Goal: Task Accomplishment & Management: Manage account settings

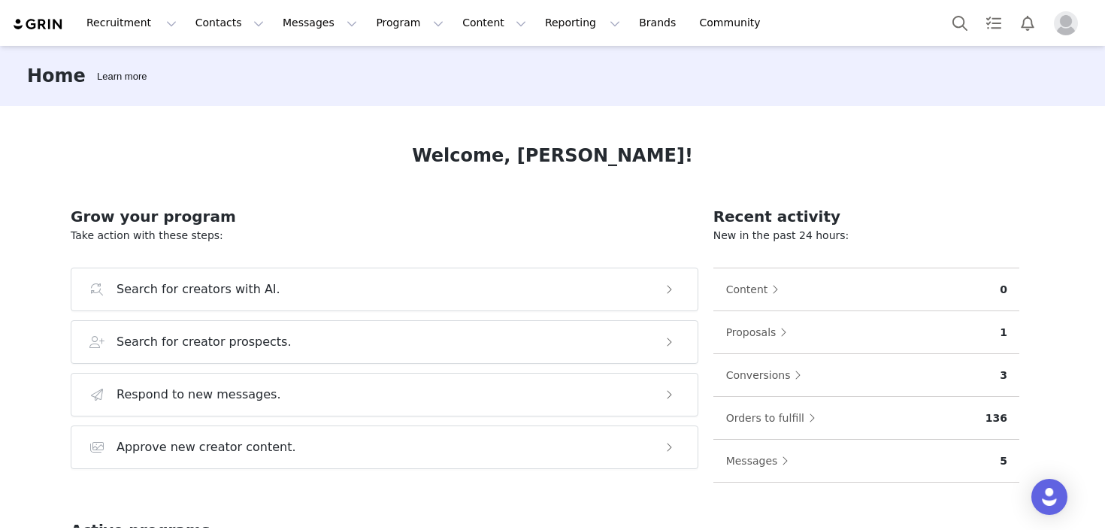
click at [1066, 23] on img "Profile" at bounding box center [1066, 23] width 24 height 24
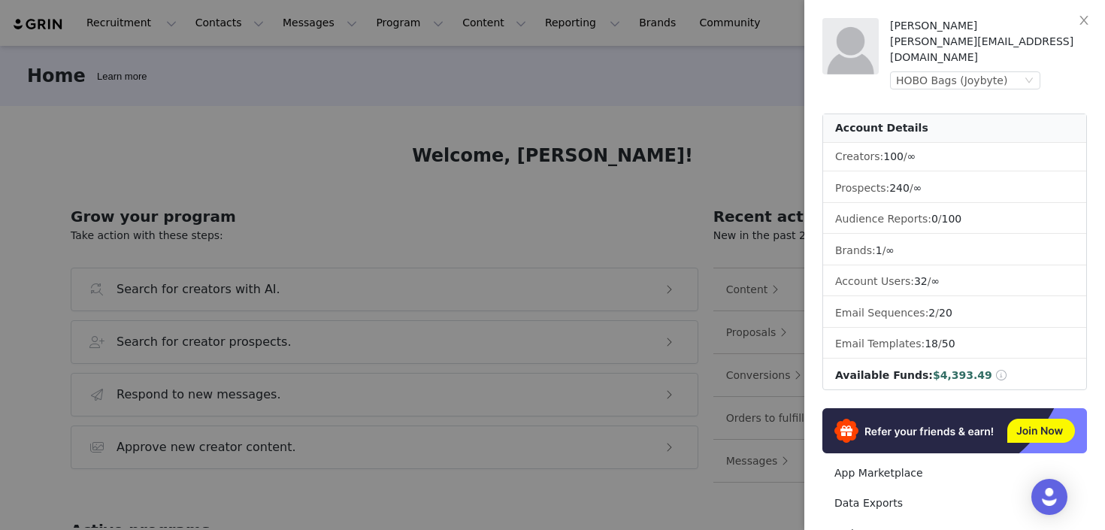
click at [639, 140] on div at bounding box center [552, 265] width 1105 height 530
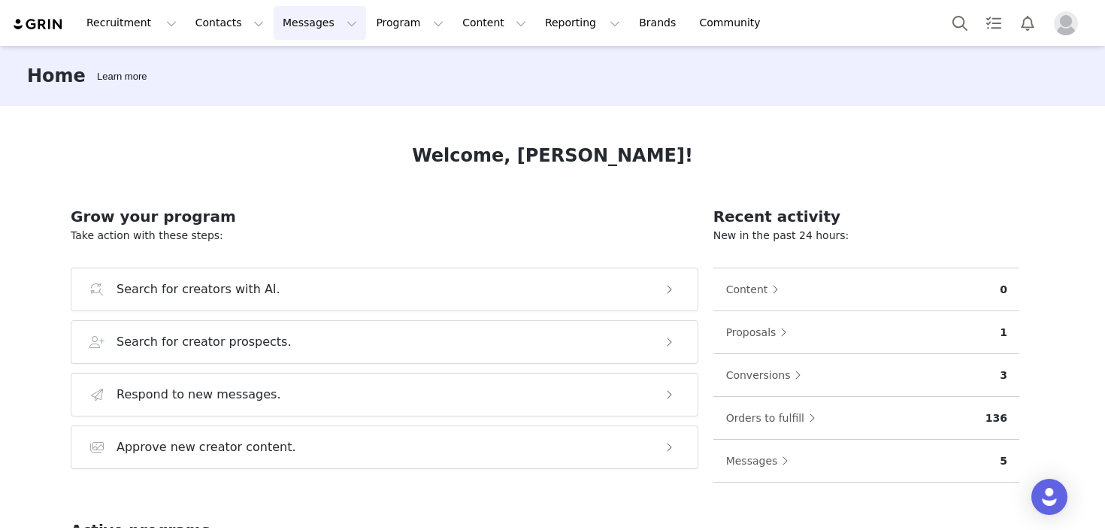
click at [277, 23] on button "Messages Messages" at bounding box center [320, 23] width 92 height 34
click at [295, 89] on p "Inbox" at bounding box center [283, 94] width 29 height 16
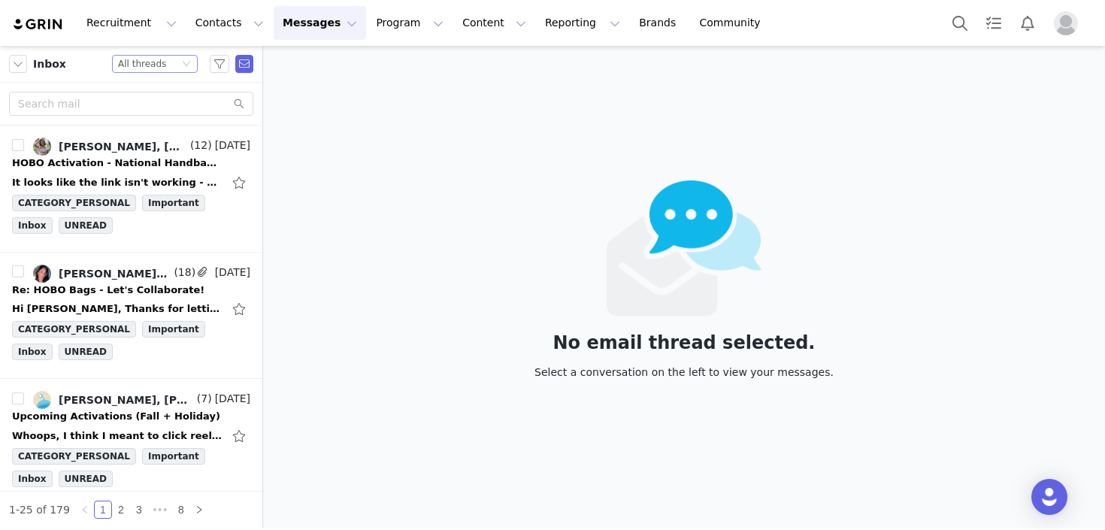
click at [149, 70] on div "All threads" at bounding box center [142, 64] width 48 height 17
click at [149, 133] on li "Unread only" at bounding box center [155, 139] width 86 height 24
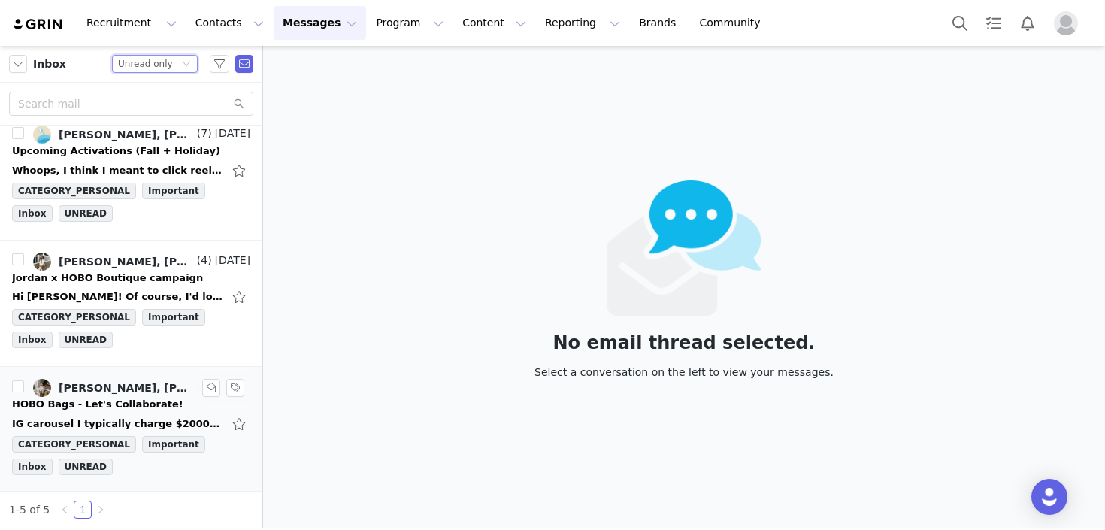
scroll to position [268, 0]
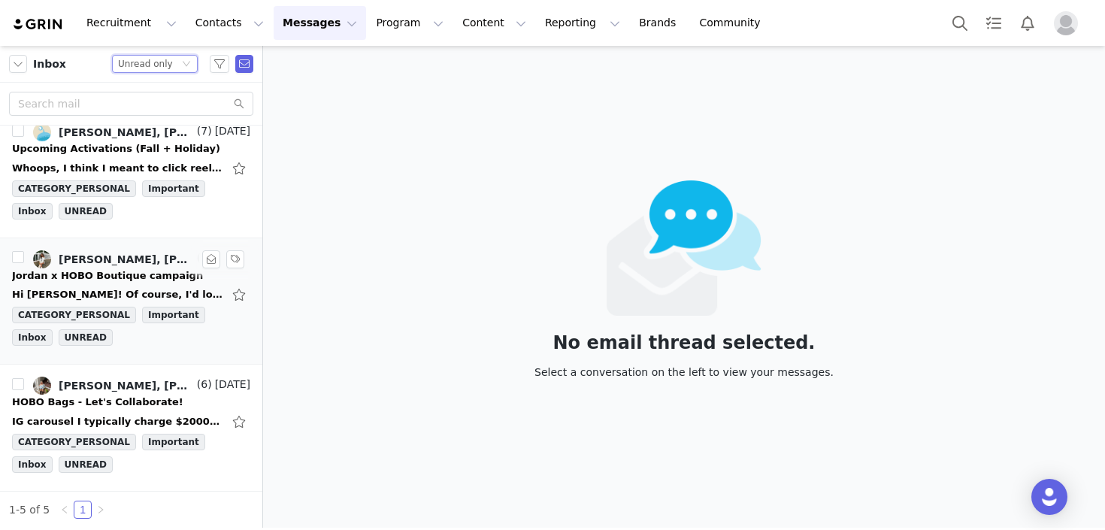
click at [109, 284] on div "Hi [PERSON_NAME]! Of course, I'd love to visit in those time frames. My rate fo…" at bounding box center [131, 295] width 238 height 24
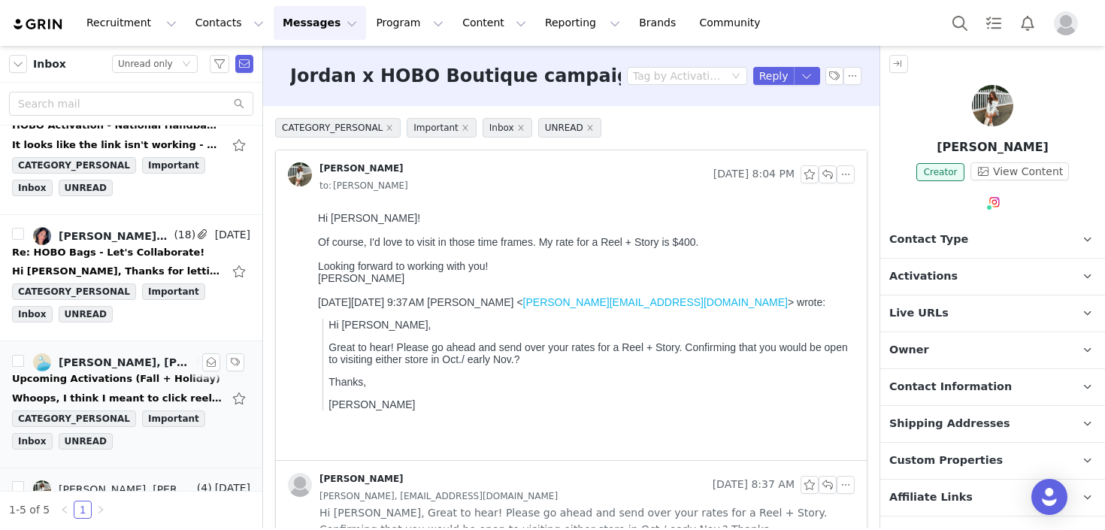
scroll to position [0, 0]
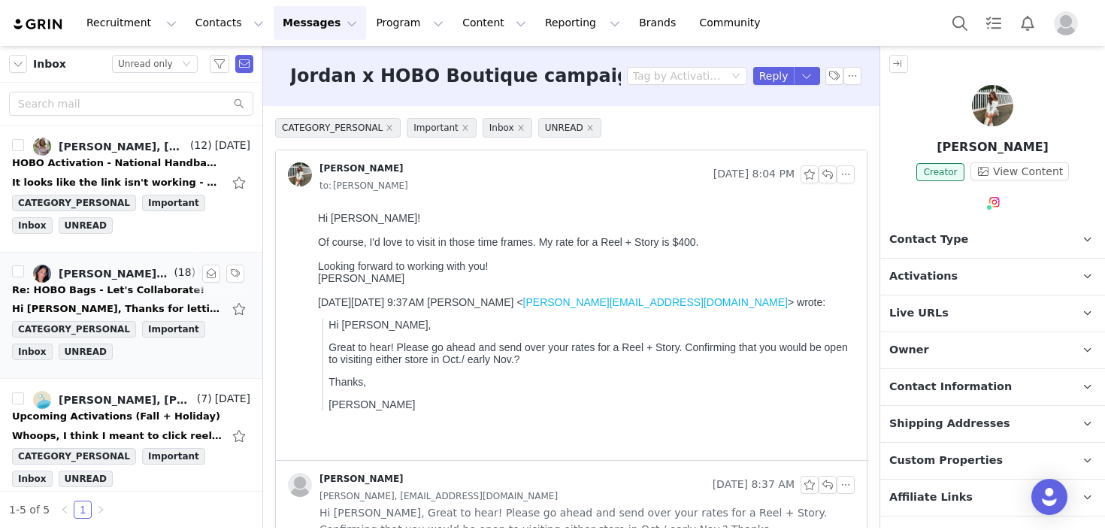
click at [120, 288] on div "Re: HOBO Bags - Let's Collaborate!" at bounding box center [108, 290] width 192 height 15
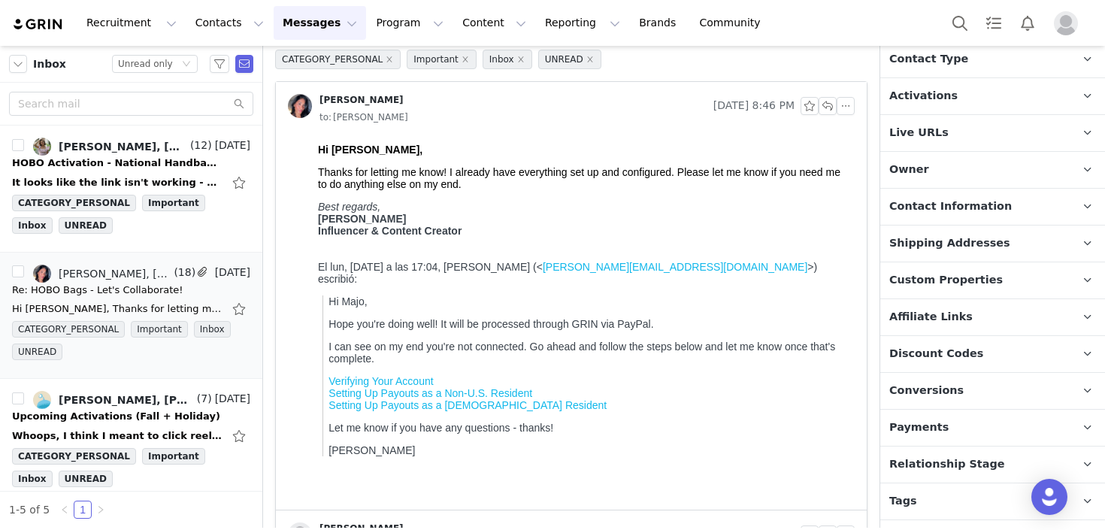
scroll to position [185, 0]
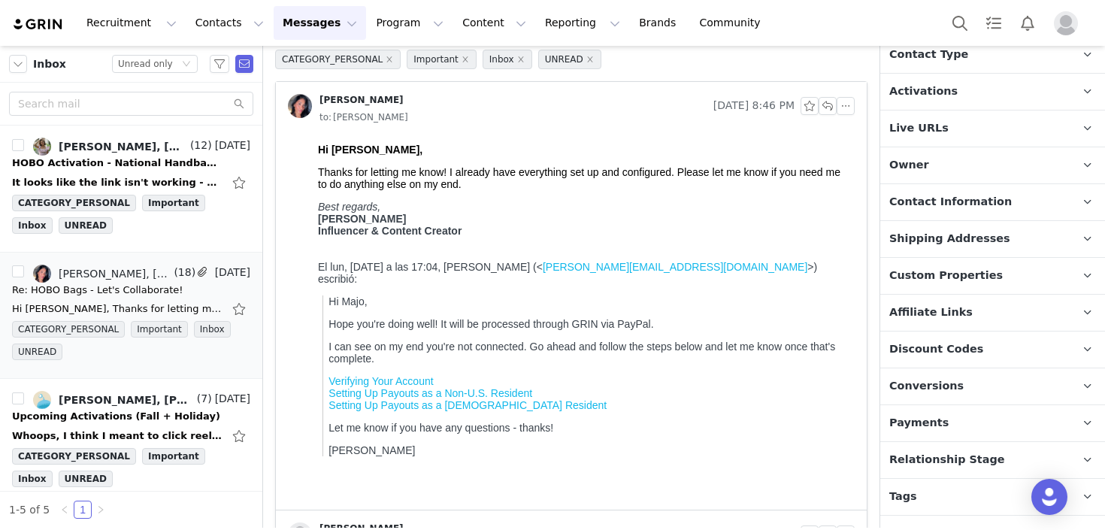
click at [953, 411] on p "Payments" at bounding box center [974, 423] width 189 height 36
click at [953, 413] on p "Payments" at bounding box center [974, 423] width 189 height 36
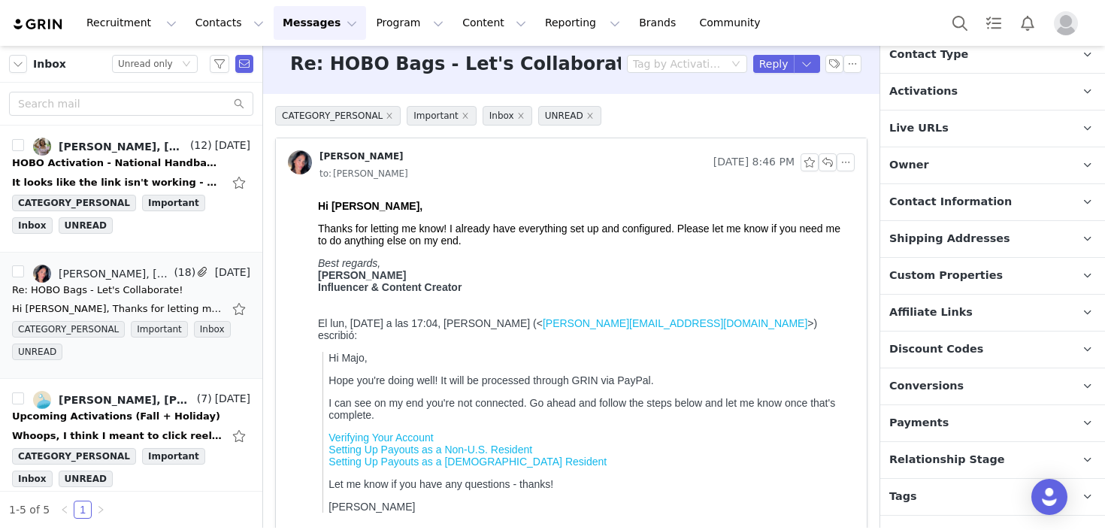
scroll to position [8, 0]
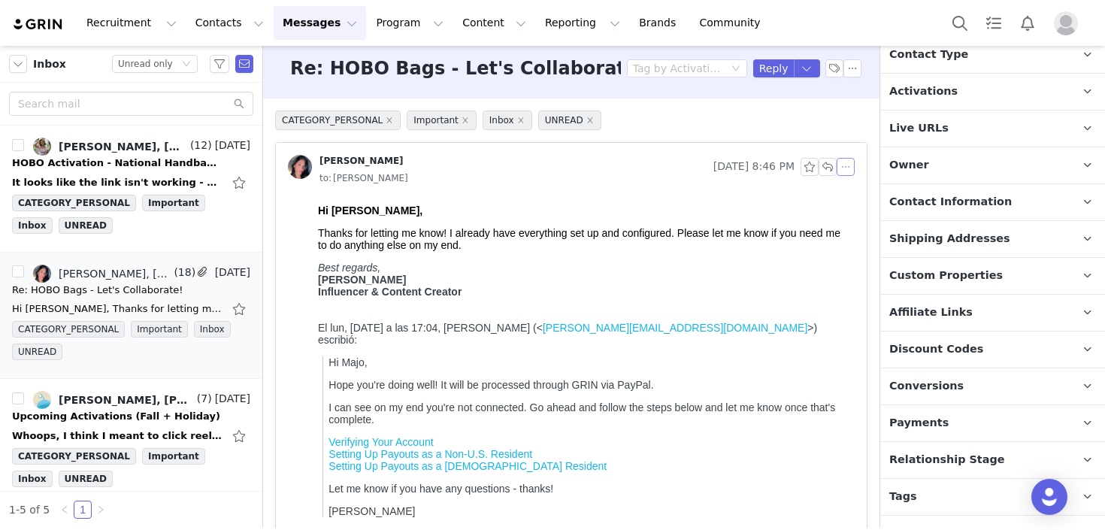
click at [843, 169] on button "button" at bounding box center [846, 167] width 18 height 18
click at [852, 198] on li "Reply All" at bounding box center [869, 194] width 64 height 24
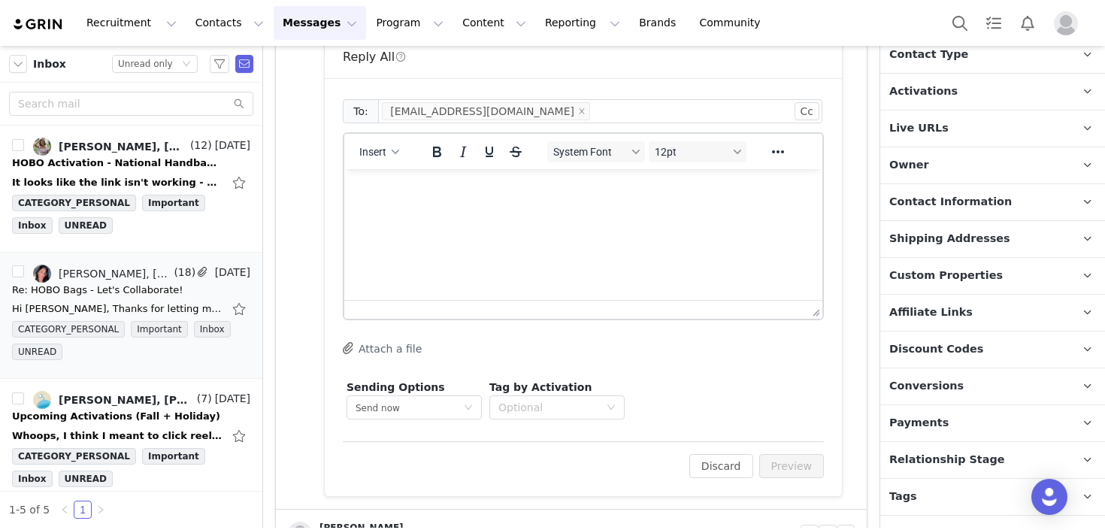
scroll to position [0, 0]
click at [592, 186] on p "Rich Text Area. Press ALT-0 for help." at bounding box center [583, 189] width 454 height 17
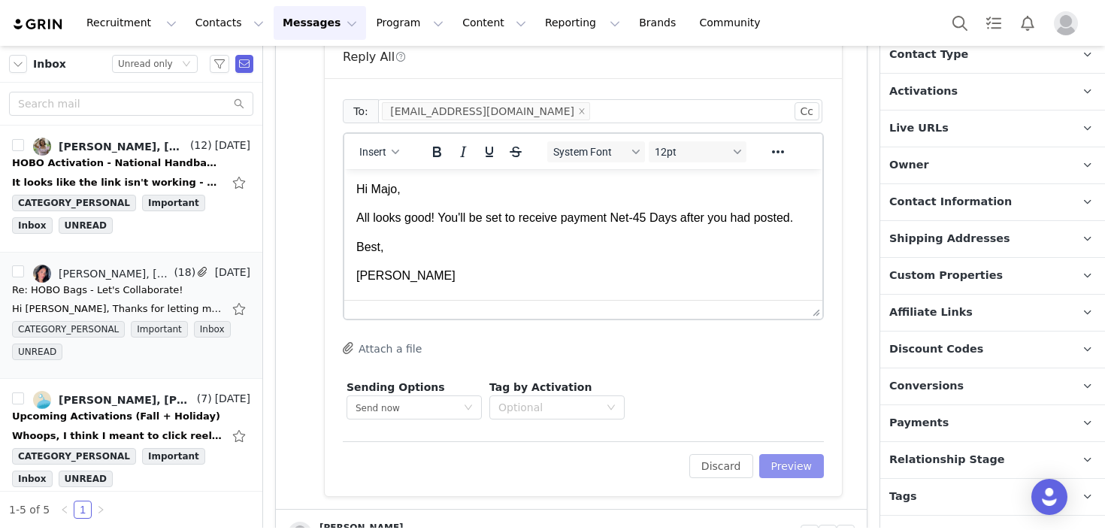
click at [776, 468] on button "Preview" at bounding box center [791, 466] width 65 height 24
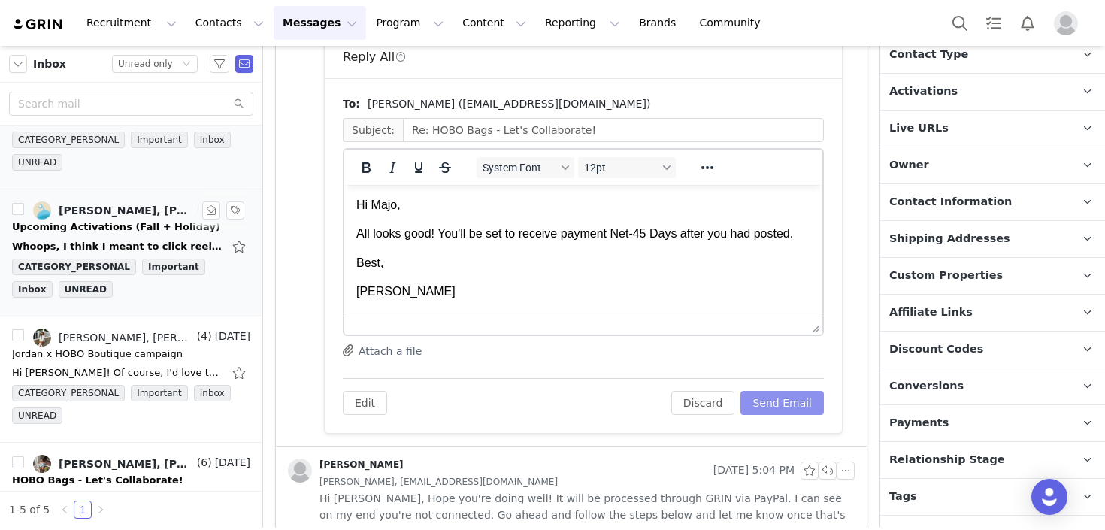
scroll to position [193, 0]
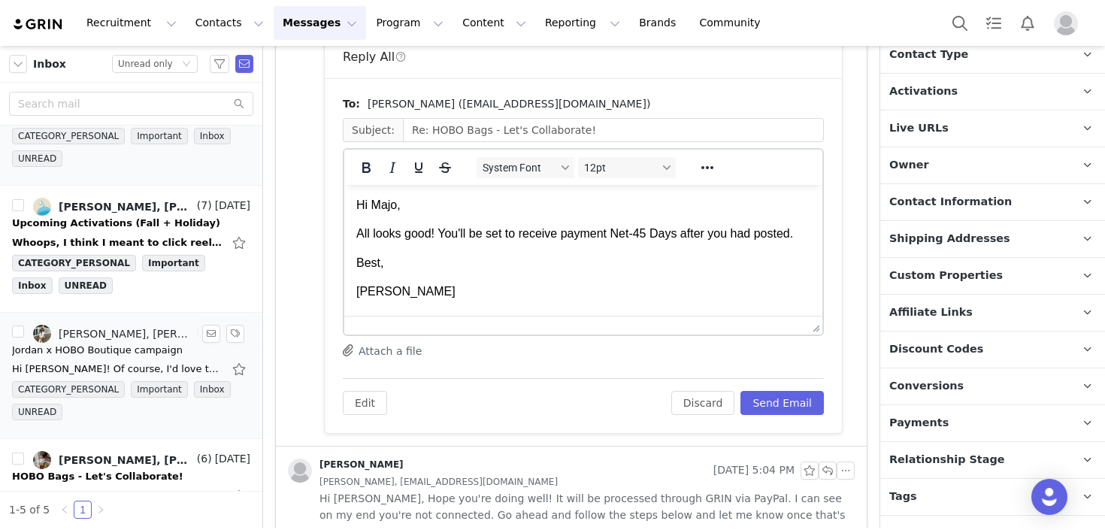
click at [144, 343] on div "Jordan x HOBO Boutique campaign" at bounding box center [97, 350] width 171 height 15
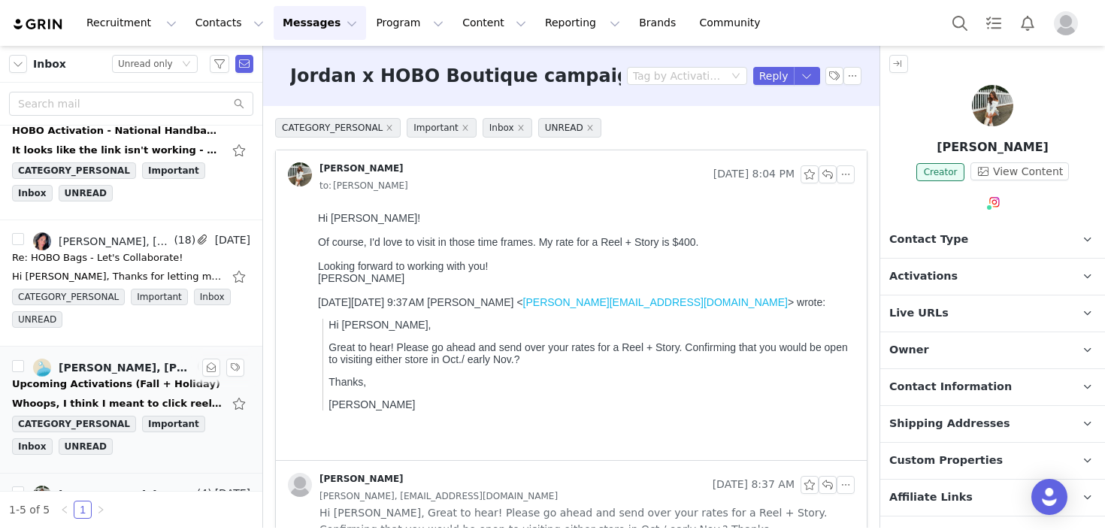
scroll to position [0, 0]
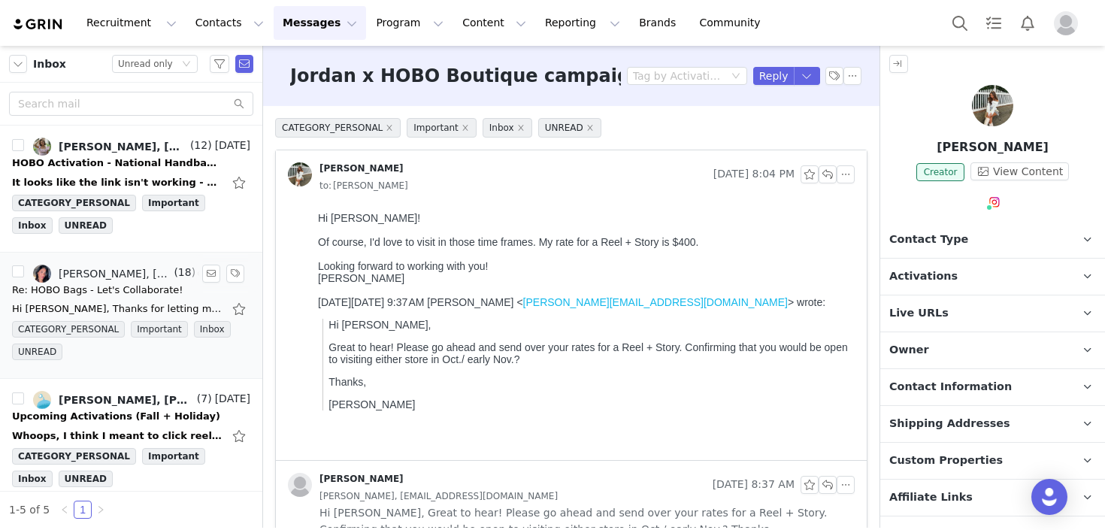
click at [122, 286] on div "Re: HOBO Bags - Let's Collaborate!" at bounding box center [97, 290] width 171 height 15
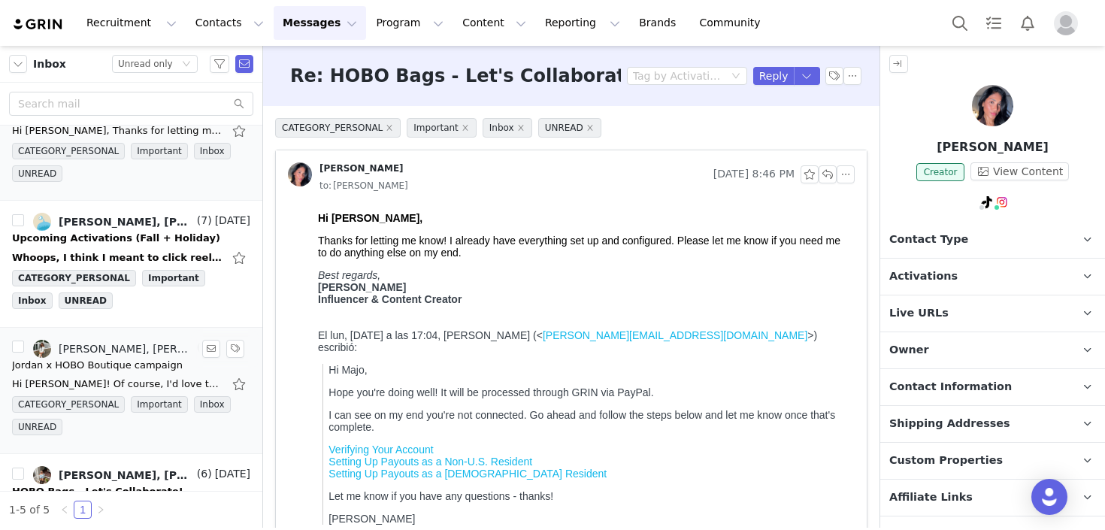
scroll to position [189, 0]
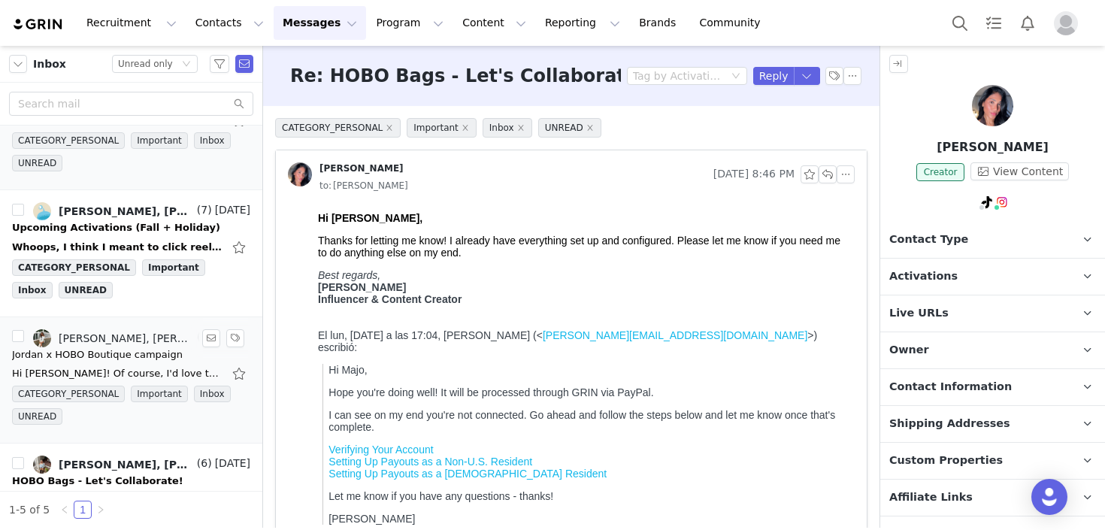
click at [142, 350] on div "Jordan x HOBO Boutique campaign" at bounding box center [97, 354] width 171 height 15
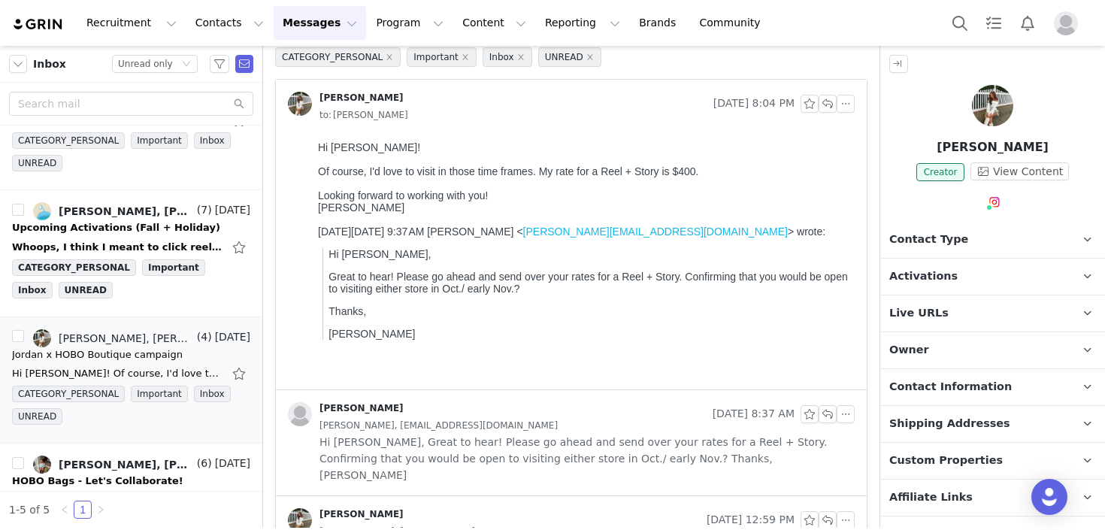
scroll to position [0, 0]
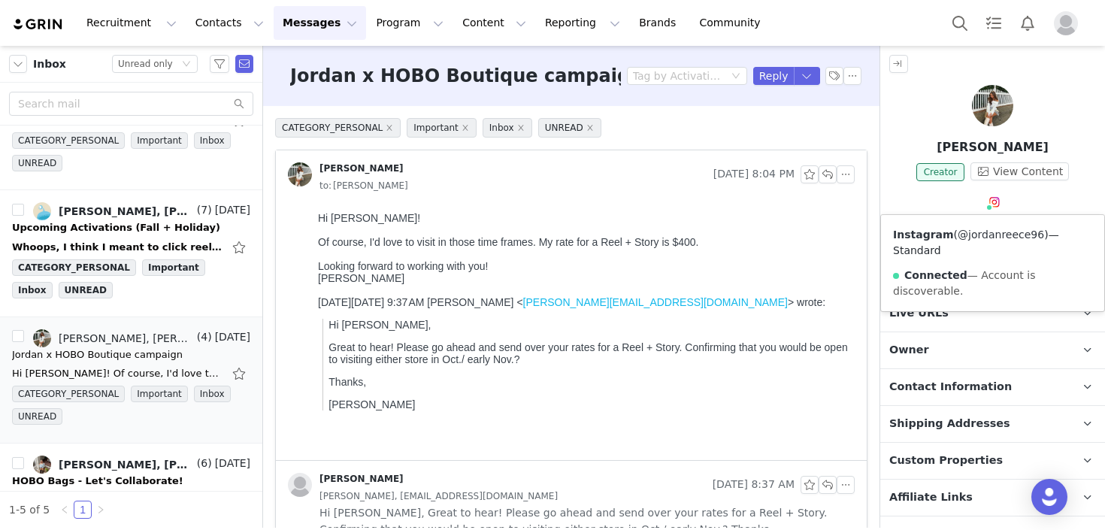
click at [988, 229] on link "@jordanreece96" at bounding box center [1001, 235] width 86 height 12
click at [846, 174] on button "button" at bounding box center [846, 174] width 18 height 18
click at [861, 201] on li "Reply All" at bounding box center [869, 201] width 64 height 24
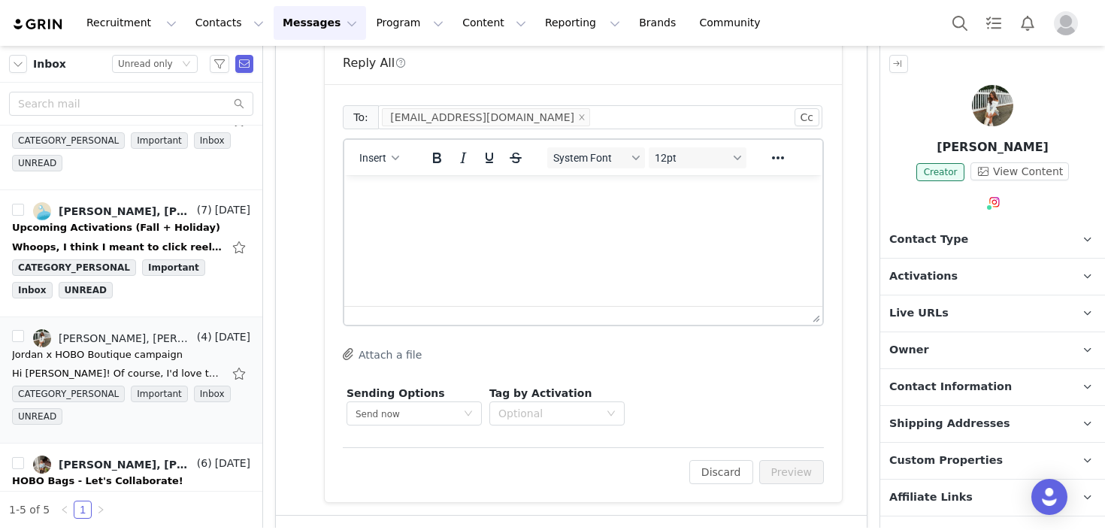
scroll to position [447, 0]
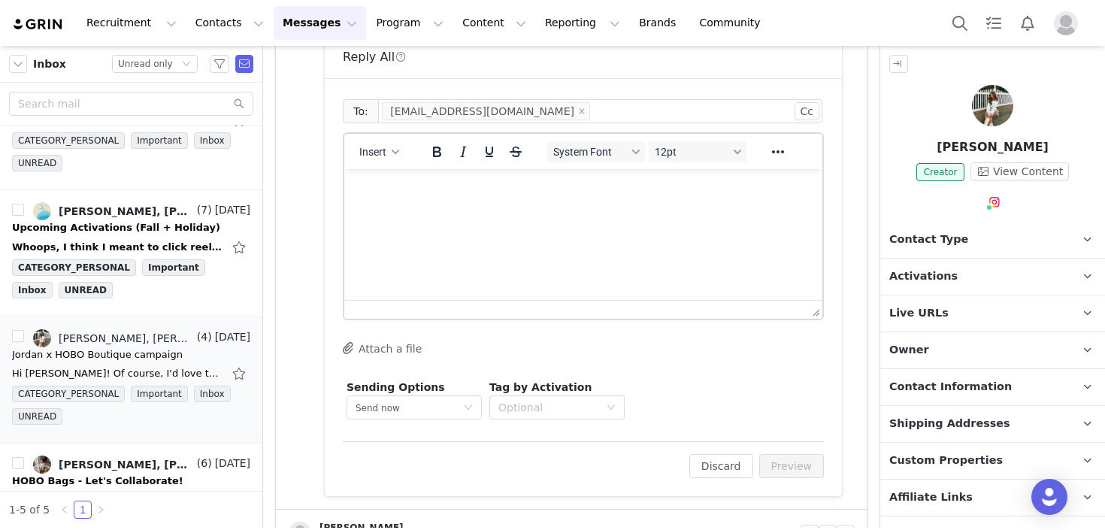
click at [514, 210] on html at bounding box center [583, 189] width 478 height 41
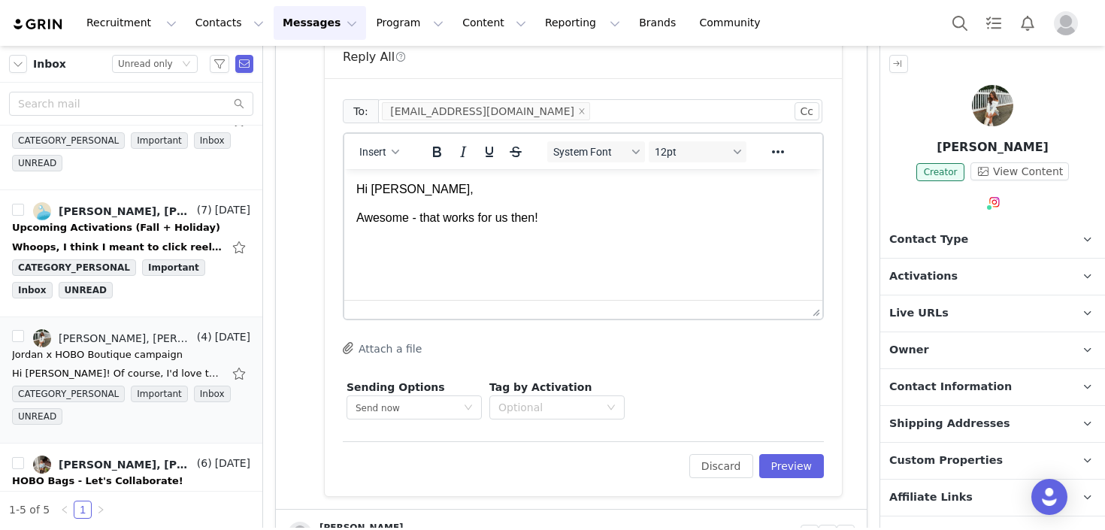
click at [917, 274] on span "Activations" at bounding box center [923, 276] width 68 height 17
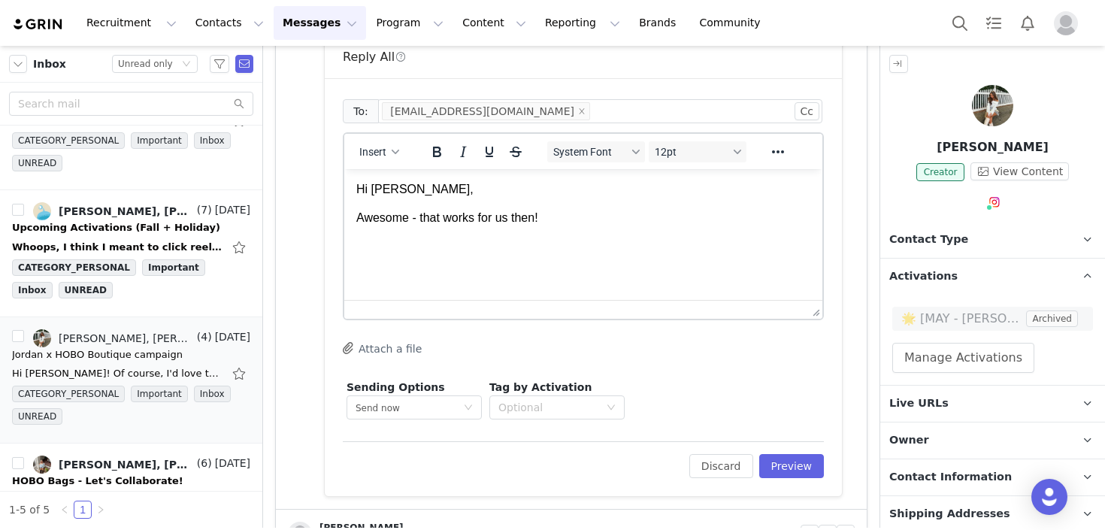
click at [917, 274] on span "Activations" at bounding box center [923, 276] width 68 height 17
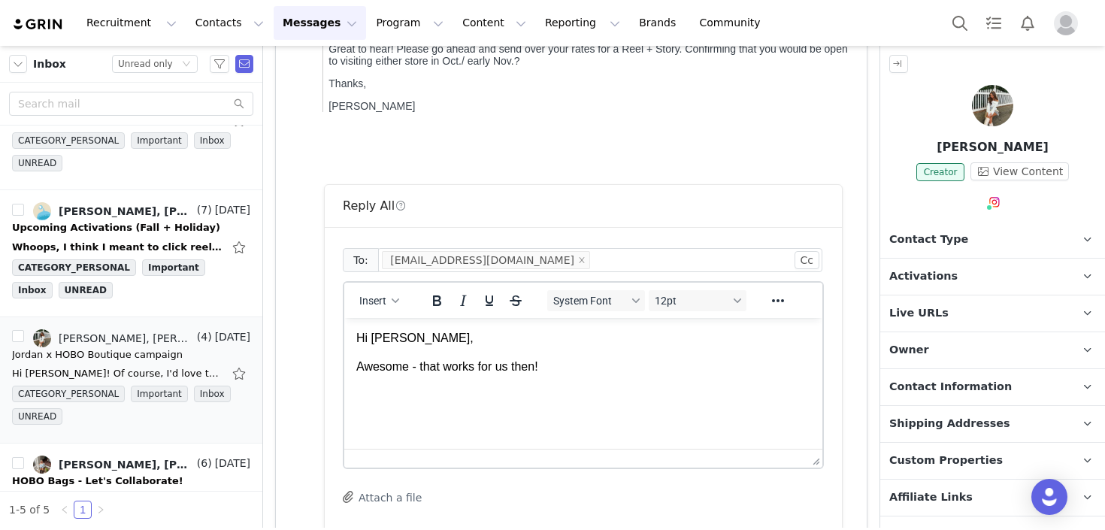
scroll to position [306, 0]
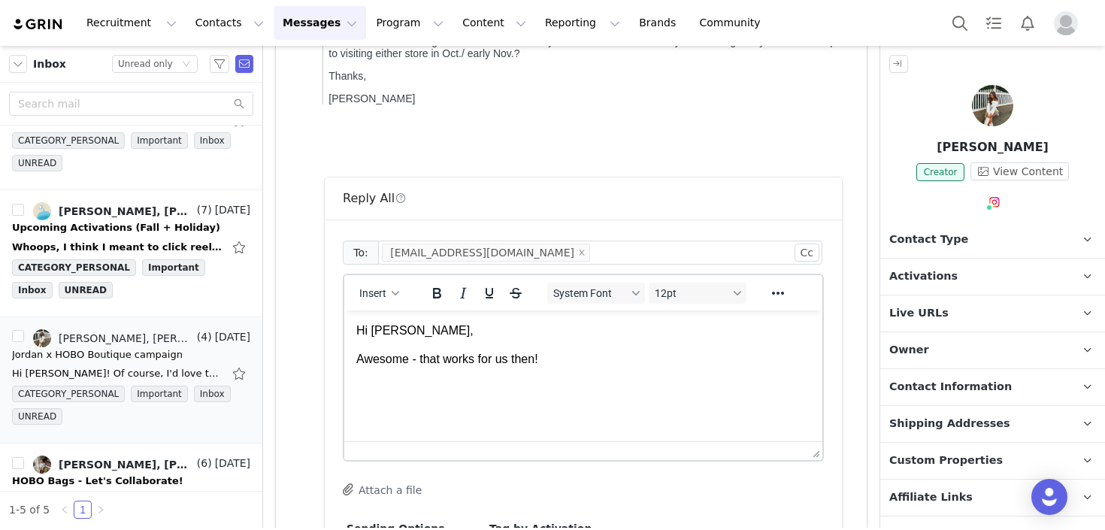
click at [589, 367] on p "Awesome - that works for us then!" at bounding box center [583, 359] width 454 height 17
drag, startPoint x: 549, startPoint y: 359, endPoint x: 760, endPoint y: 359, distance: 211.2
click at [760, 359] on p "Awesome - that works for us then! The campaign is not set up quite yet -" at bounding box center [583, 359] width 454 height 17
click at [539, 362] on p "Awesome - that works for us then! I will send the campaign over your way soon a…" at bounding box center [583, 359] width 454 height 17
click at [779, 362] on p "Awesome - that works for us! I will send the campaign over your way soon and" at bounding box center [583, 359] width 454 height 17
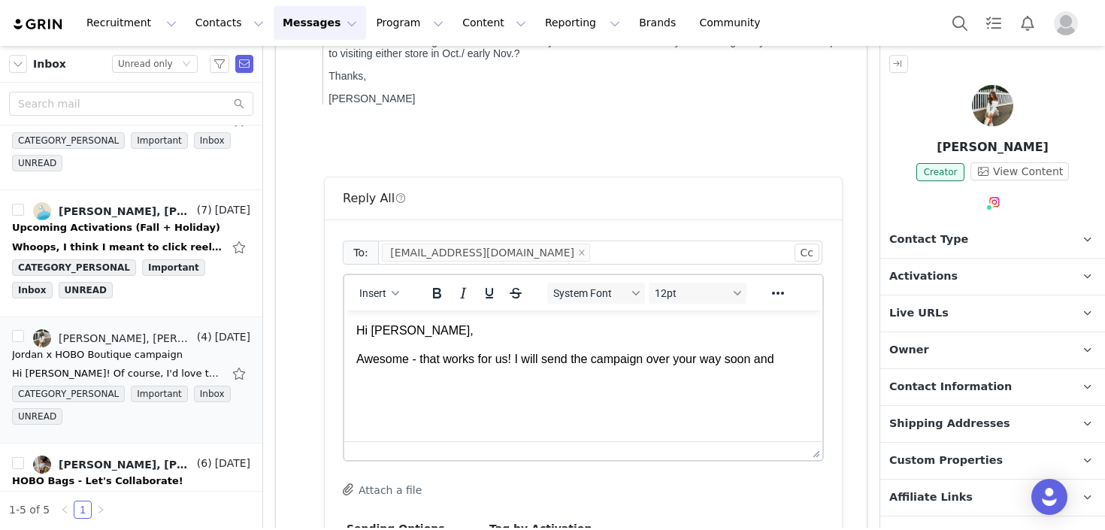
click at [789, 362] on p "Awesome - that works for us! I will send the campaign over your way soon and" at bounding box center [583, 359] width 454 height 17
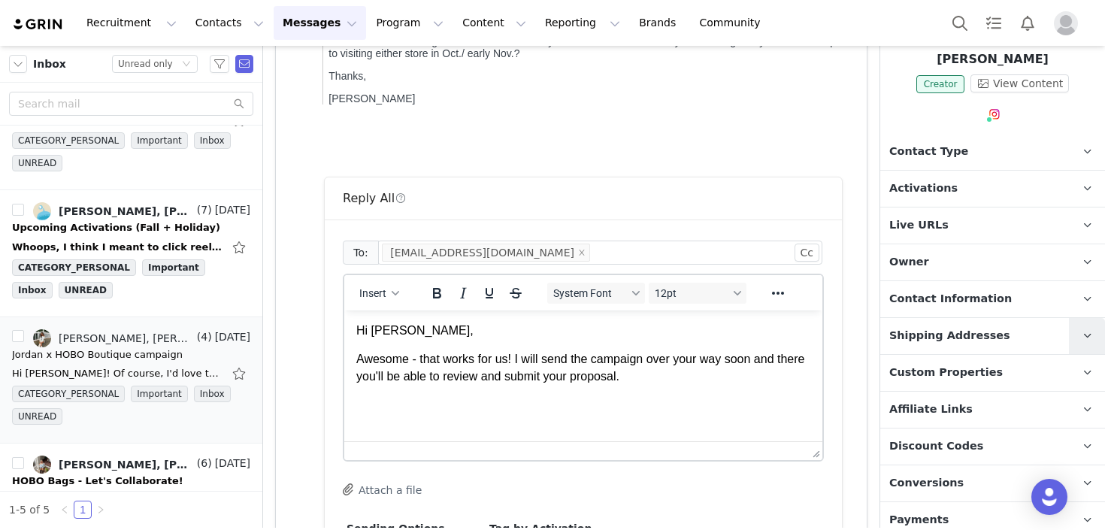
scroll to position [102, 0]
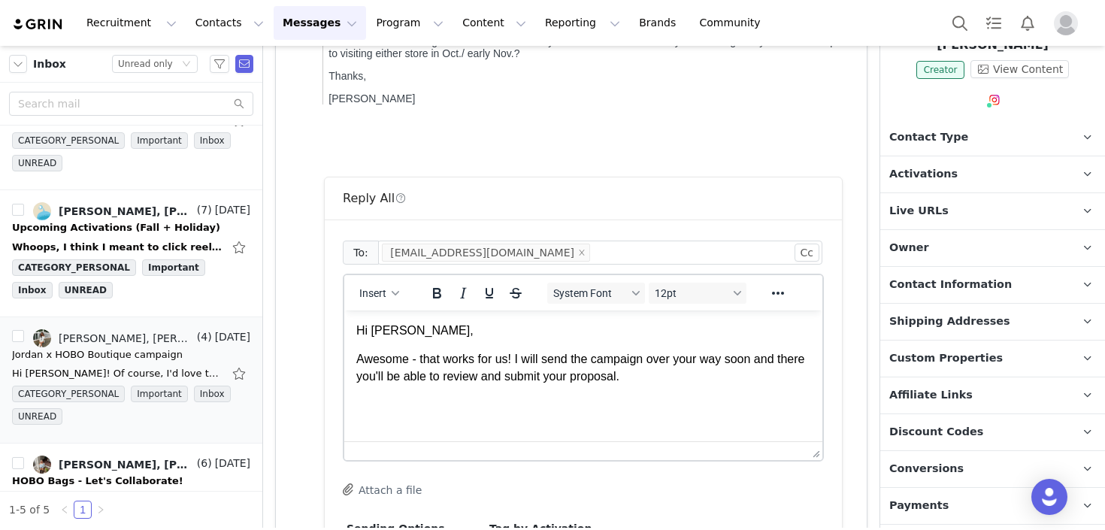
click at [968, 501] on p "Payments" at bounding box center [974, 506] width 189 height 36
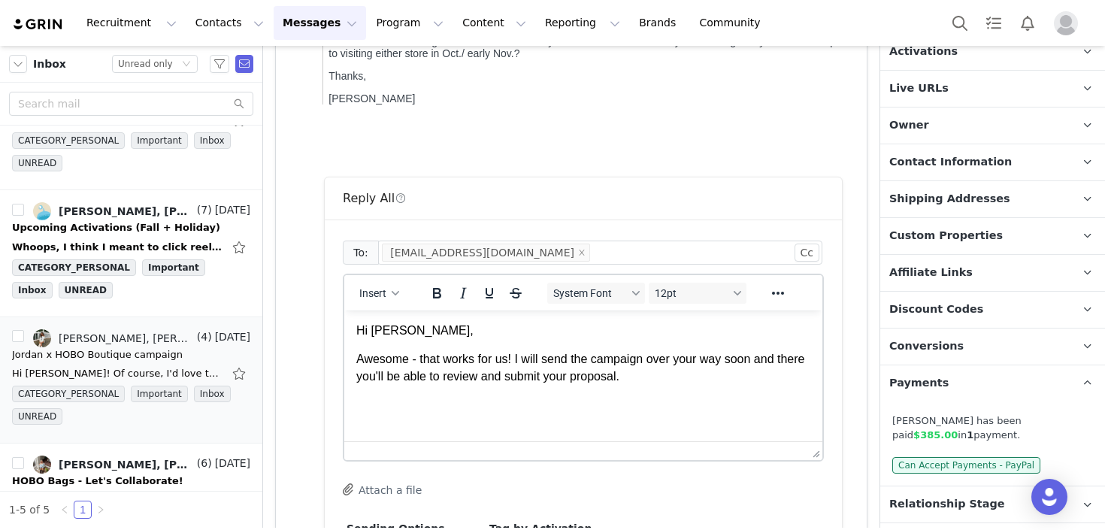
click at [958, 384] on p "Payments" at bounding box center [974, 383] width 189 height 36
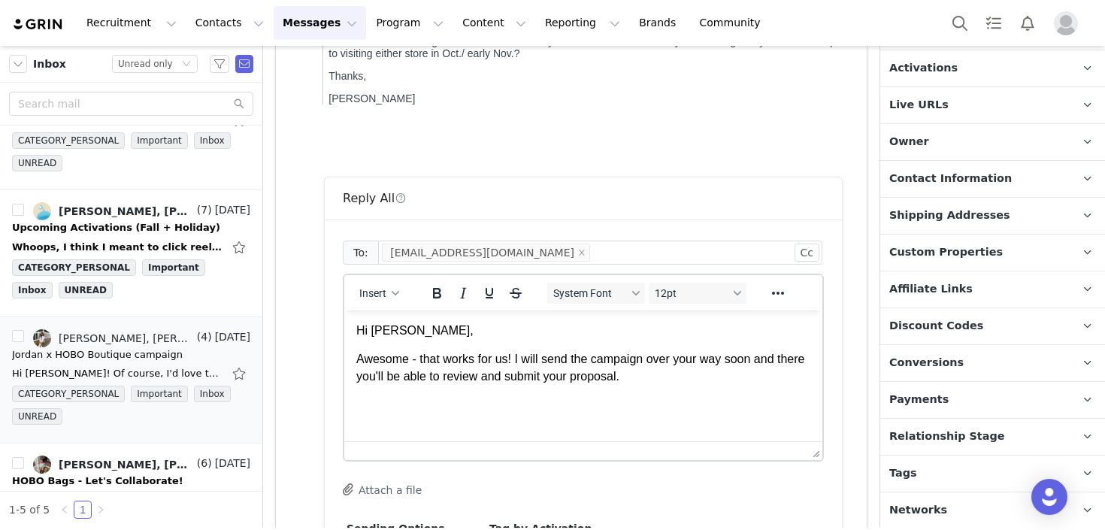
click at [689, 385] on body "Hi [PERSON_NAME], Awesome - that works for us! I will send the campaign over yo…" at bounding box center [583, 368] width 454 height 92
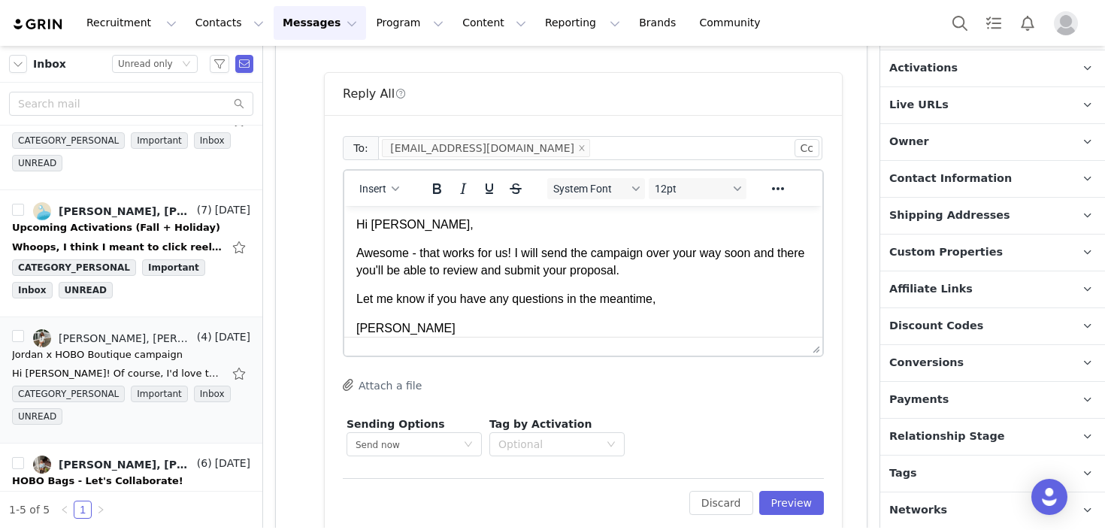
scroll to position [411, 0]
click at [793, 504] on button "Preview" at bounding box center [791, 502] width 65 height 24
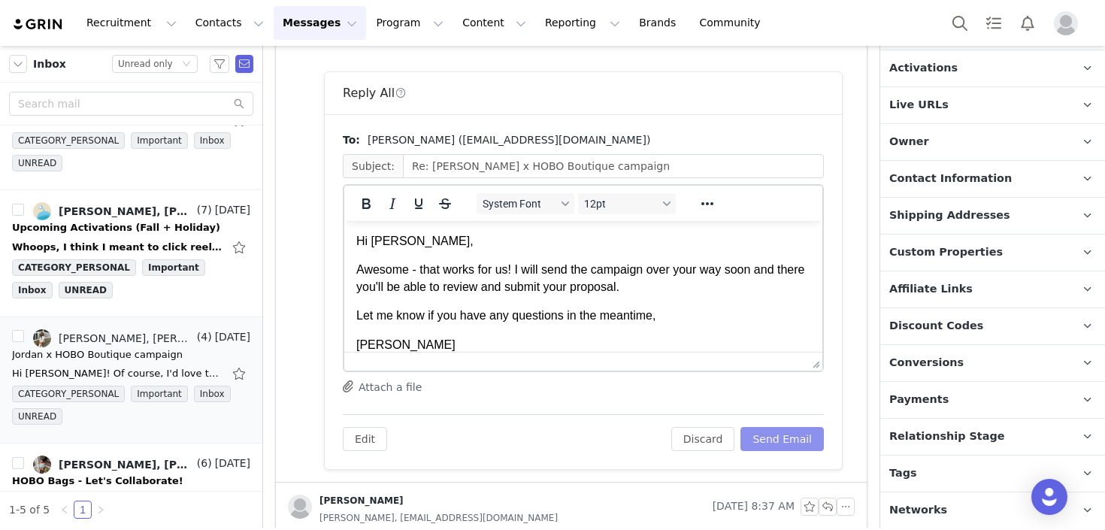
scroll to position [0, 0]
click at [776, 441] on button "Send Email" at bounding box center [781, 439] width 83 height 24
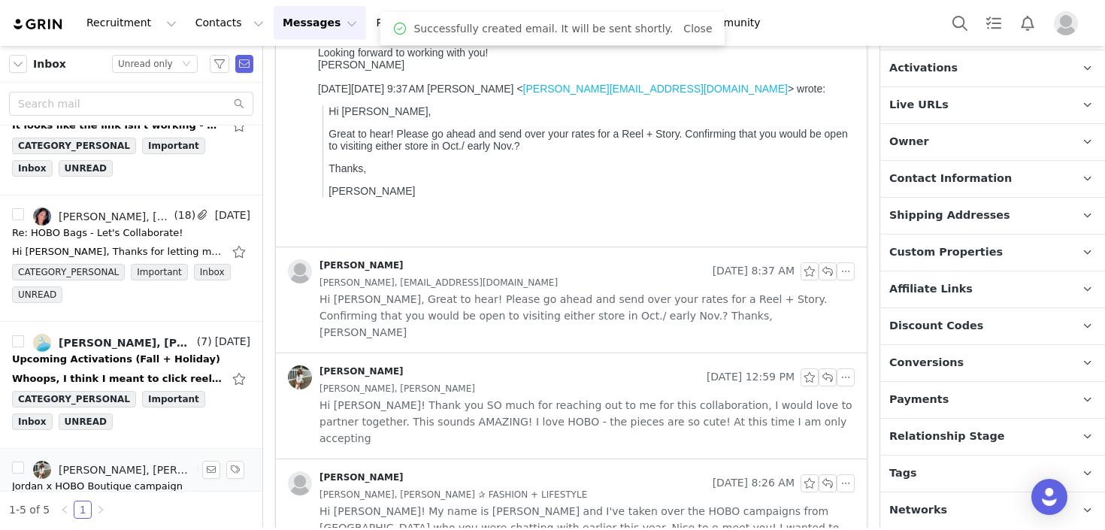
scroll to position [53, 0]
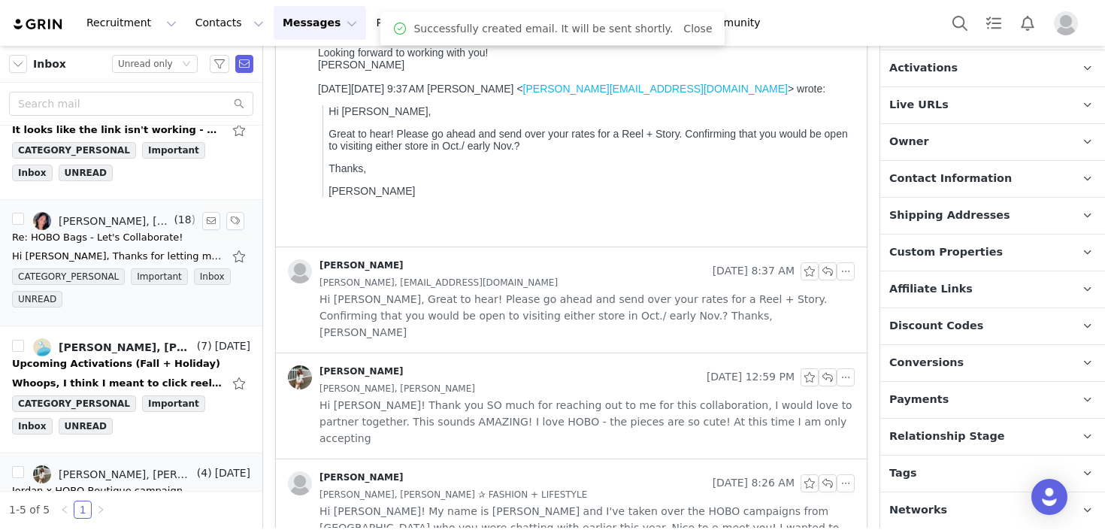
click at [149, 241] on div "Re: HOBO Bags - Let's Collaborate!" at bounding box center [97, 237] width 171 height 15
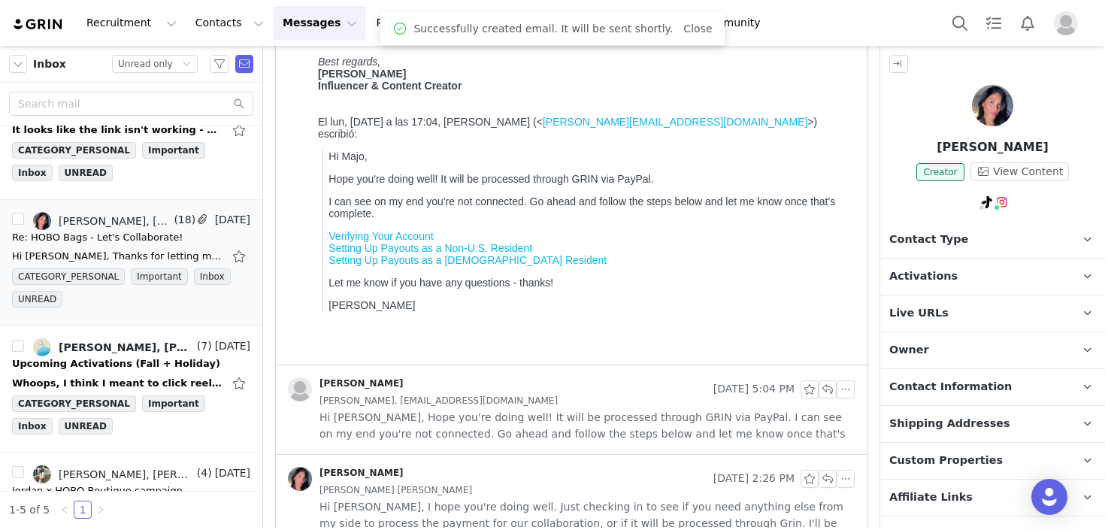
scroll to position [0, 0]
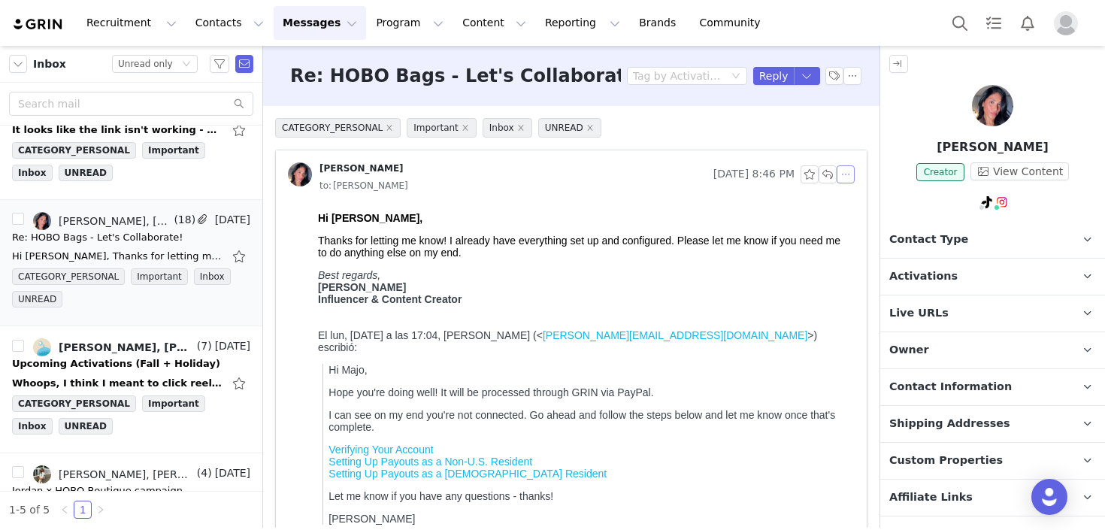
click at [839, 169] on button "button" at bounding box center [846, 174] width 18 height 18
click at [852, 197] on li "Reply All" at bounding box center [869, 201] width 64 height 24
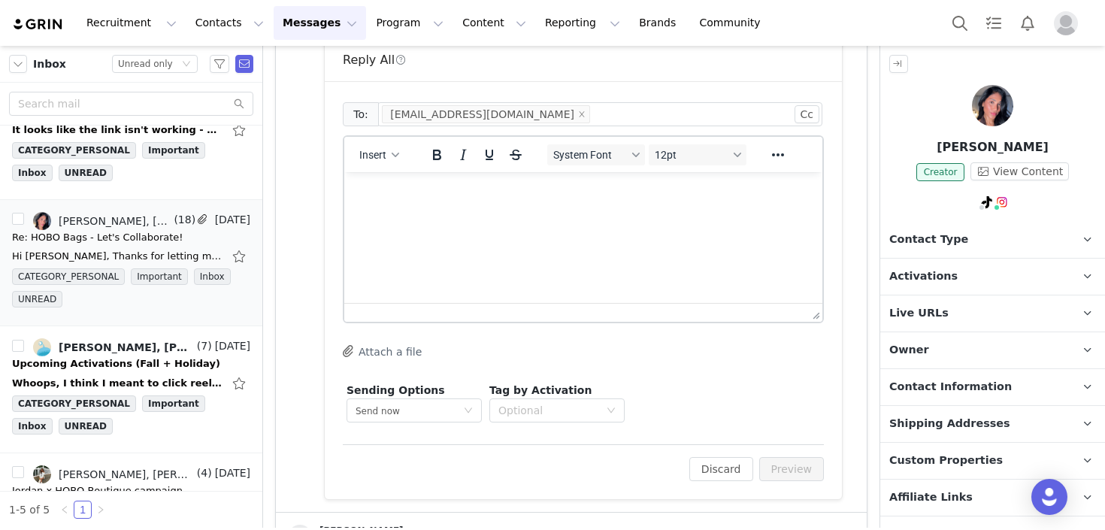
scroll to position [565, 0]
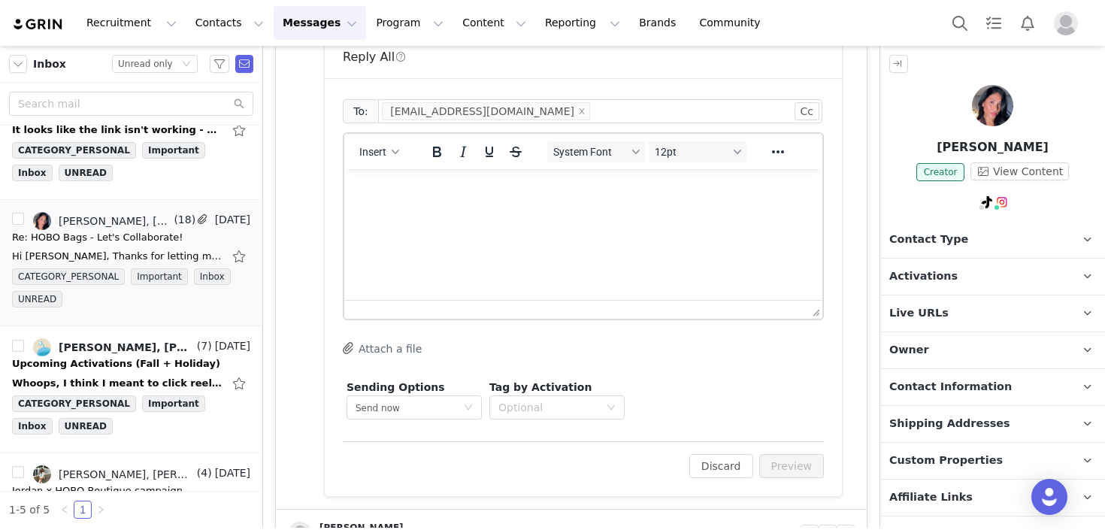
click at [498, 210] on html at bounding box center [583, 189] width 478 height 41
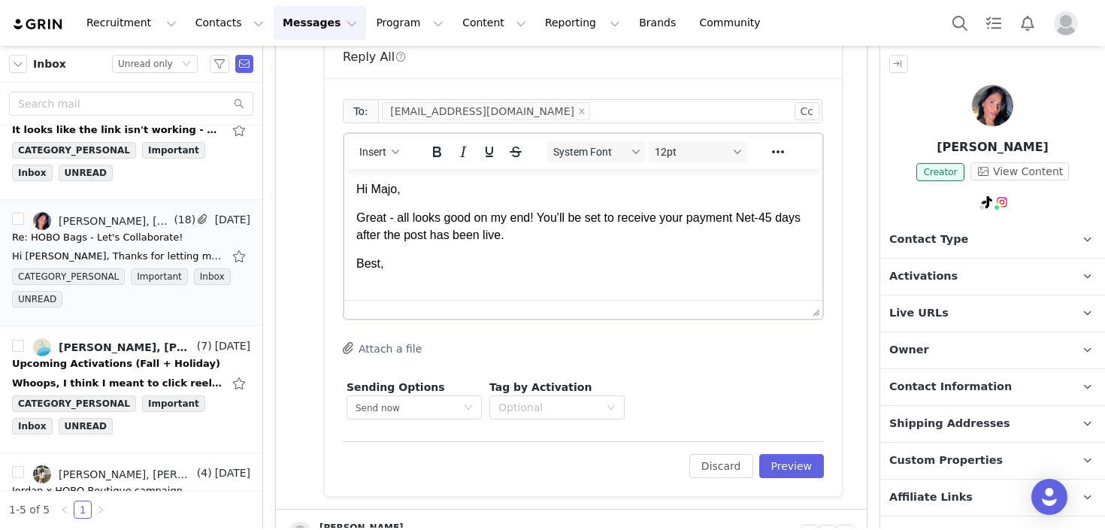
scroll to position [2, 0]
click at [459, 260] on p "Best," at bounding box center [583, 262] width 454 height 17
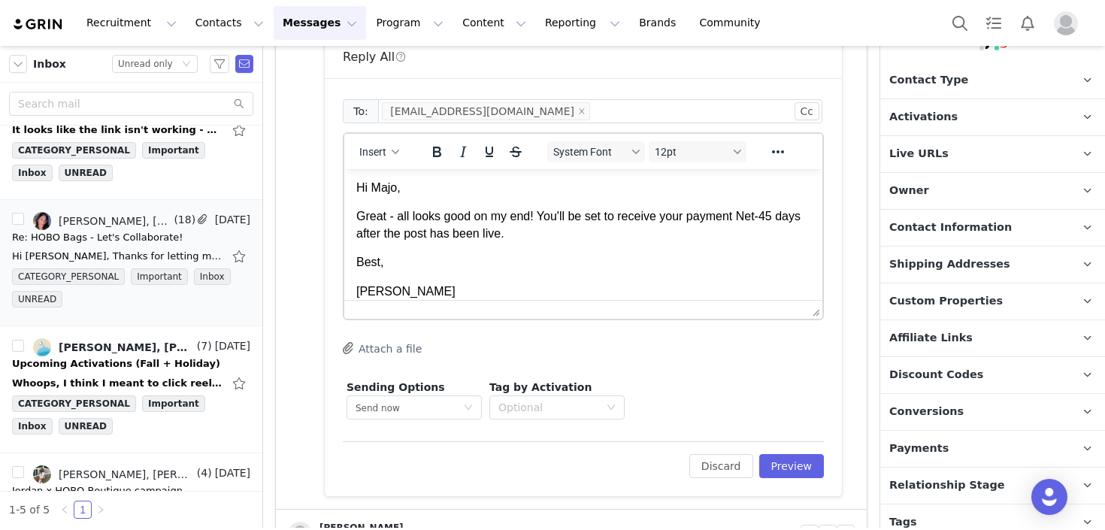
scroll to position [202, 0]
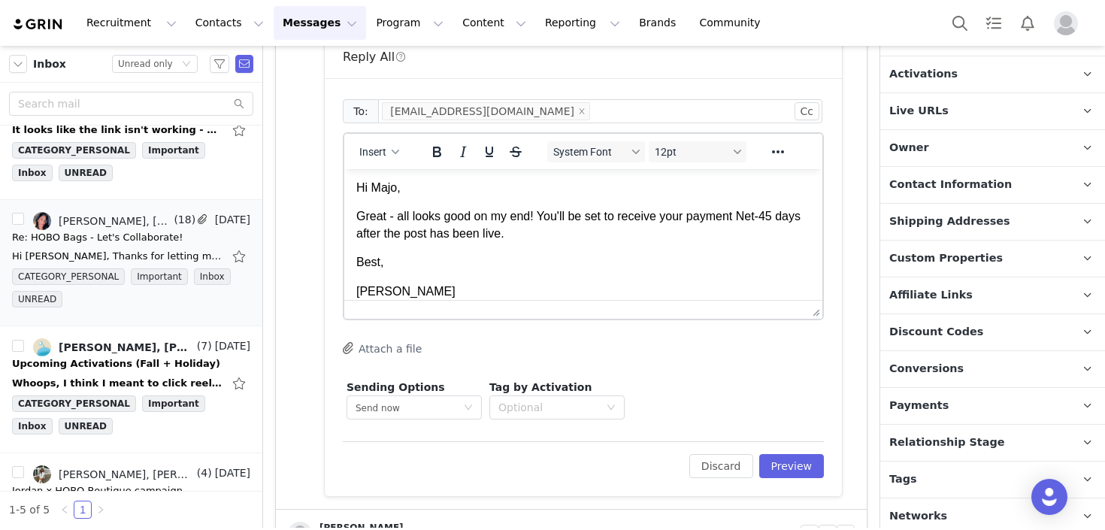
click at [944, 399] on p "Payments" at bounding box center [974, 406] width 189 height 36
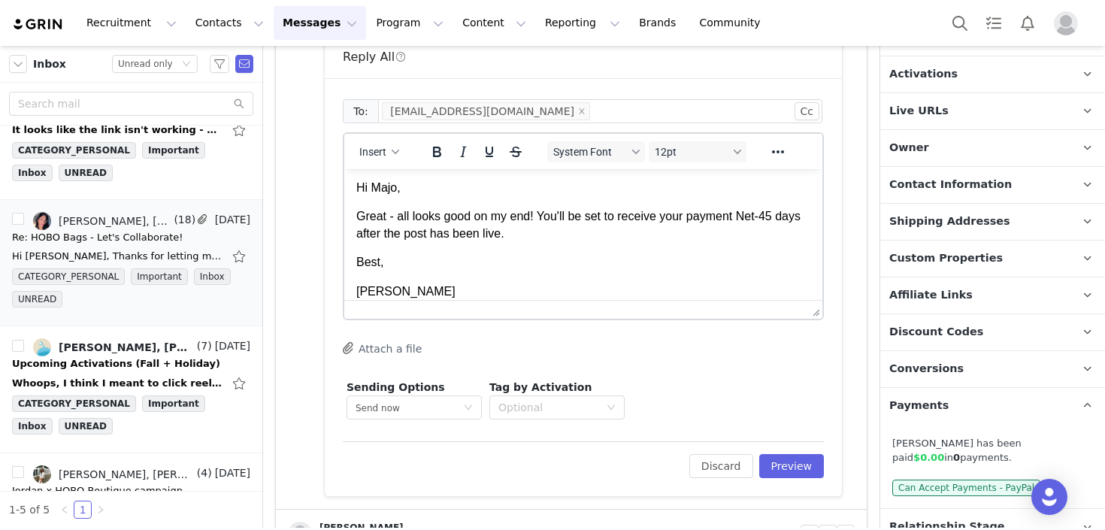
click at [944, 399] on p "Payments" at bounding box center [974, 406] width 189 height 36
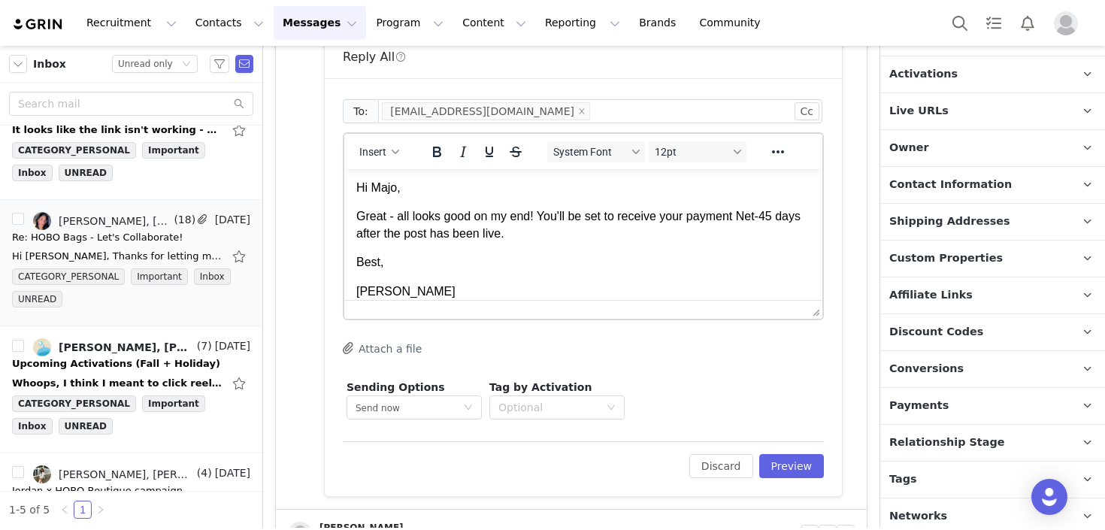
click at [549, 259] on p "Best," at bounding box center [583, 262] width 454 height 17
click at [791, 466] on button "Preview" at bounding box center [791, 466] width 65 height 24
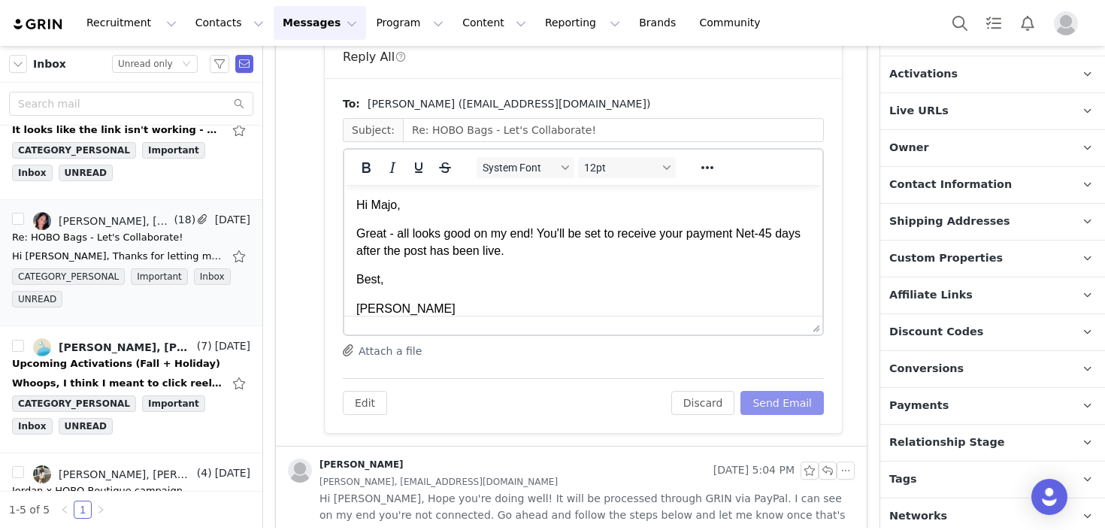
scroll to position [0, 0]
click at [787, 408] on button "Send Email" at bounding box center [781, 403] width 83 height 24
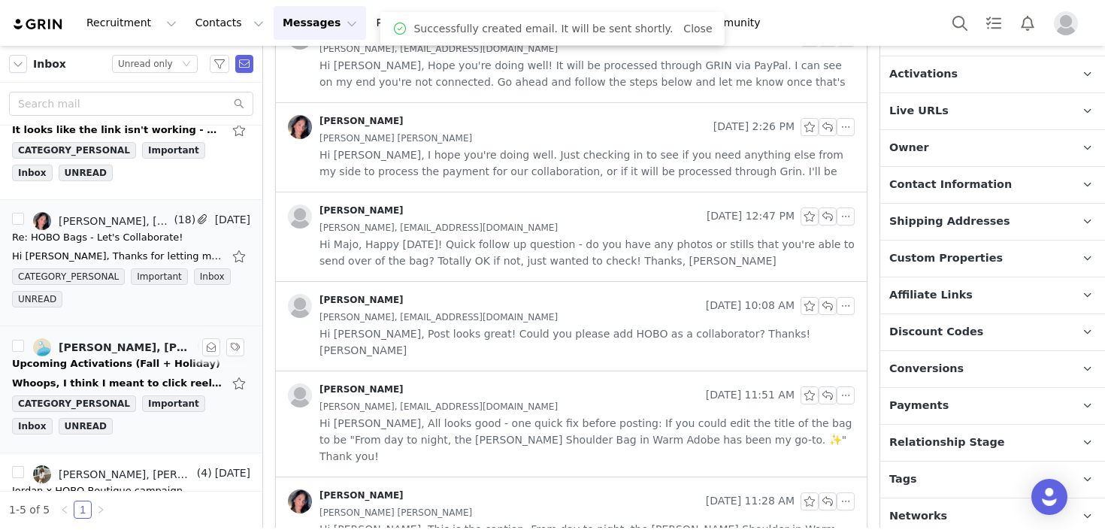
click at [109, 344] on div "[PERSON_NAME], [PERSON_NAME]" at bounding box center [126, 347] width 135 height 12
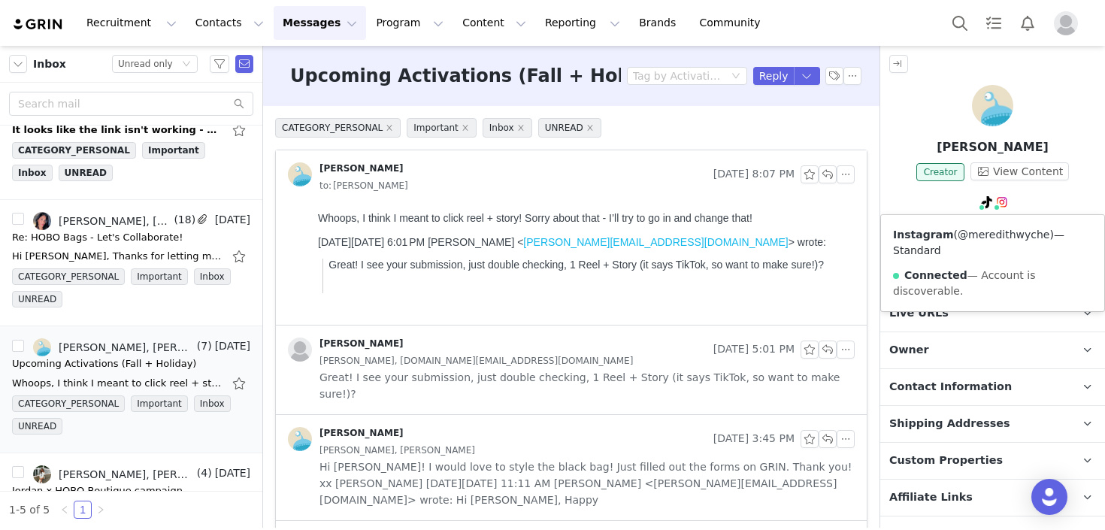
click at [1000, 229] on link "@meredithwyche" at bounding box center [1004, 235] width 92 height 12
click at [845, 178] on button "button" at bounding box center [846, 174] width 18 height 18
click at [851, 201] on li "Reply All" at bounding box center [869, 201] width 64 height 24
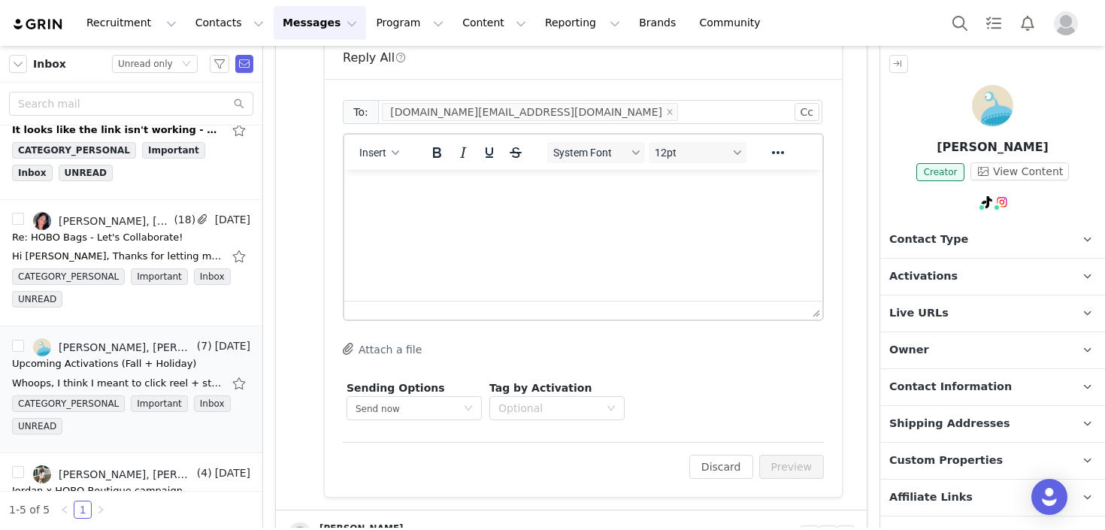
scroll to position [312, 0]
click at [596, 210] on html at bounding box center [583, 189] width 478 height 41
click at [615, 195] on p "All set! The bag should be shipped out soon!" at bounding box center [583, 189] width 454 height 17
click at [789, 461] on button "Preview" at bounding box center [791, 466] width 65 height 24
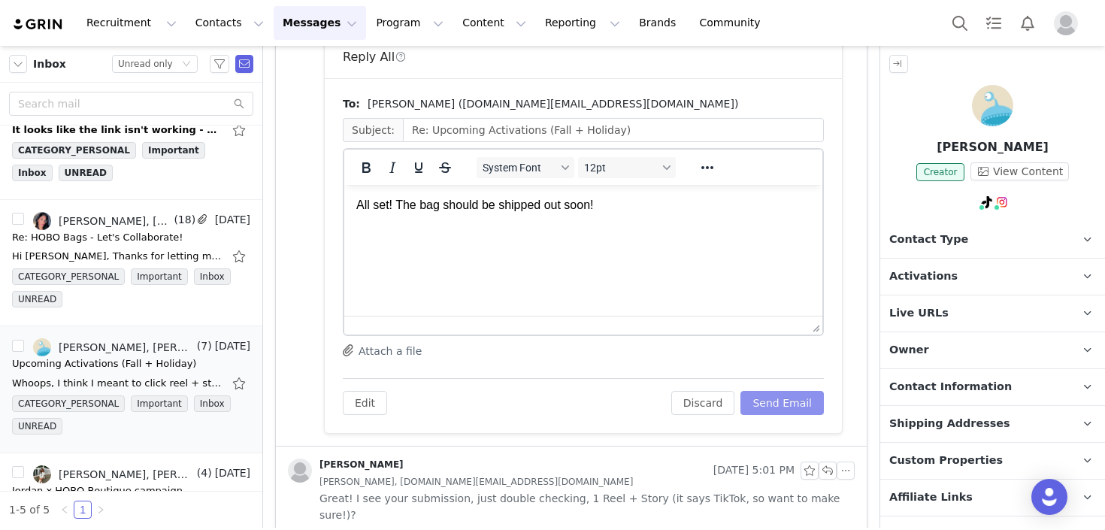
scroll to position [0, 0]
click at [771, 410] on button "Send Email" at bounding box center [781, 403] width 83 height 24
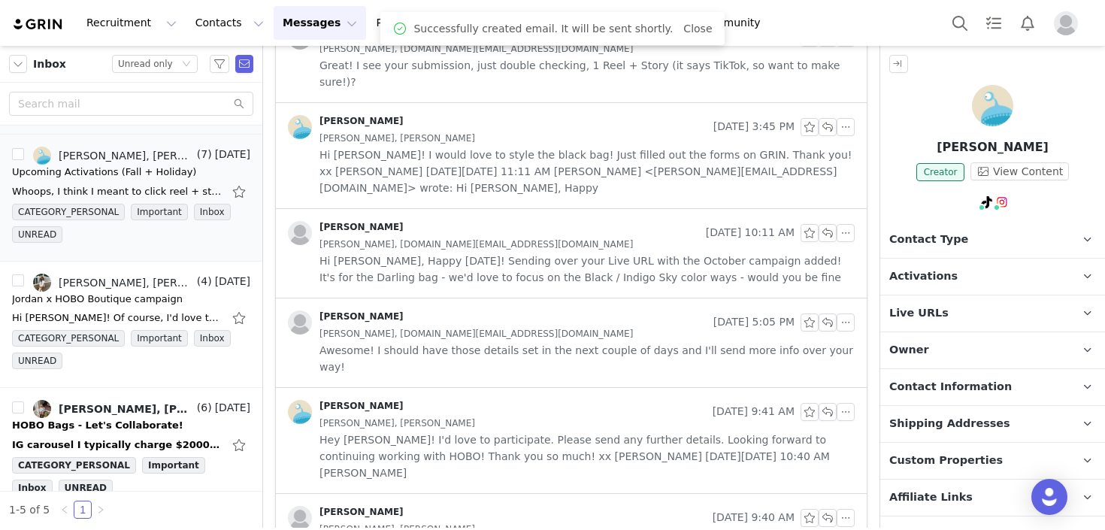
scroll to position [268, 0]
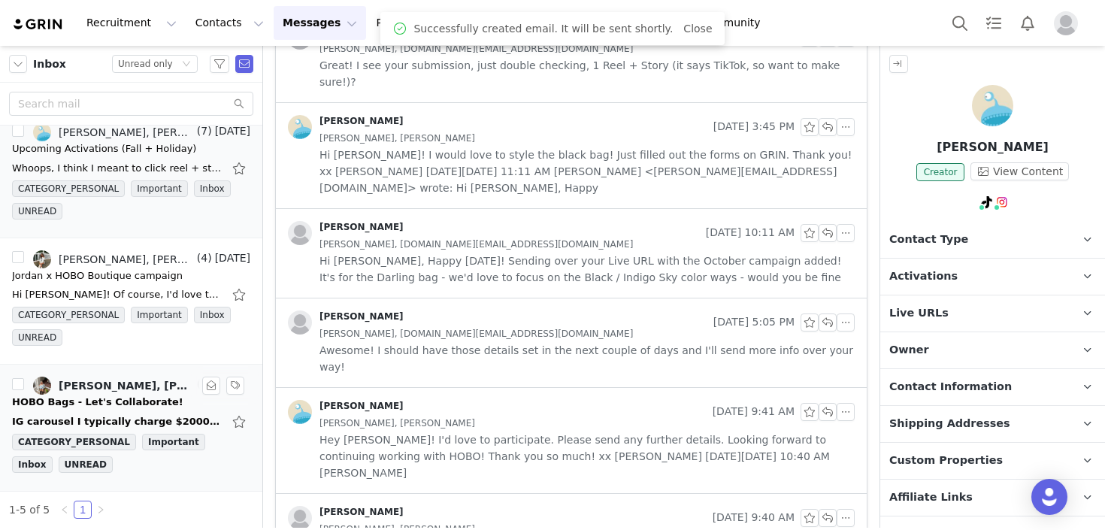
click at [140, 395] on div "HOBO Bags - Let's Collaborate!" at bounding box center [97, 402] width 171 height 15
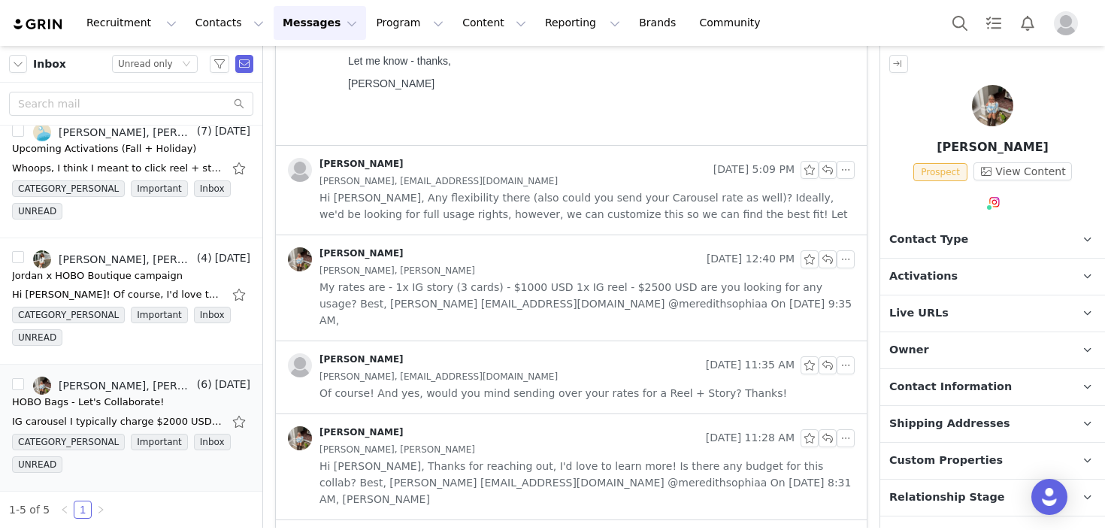
scroll to position [453, 0]
click at [487, 283] on span "My rates are - 1x IG story (3 cards) - $1000 USD 1x IG reel - $2500 USD are you…" at bounding box center [586, 302] width 535 height 50
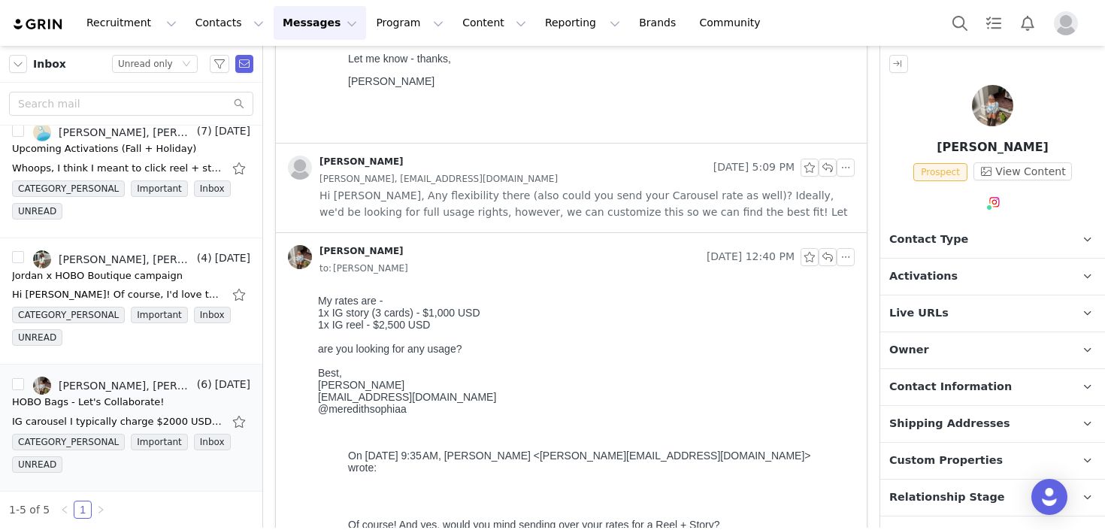
scroll to position [0, 0]
click at [488, 262] on div "to: [PERSON_NAME]" at bounding box center [586, 268] width 535 height 17
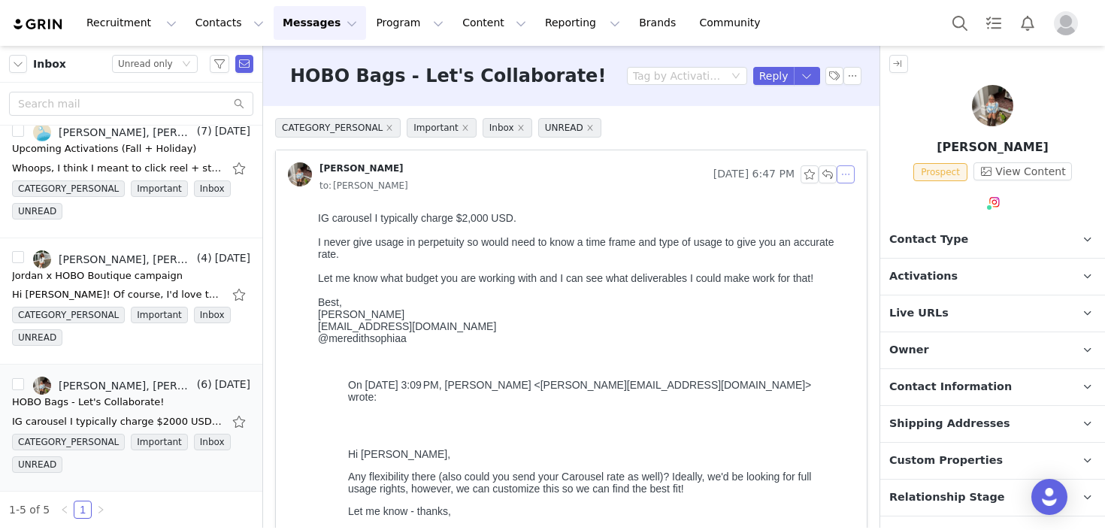
click at [847, 178] on button "button" at bounding box center [846, 174] width 18 height 18
click at [852, 199] on li "Reply All" at bounding box center [869, 201] width 64 height 24
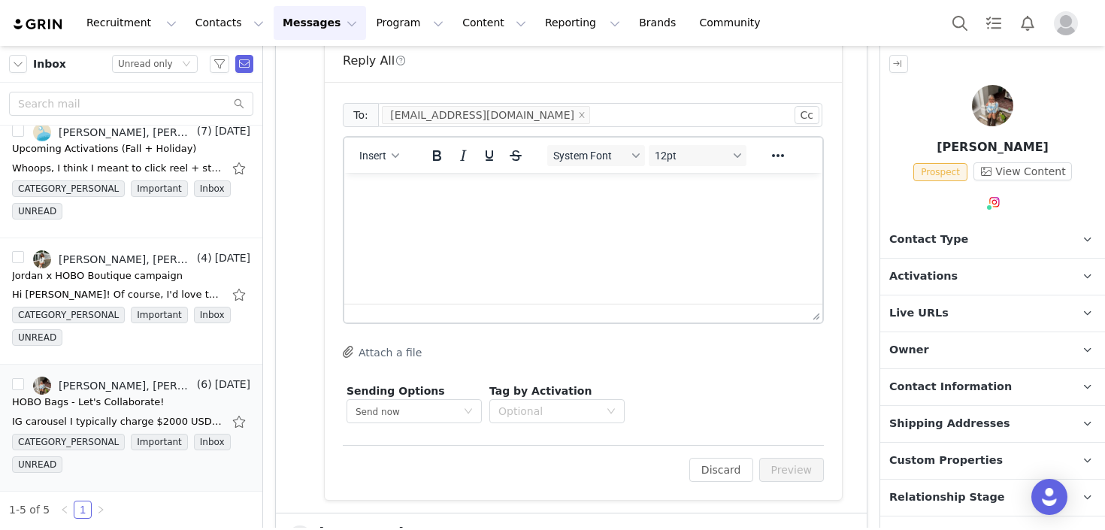
scroll to position [583, 0]
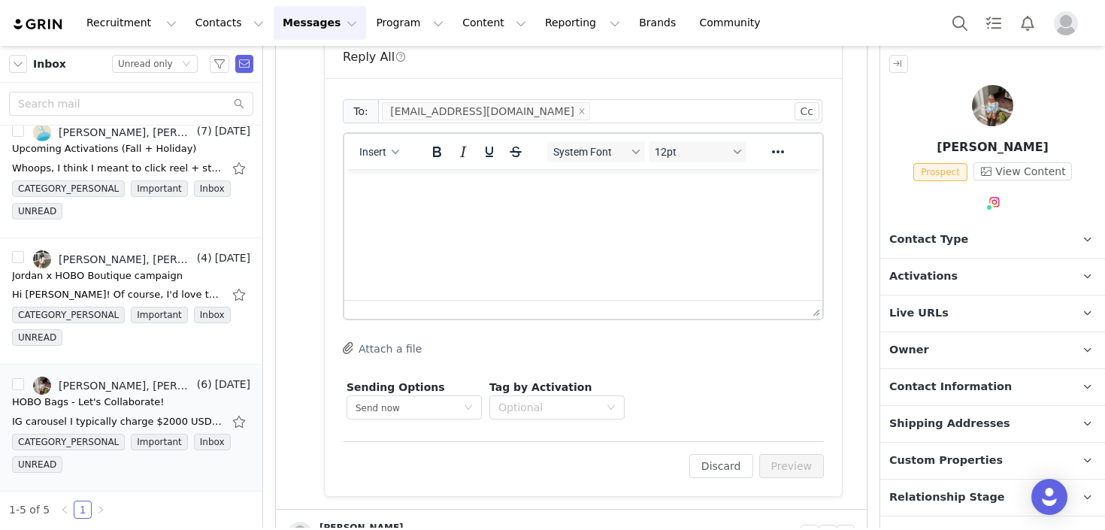
click at [636, 210] on html at bounding box center [583, 189] width 478 height 41
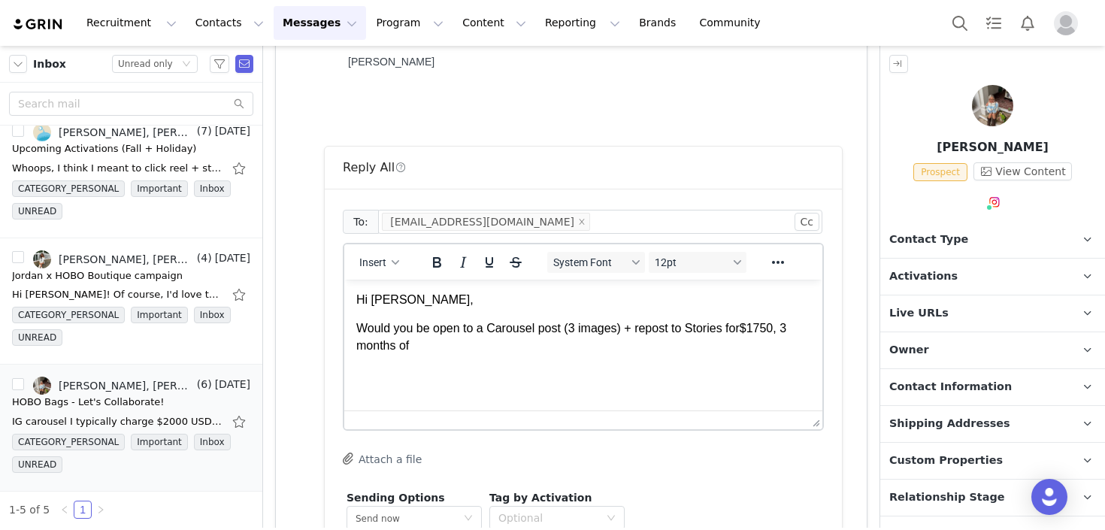
scroll to position [484, 0]
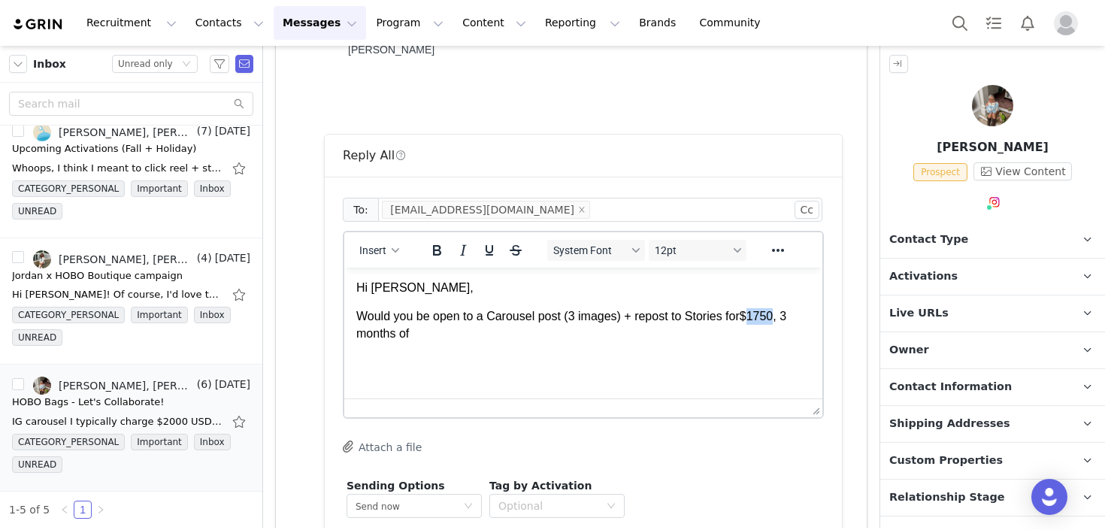
drag, startPoint x: 782, startPoint y: 318, endPoint x: 757, endPoint y: 319, distance: 25.6
click at [757, 319] on span "$1750, 3 months of" at bounding box center [571, 324] width 430 height 29
click at [513, 326] on p "Would you be open to a Carousel post (3 images) + repost to Stories for $2000, …" at bounding box center [583, 325] width 454 height 34
click at [786, 319] on span "$2000, 3 months of" at bounding box center [571, 324] width 430 height 29
click at [676, 329] on p "Would you be open to a Carousel post (3 images) + repost to Stories for $2000, …" at bounding box center [583, 325] width 454 height 34
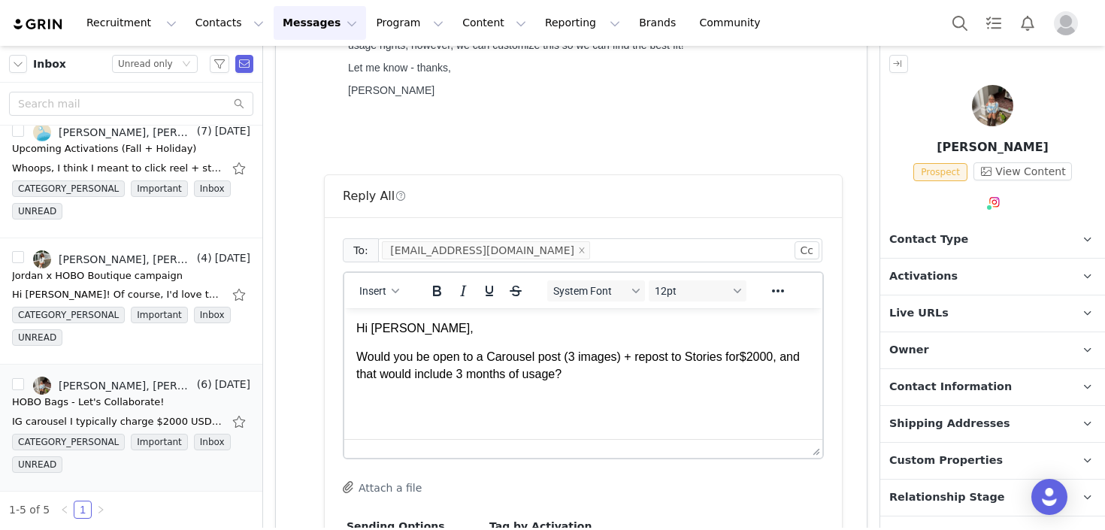
scroll to position [446, 0]
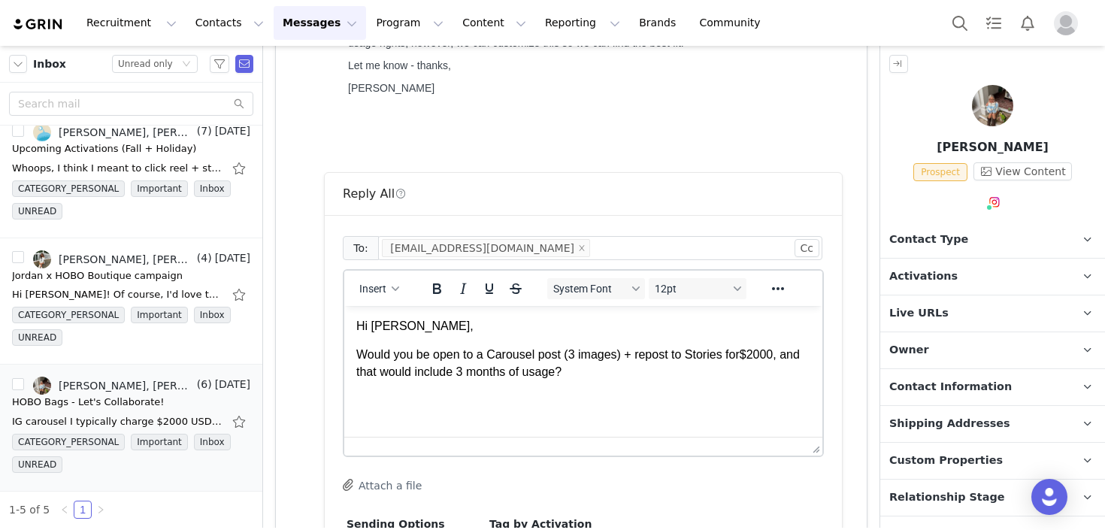
click at [580, 374] on span "$2000, and that would include 3 months of usage?" at bounding box center [577, 362] width 443 height 29
drag, startPoint x: 786, startPoint y: 355, endPoint x: 760, endPoint y: 356, distance: 25.6
click at [760, 356] on span "$2000, and that would include 3 months of usage?" at bounding box center [577, 362] width 443 height 29
drag, startPoint x: 730, startPoint y: 357, endPoint x: 639, endPoint y: 357, distance: 91.0
click at [639, 357] on p "Would you be open to a Carousel post (3 images) + repost to Stories for $2000, …" at bounding box center [583, 364] width 454 height 34
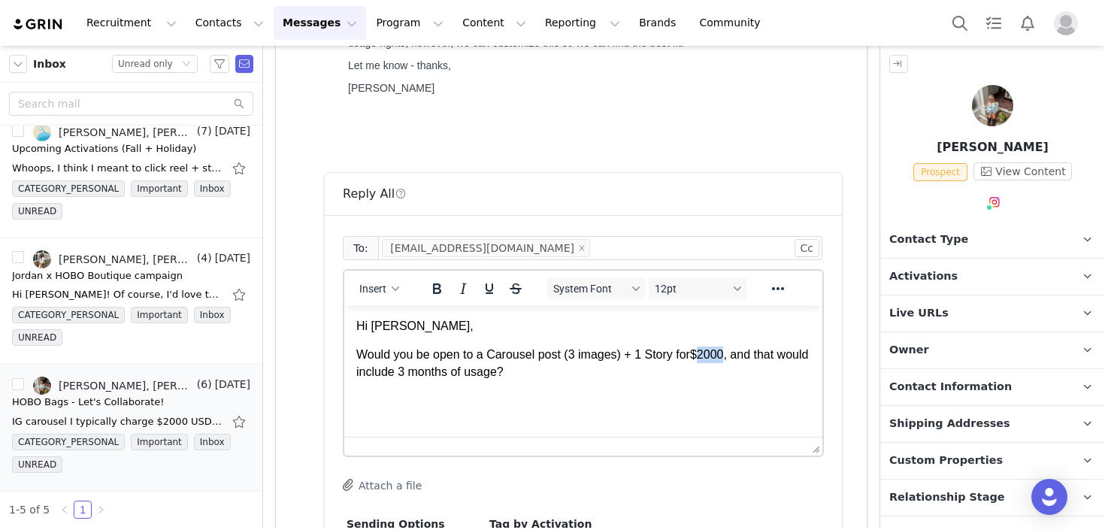
drag, startPoint x: 731, startPoint y: 355, endPoint x: 706, endPoint y: 356, distance: 25.6
click at [706, 356] on p "Would you be open to a Carousel post (3 images) + 1 Story for $2000, and that w…" at bounding box center [583, 364] width 454 height 34
click at [635, 377] on p "Would you be open to a Carousel post (3 images) + 1 Story for $1750 , and that …" at bounding box center [583, 364] width 454 height 34
click at [990, 233] on link "@meredithsophiaa" at bounding box center [1007, 235] width 99 height 12
click at [556, 361] on p "Would you be open to a Carousel post (3 images) + 1 Story for $1750 , and that …" at bounding box center [583, 364] width 454 height 34
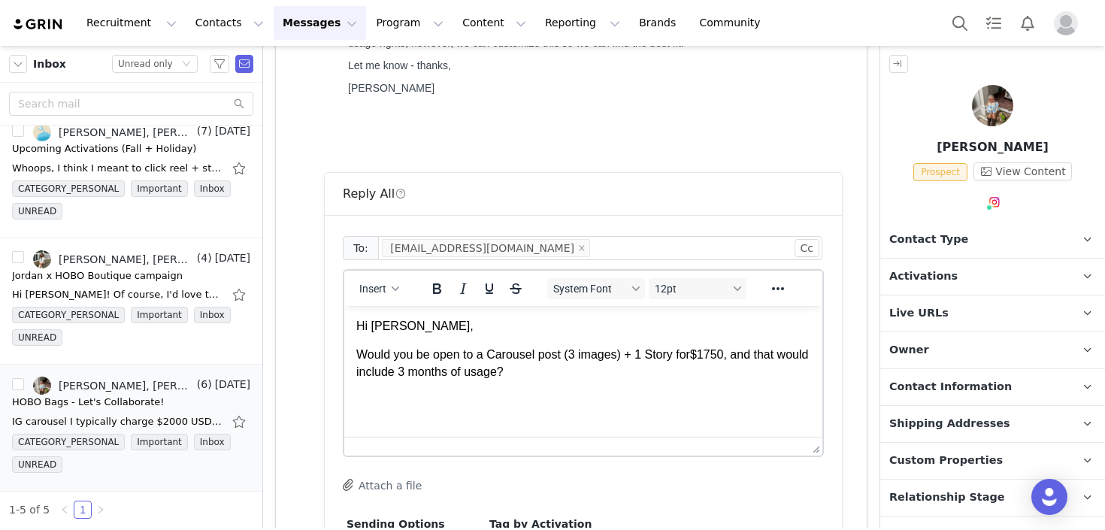
click at [577, 373] on p "Would you be open to a Carousel post (3 images) + 1 Story for $1750 , and that …" at bounding box center [583, 364] width 454 height 34
click at [674, 371] on p "Would you be open to a Carousel post (3 images) + 1 Story for $1750 , and that …" at bounding box center [583, 364] width 454 height 34
click at [487, 375] on p "Would you be open to a Carousel post (3 images) + 1 Story for $1750 , and that …" at bounding box center [583, 364] width 454 height 34
drag, startPoint x: 500, startPoint y: 374, endPoint x: 436, endPoint y: 374, distance: 63.9
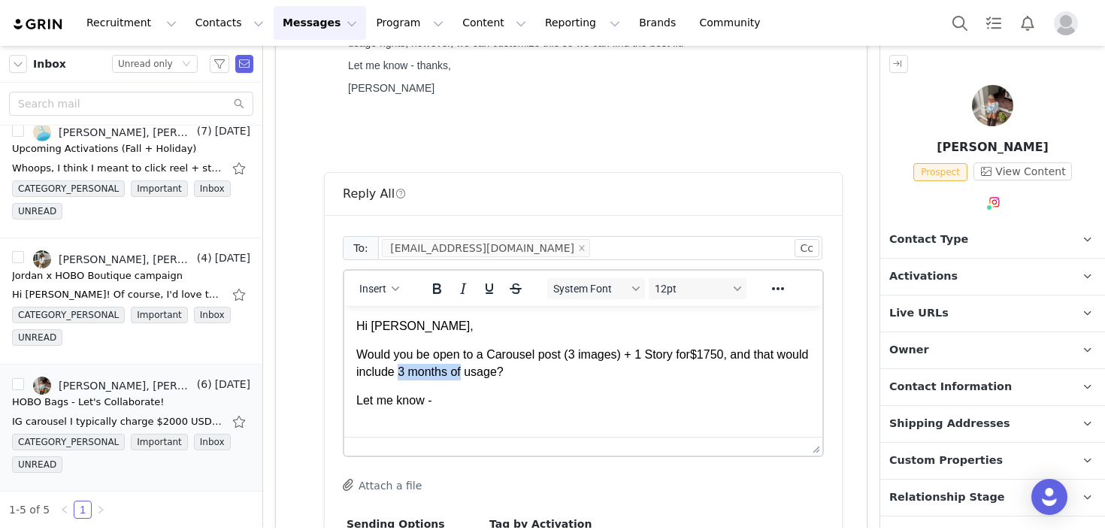
click at [436, 374] on p "Would you be open to a Carousel post (3 images) + 1 Story for $1750 , and that …" at bounding box center [583, 364] width 454 height 34
click at [567, 377] on p "Would you be open to a Carousel post (3 images) + 1 Story for $1750 , and that …" at bounding box center [583, 364] width 454 height 34
click at [630, 395] on p "Let me know -" at bounding box center [583, 400] width 454 height 17
click at [496, 394] on p "Let me know -" at bounding box center [583, 400] width 454 height 17
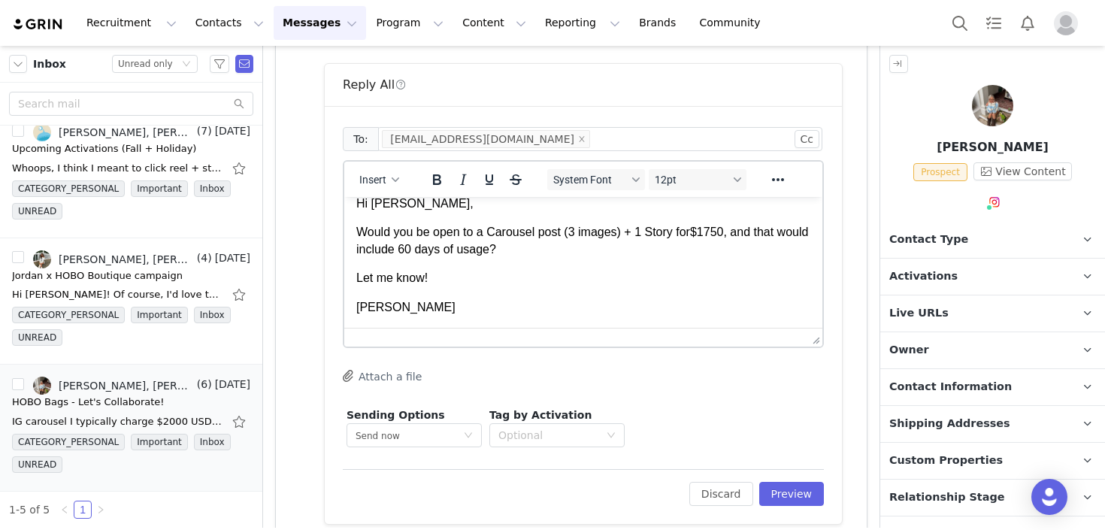
scroll to position [565, 0]
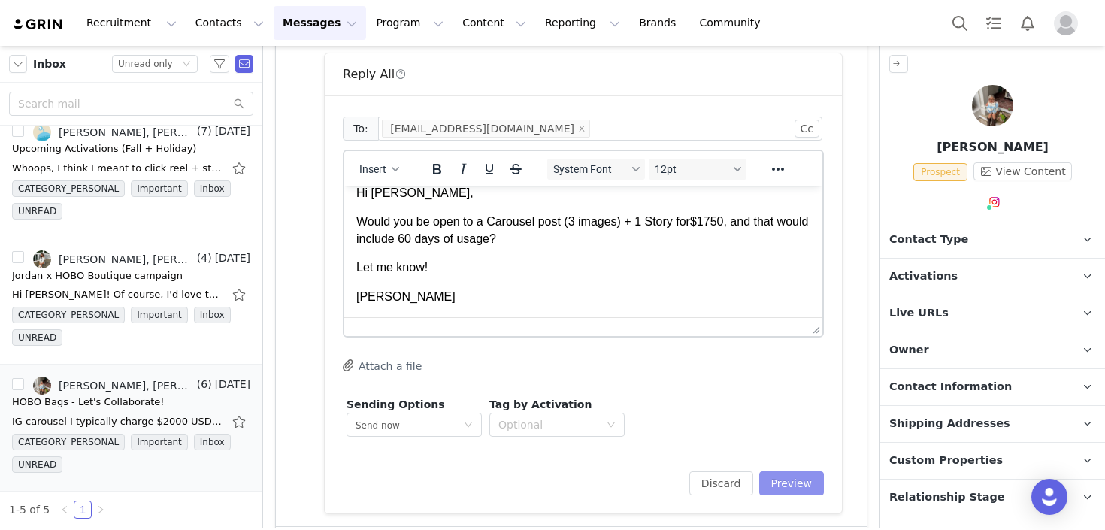
click at [805, 486] on button "Preview" at bounding box center [791, 483] width 65 height 24
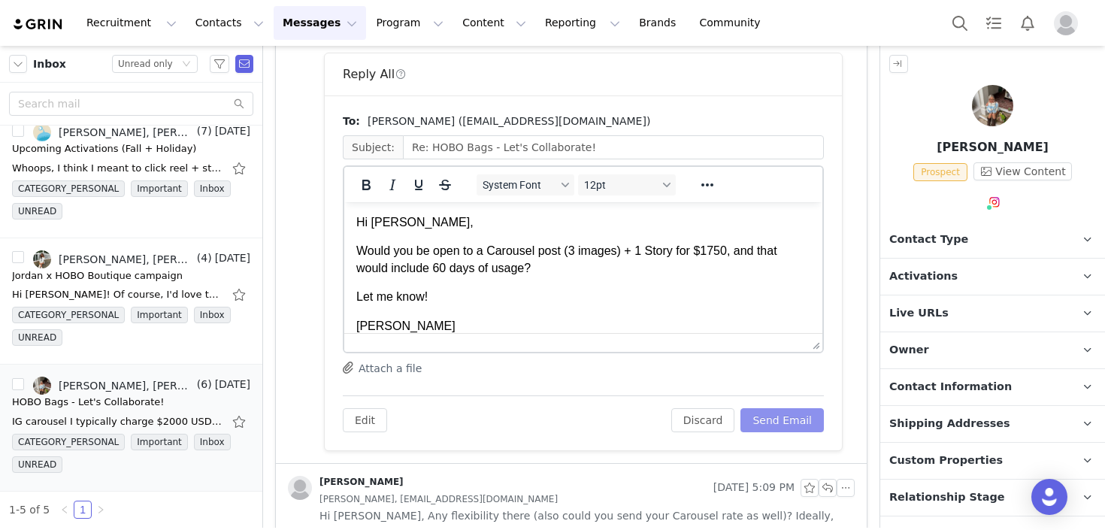
scroll to position [0, 0]
click at [786, 421] on button "Send Email" at bounding box center [781, 420] width 83 height 24
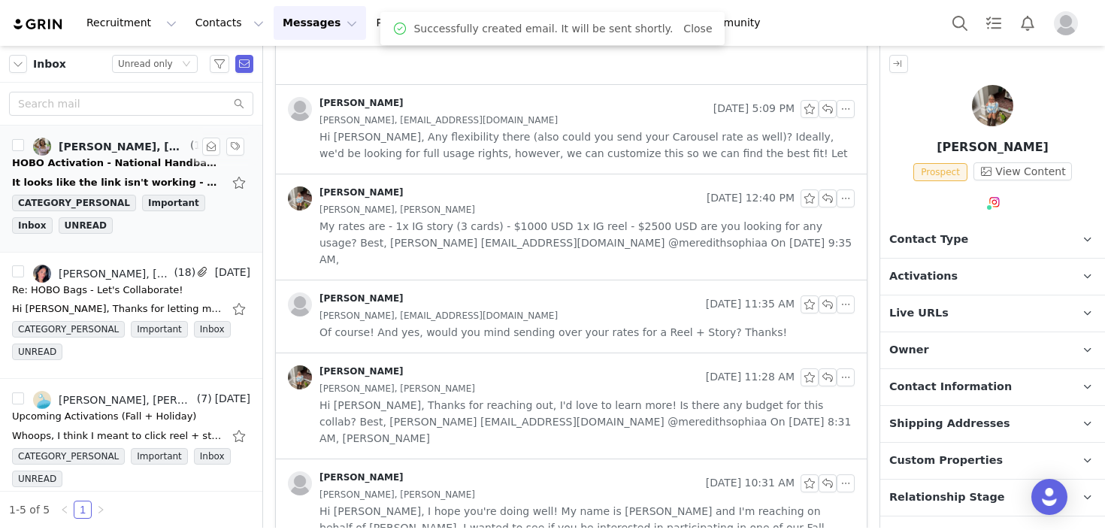
click at [110, 162] on div "HOBO Activation - National Handbag Day" at bounding box center [117, 163] width 210 height 15
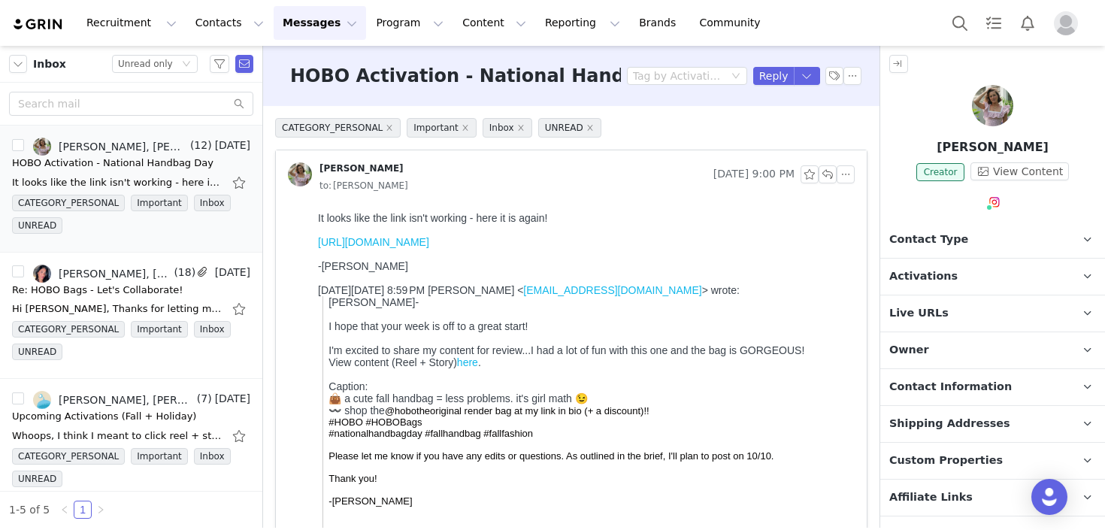
click at [429, 241] on link "[URL][DOMAIN_NAME]" at bounding box center [373, 242] width 111 height 12
click at [174, 65] on div "Status Unread only" at bounding box center [148, 64] width 61 height 17
click at [169, 88] on li "All threads" at bounding box center [155, 91] width 86 height 24
click at [107, 105] on input "text" at bounding box center [131, 104] width 244 height 24
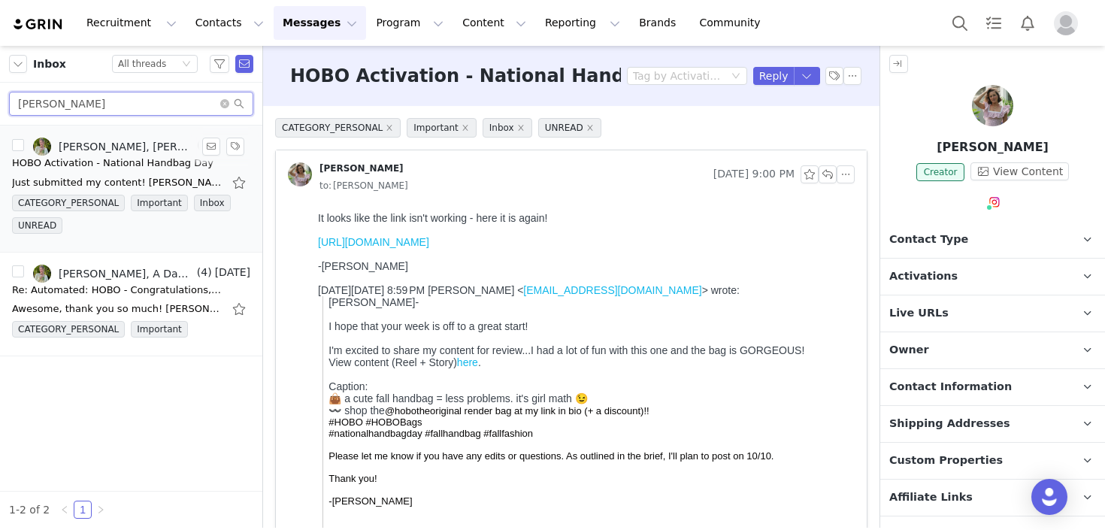
type input "[PERSON_NAME]"
click at [155, 159] on div "HOBO Activation - National Handbag Day" at bounding box center [112, 163] width 201 height 15
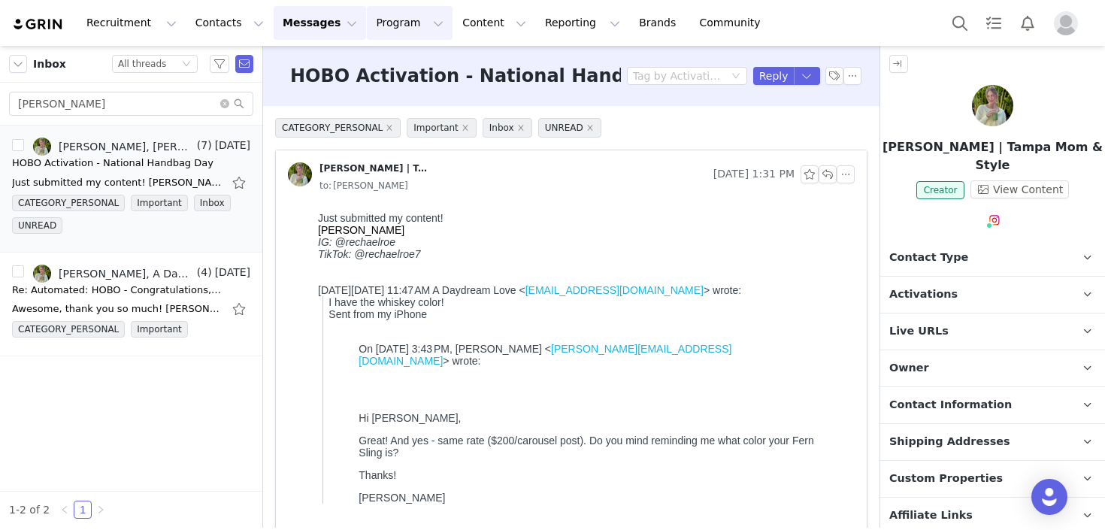
click at [383, 21] on button "Program Program" at bounding box center [410, 23] width 86 height 34
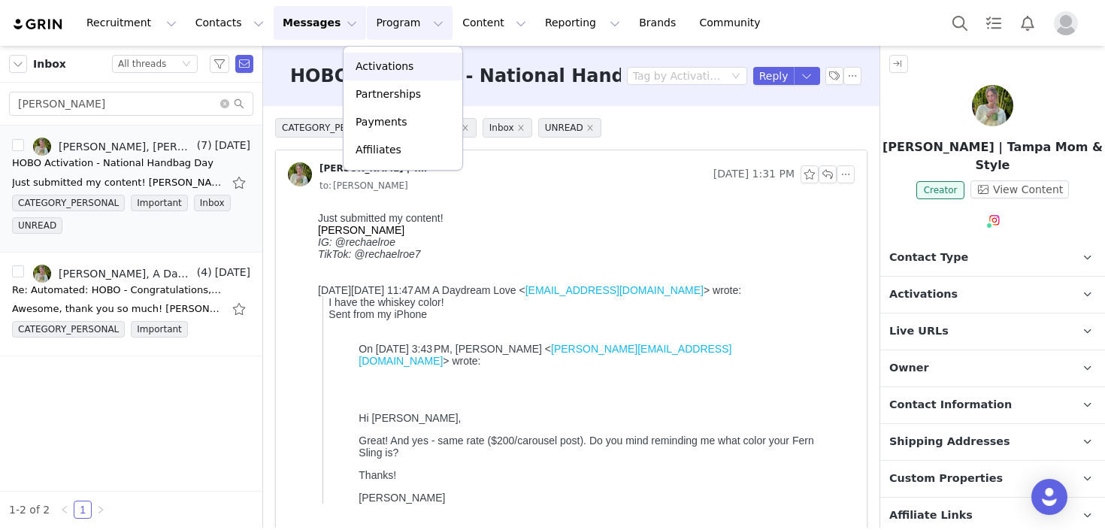
click at [382, 71] on p "Activations" at bounding box center [385, 67] width 58 height 16
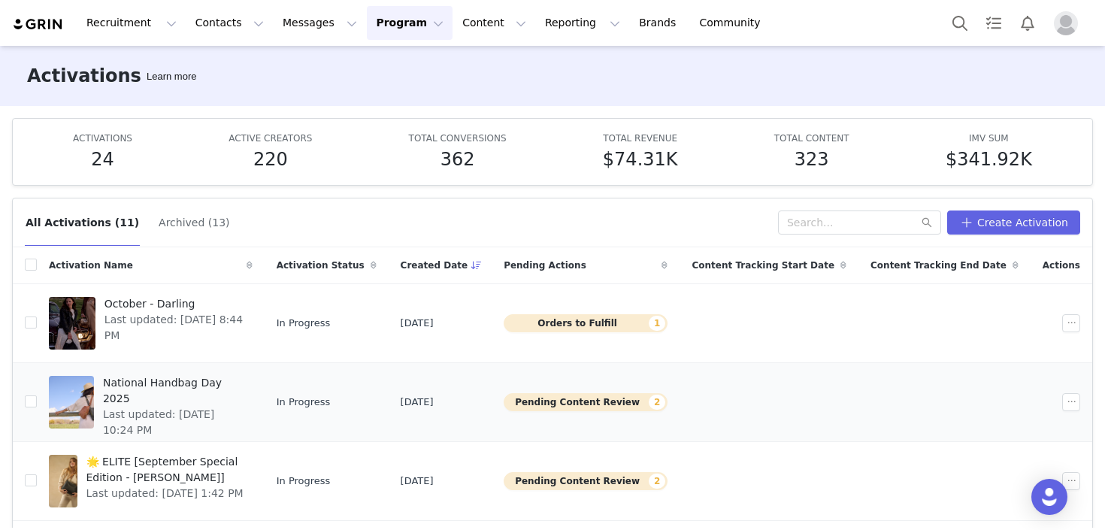
click at [178, 407] on span "Last updated: [DATE] 10:24 PM" at bounding box center [173, 423] width 141 height 32
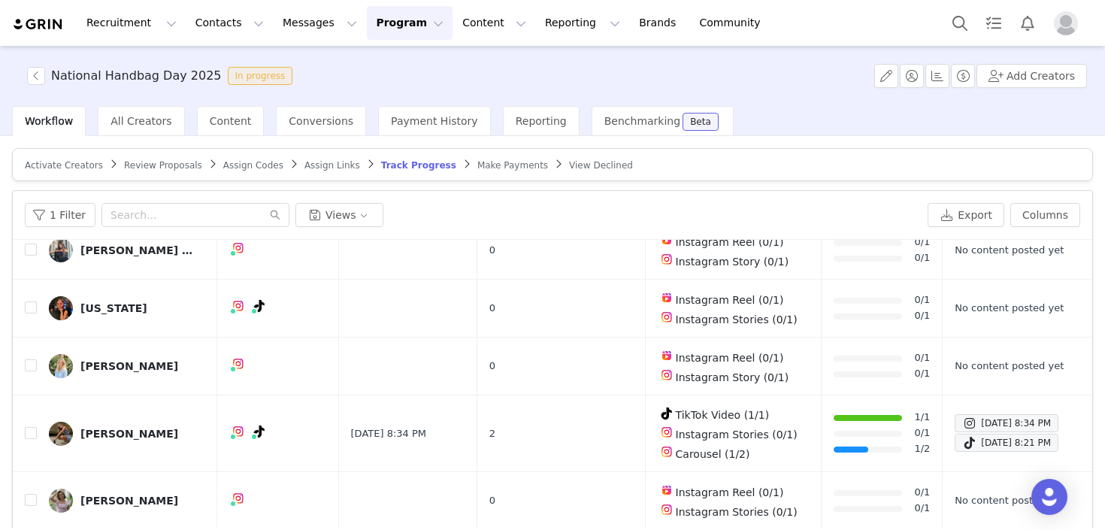
scroll to position [265, 0]
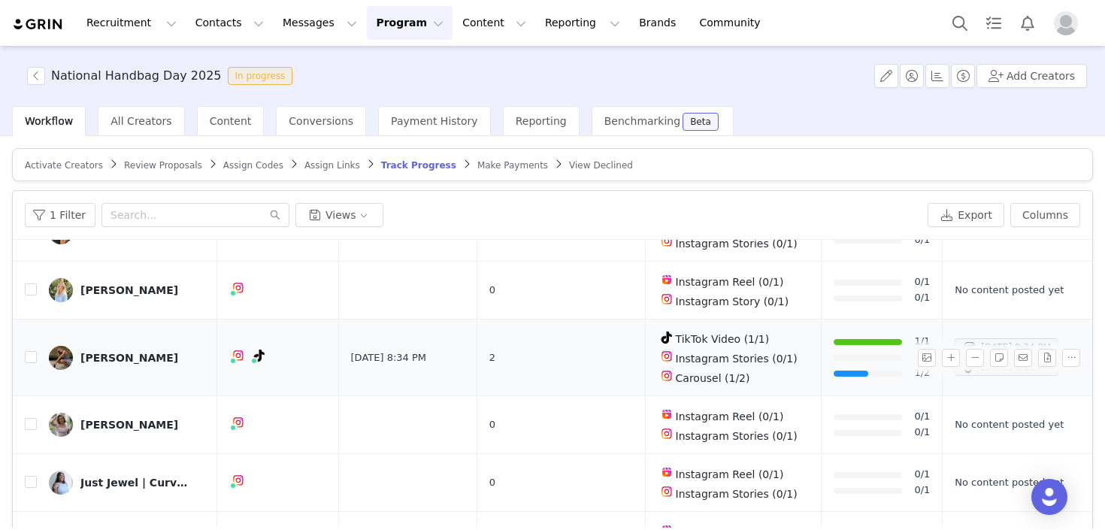
click at [110, 352] on div "[PERSON_NAME]" at bounding box center [129, 358] width 98 height 12
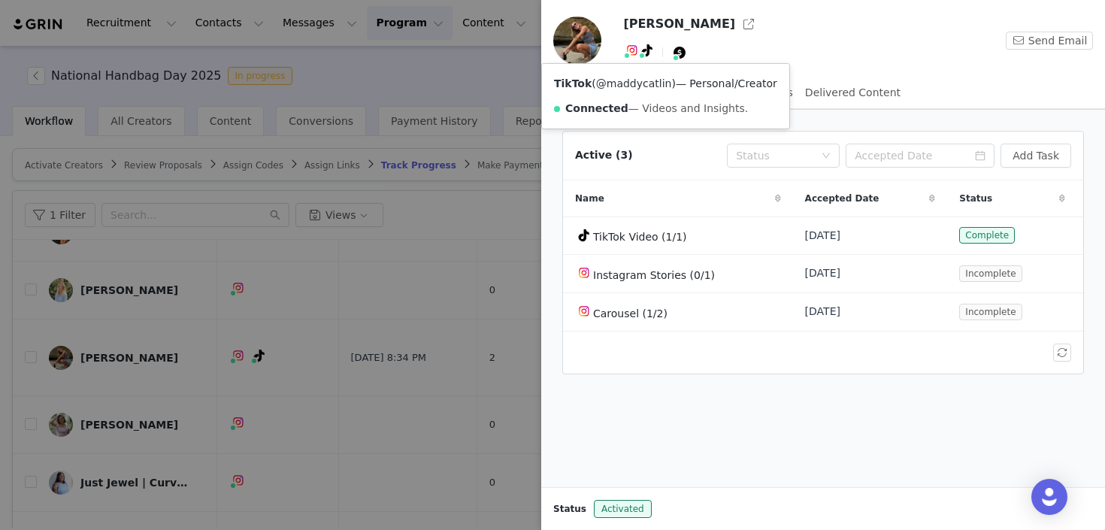
click at [643, 83] on link "@maddycatlin" at bounding box center [634, 83] width 76 height 12
click at [454, 410] on div at bounding box center [552, 265] width 1105 height 530
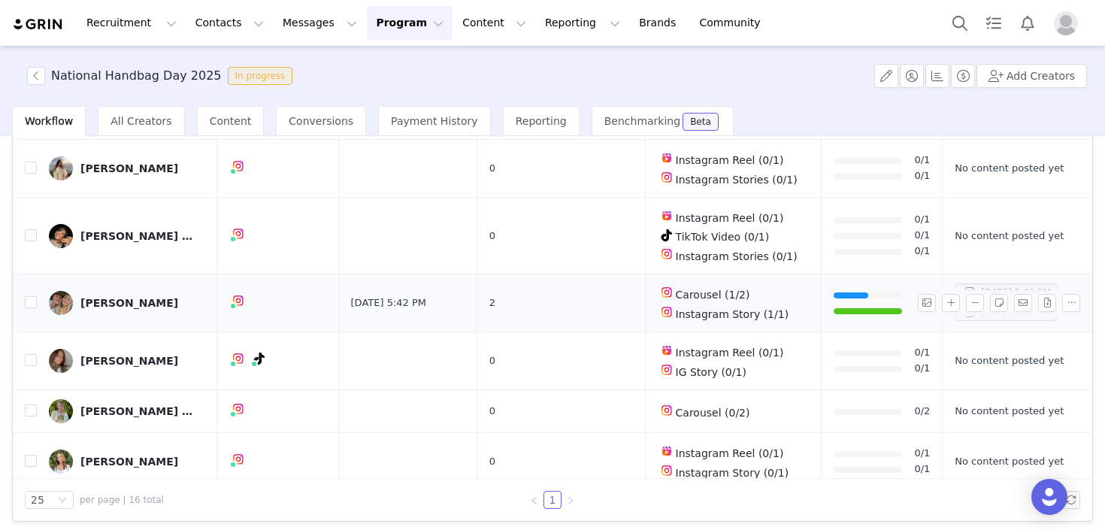
scroll to position [125, 0]
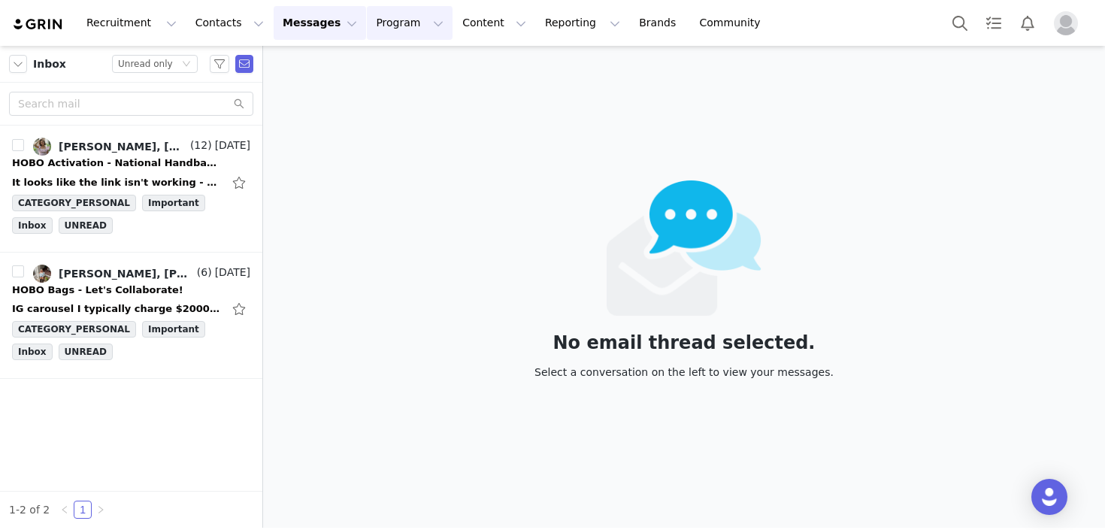
click at [413, 22] on button "Program Program" at bounding box center [410, 23] width 86 height 34
click at [374, 62] on p "Activations" at bounding box center [385, 67] width 58 height 16
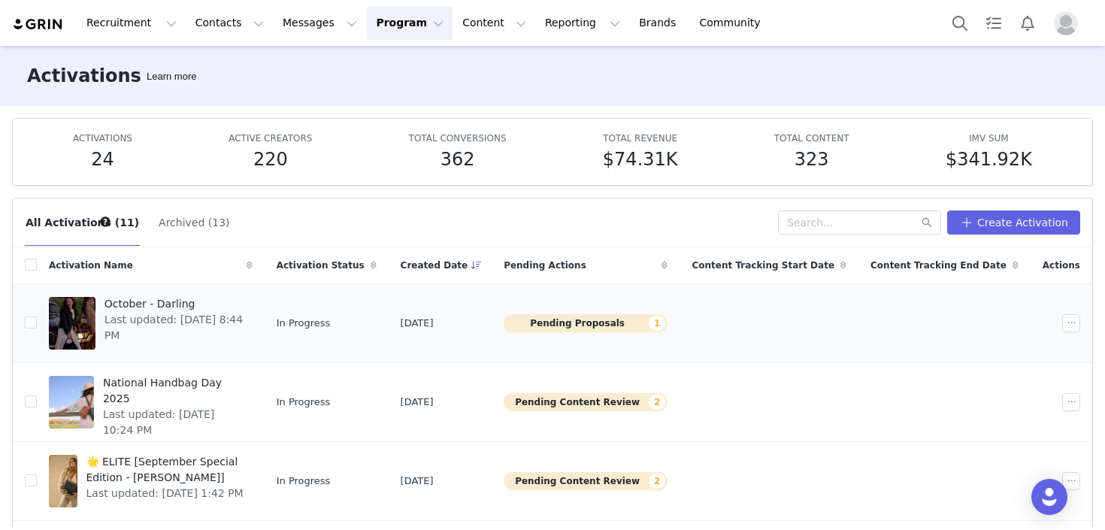
click at [162, 314] on span "Last updated: [DATE] 8:44 PM" at bounding box center [173, 328] width 139 height 32
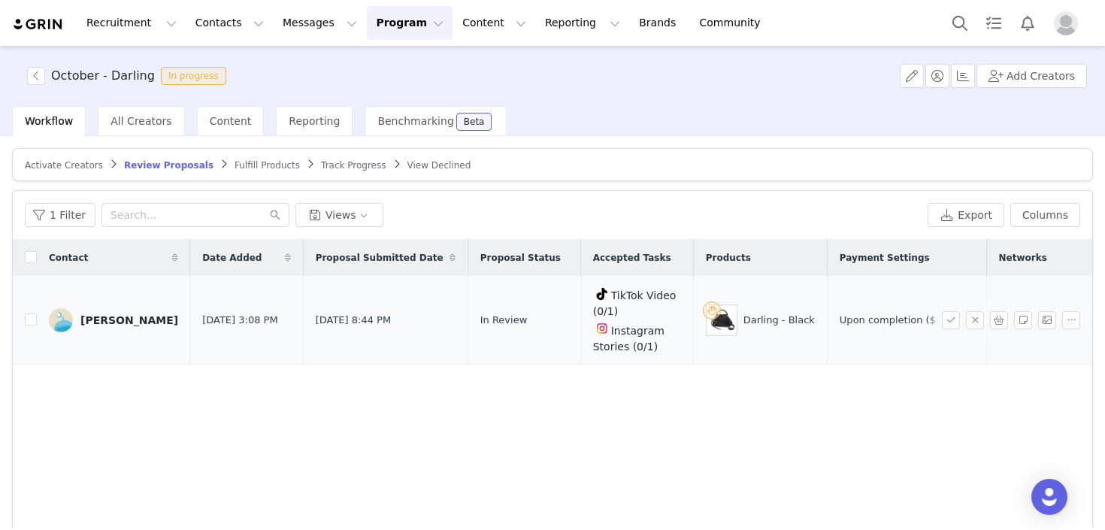
click at [593, 331] on span "Instagram Stories (0/1)" at bounding box center [628, 339] width 71 height 28
click at [123, 316] on div "[PERSON_NAME]" at bounding box center [129, 320] width 98 height 12
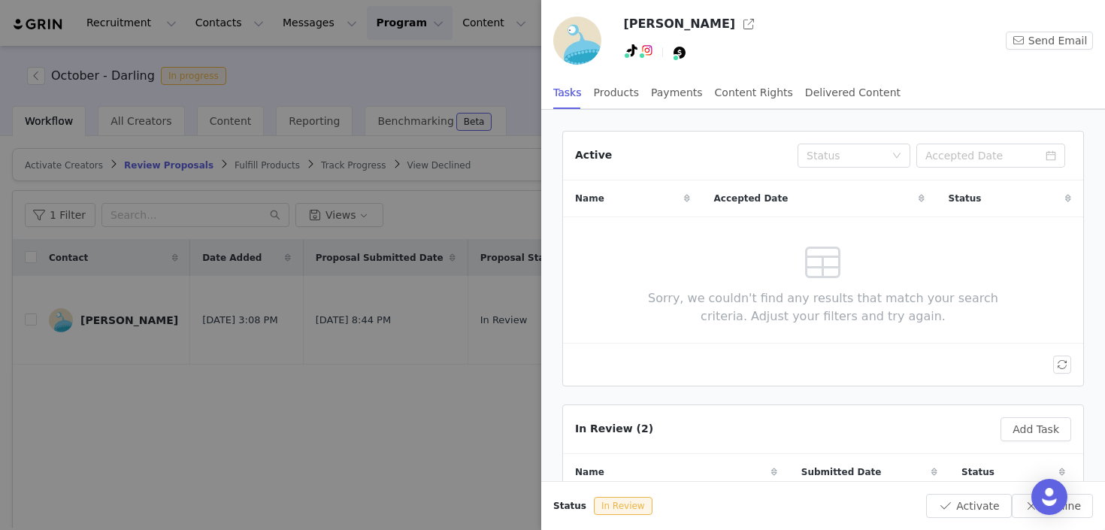
scroll to position [166, 0]
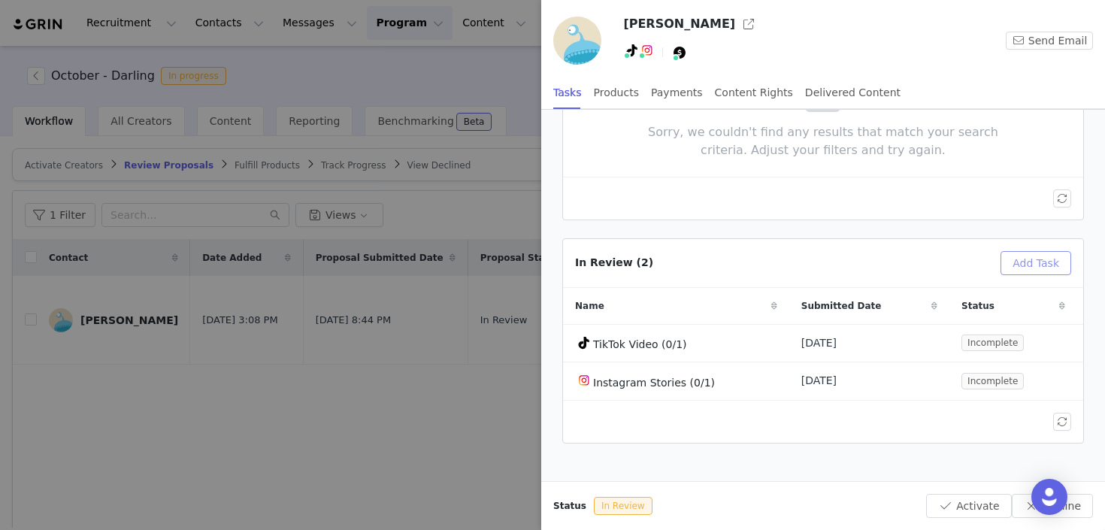
click at [1036, 271] on button "Add Task" at bounding box center [1035, 263] width 71 height 24
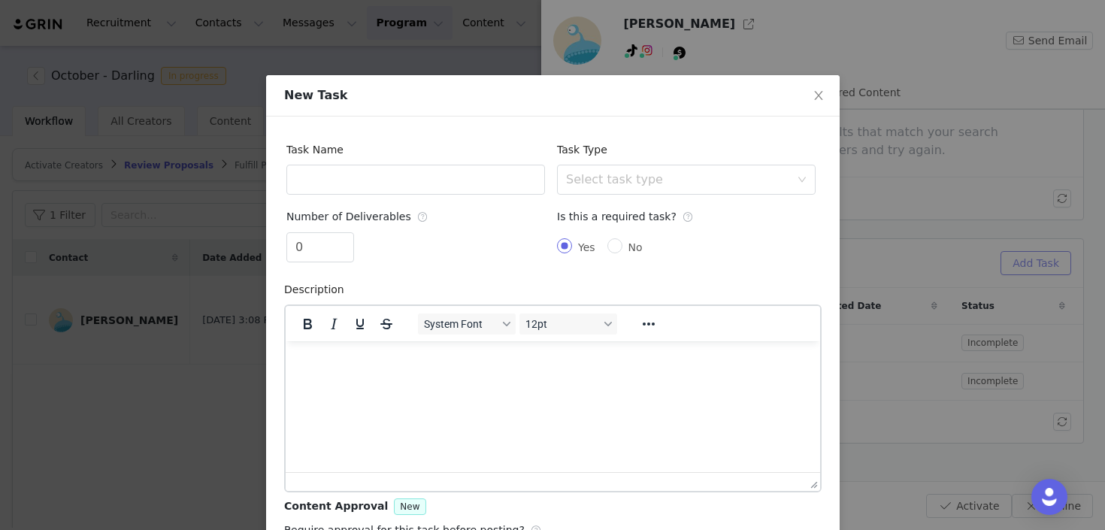
scroll to position [0, 0]
click at [440, 189] on input "text" at bounding box center [415, 180] width 259 height 30
type input "Instagram Reel"
click at [615, 174] on div "Select task type" at bounding box center [678, 179] width 224 height 15
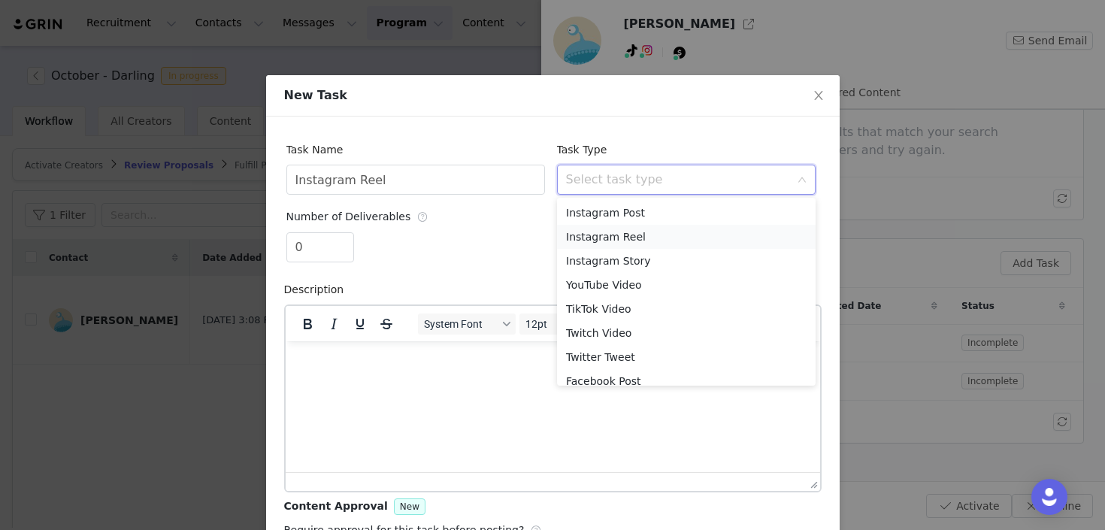
click at [606, 238] on li "Instagram Reel" at bounding box center [686, 237] width 259 height 24
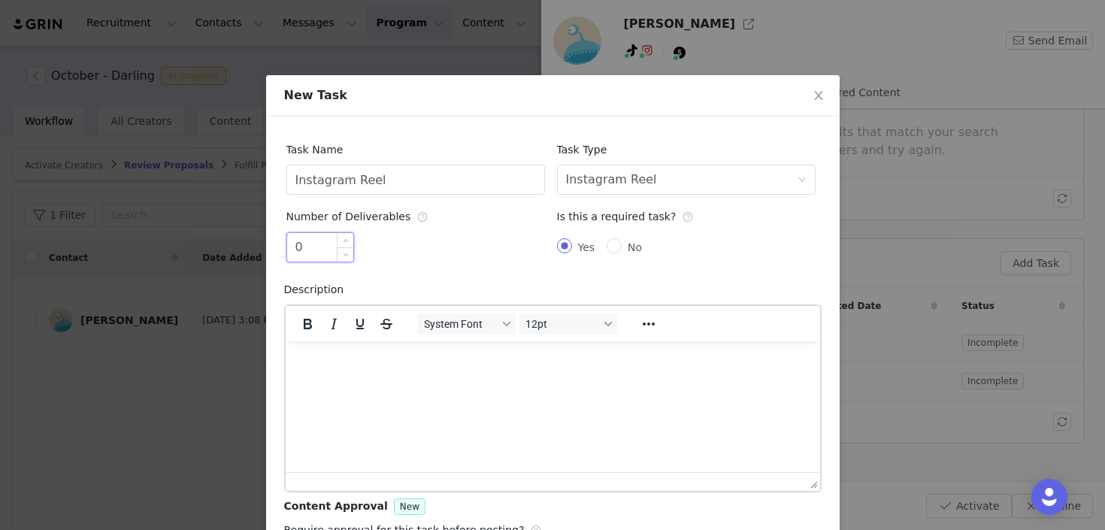
drag, startPoint x: 304, startPoint y: 245, endPoint x: 286, endPoint y: 247, distance: 18.9
click at [286, 247] on div "0" at bounding box center [320, 247] width 68 height 30
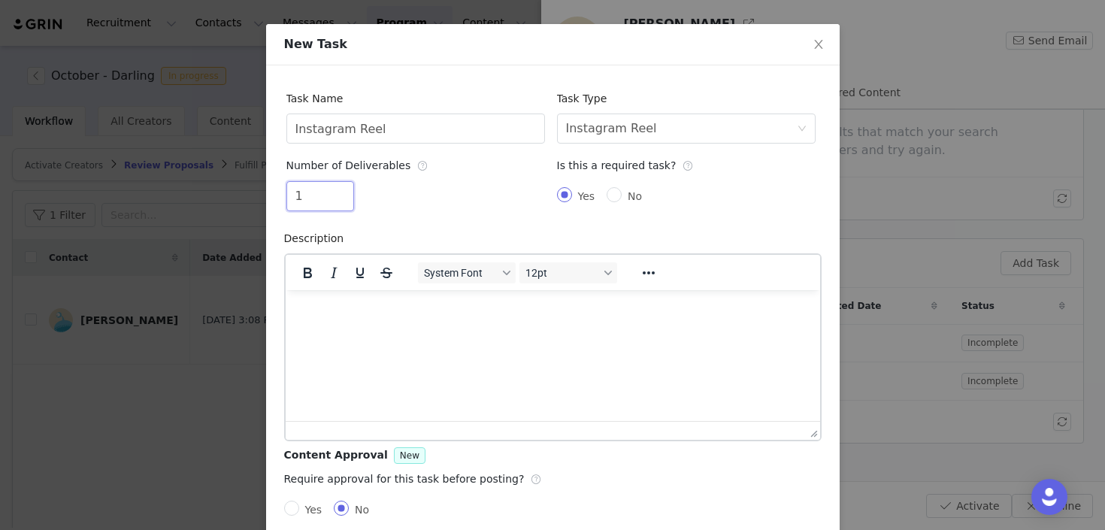
scroll to position [127, 0]
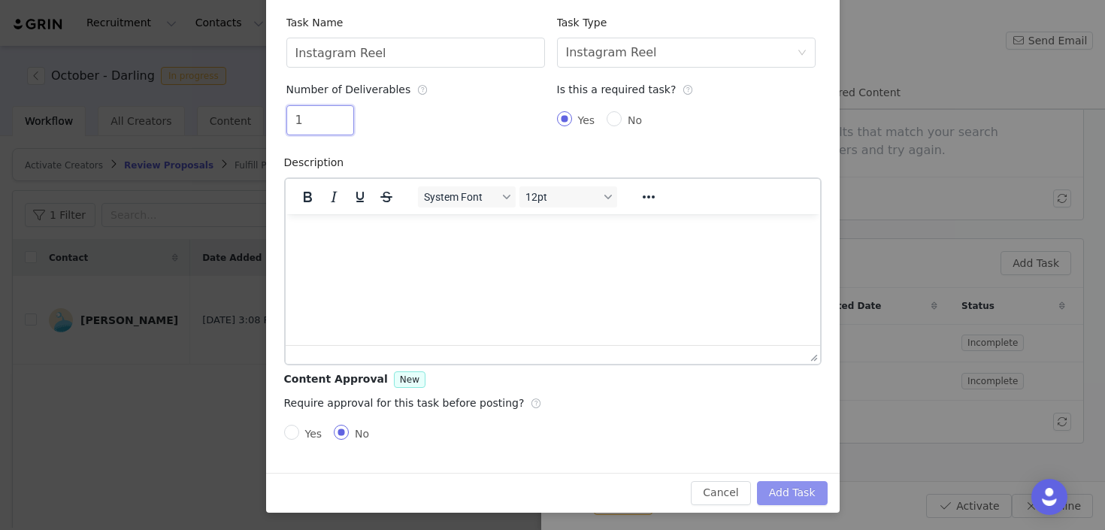
type input "1"
click at [788, 489] on button "Add Task" at bounding box center [792, 493] width 71 height 24
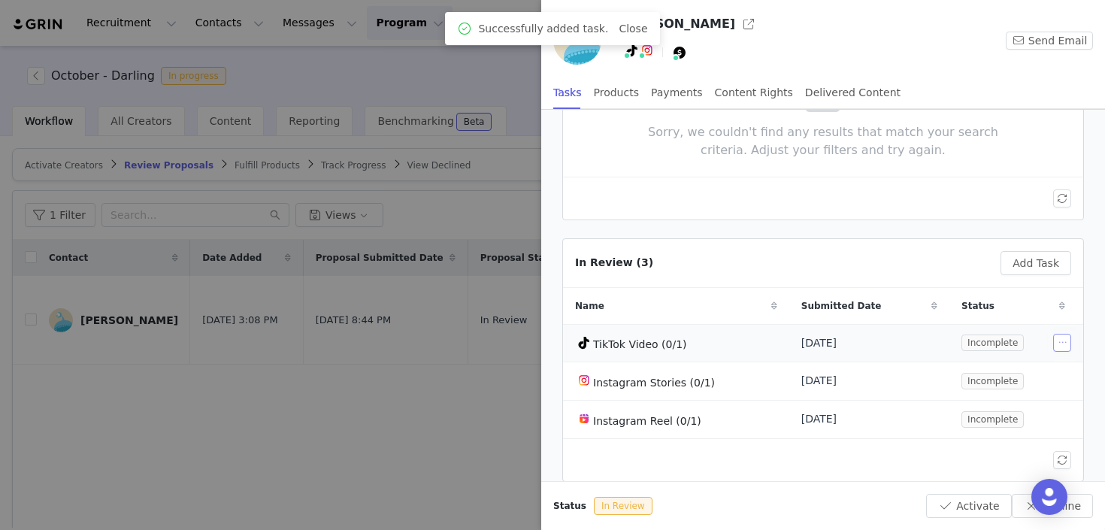
click at [1062, 344] on button "button" at bounding box center [1062, 343] width 18 height 18
click at [1037, 394] on span "Delete Task" at bounding box center [1036, 393] width 61 height 17
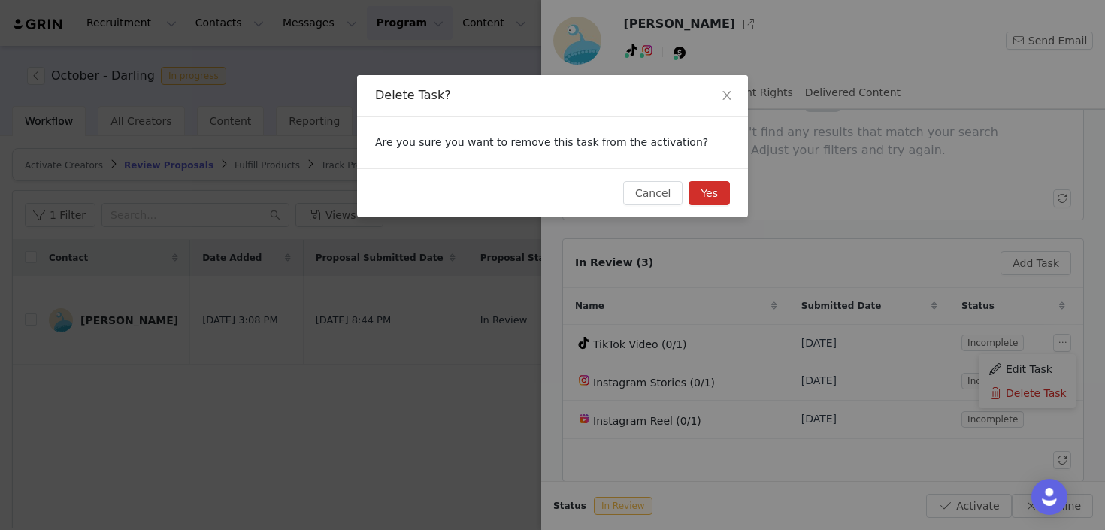
click at [707, 184] on button "Yes" at bounding box center [709, 193] width 41 height 24
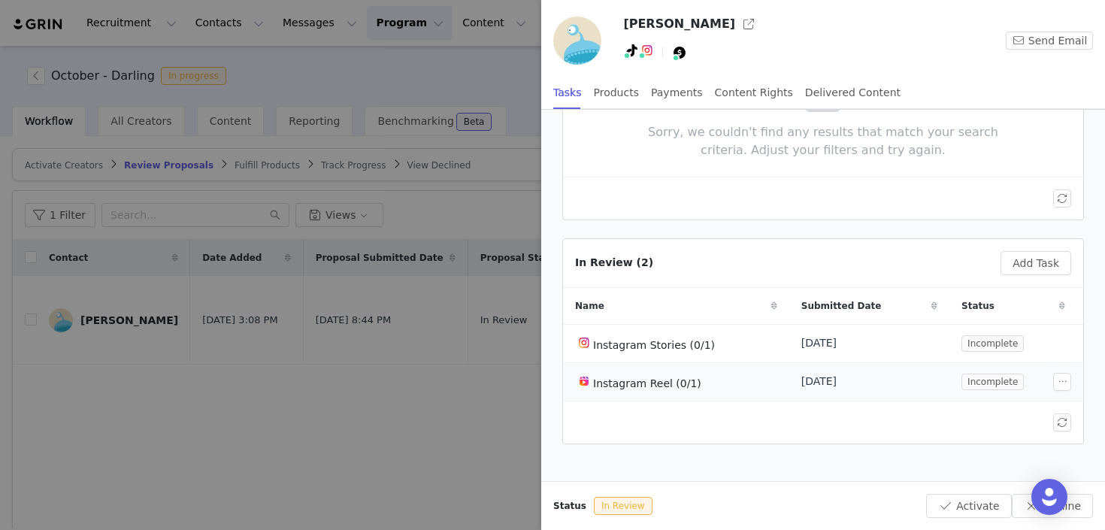
scroll to position [167, 0]
click at [412, 407] on div at bounding box center [552, 265] width 1105 height 530
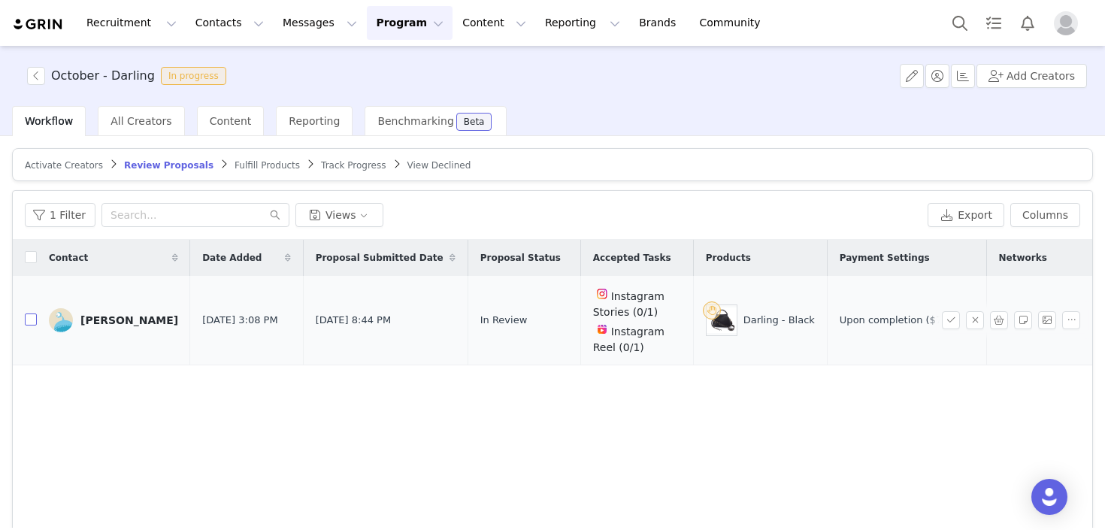
click at [33, 318] on input "checkbox" at bounding box center [31, 319] width 12 height 12
checkbox input "true"
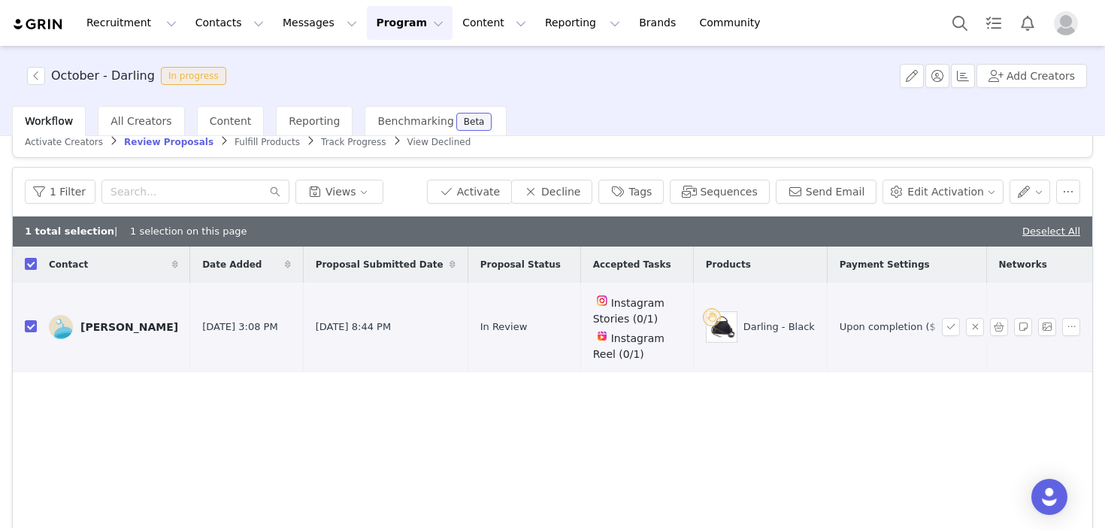
scroll to position [26, 0]
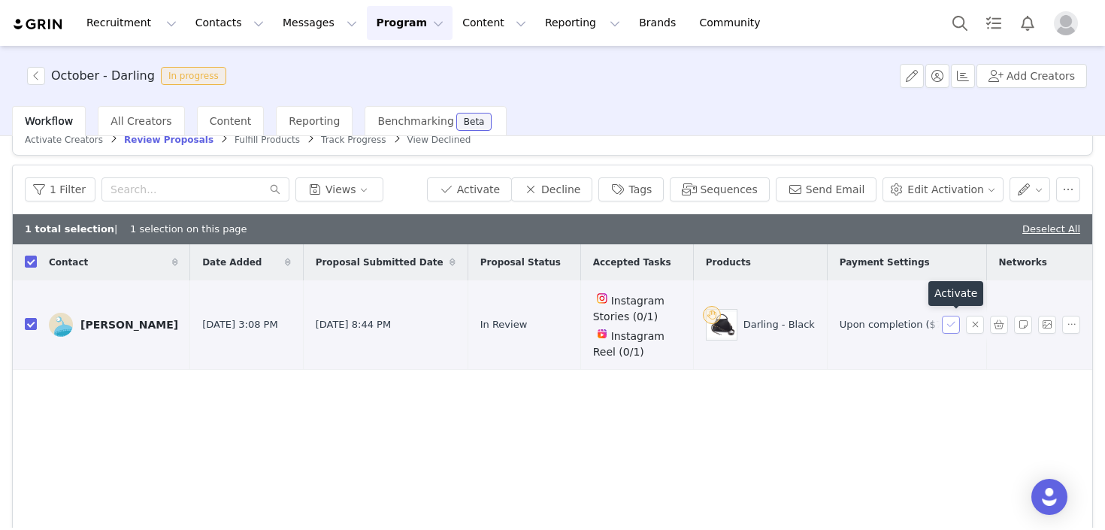
click at [949, 319] on button "button" at bounding box center [951, 325] width 18 height 18
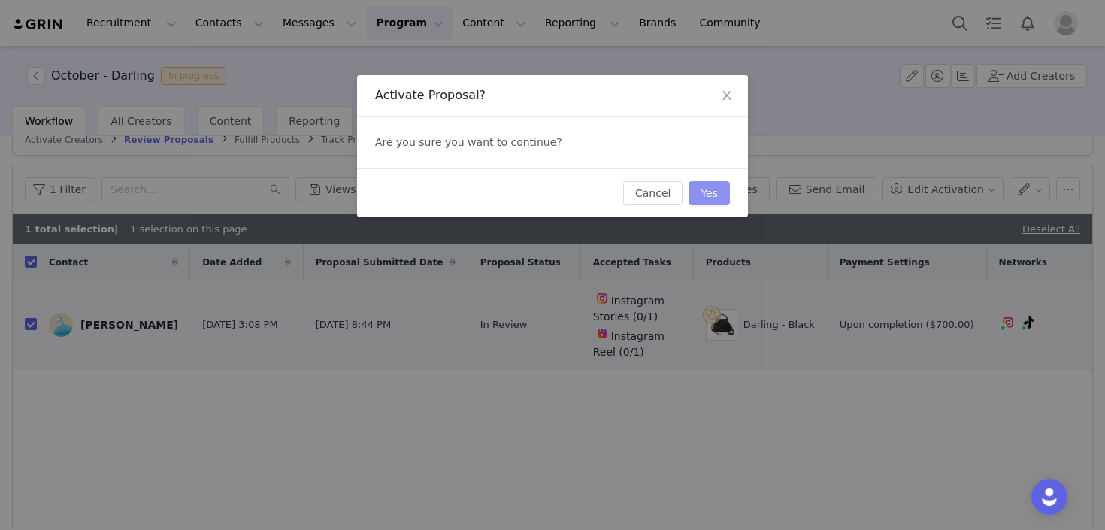
click at [702, 194] on button "Yes" at bounding box center [709, 193] width 41 height 24
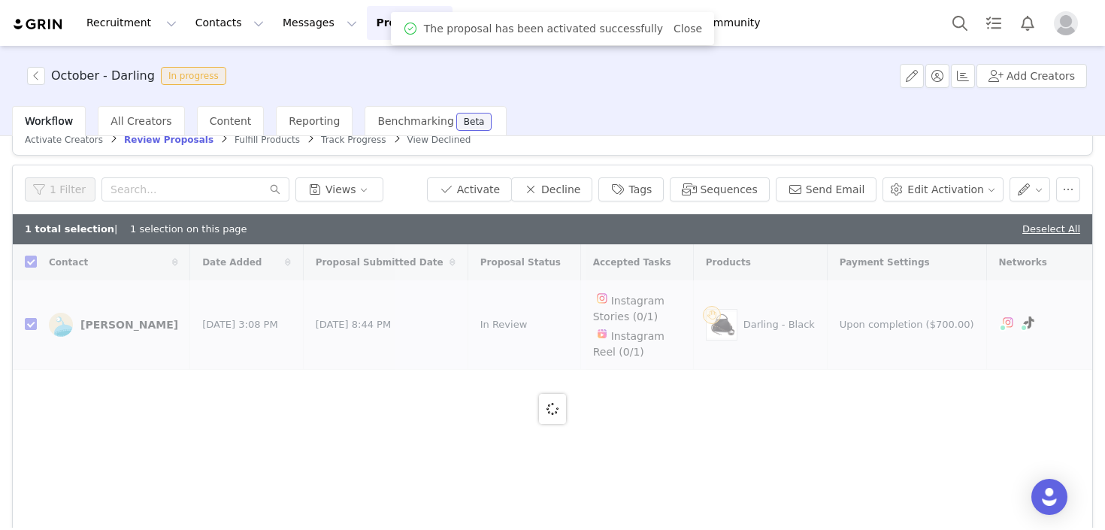
checkbox input "false"
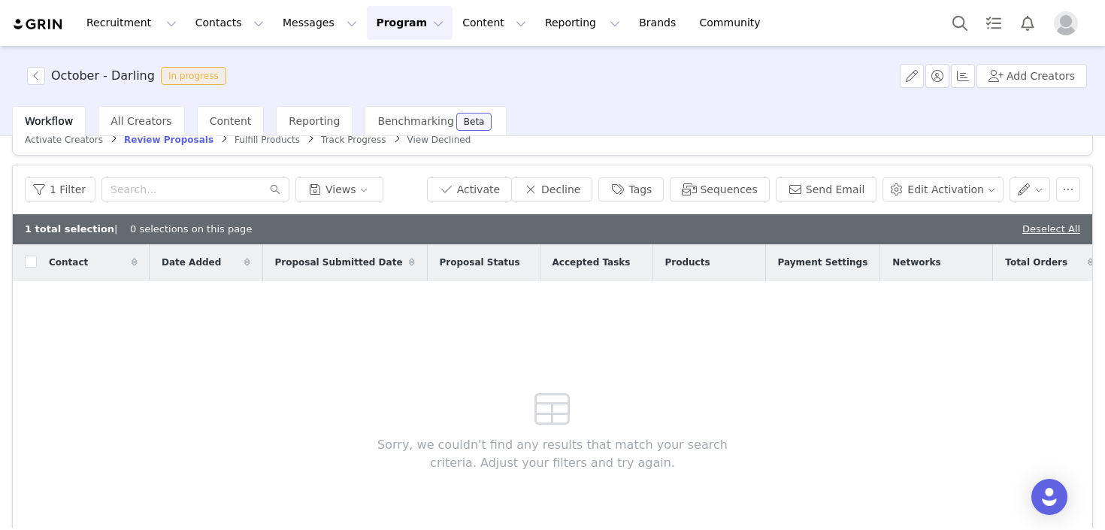
scroll to position [0, 0]
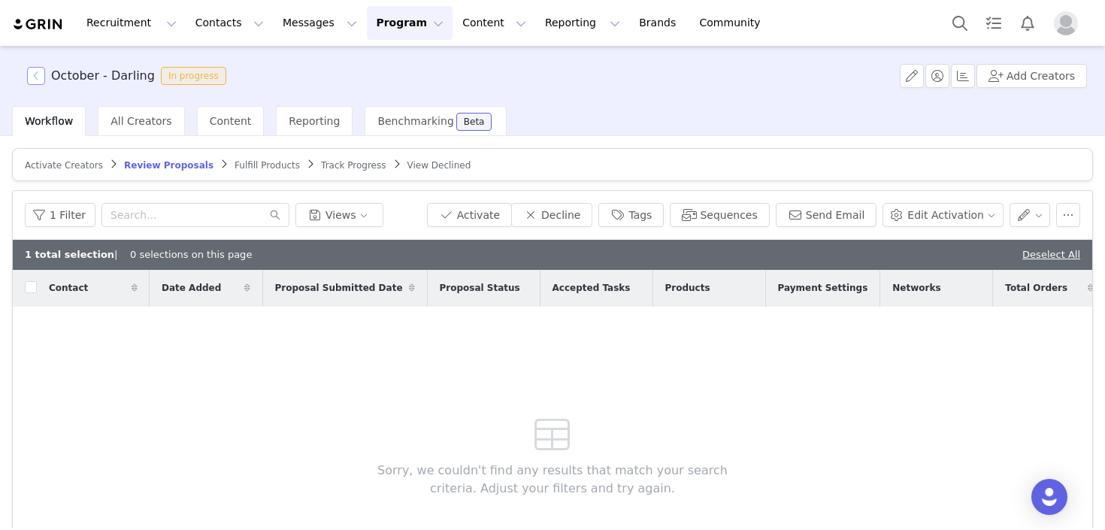
click at [31, 77] on button "button" at bounding box center [36, 76] width 18 height 18
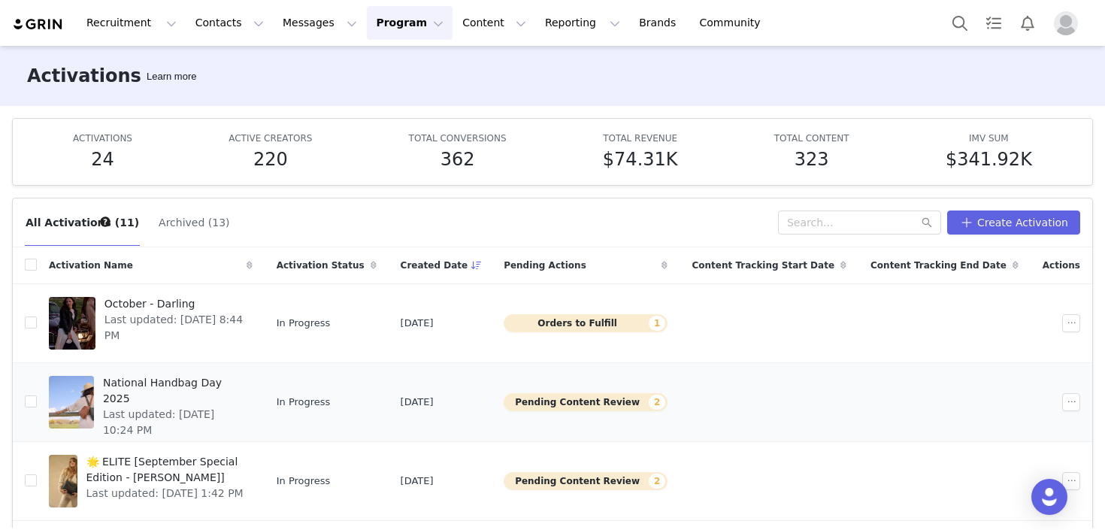
click at [204, 407] on span "Last updated: [DATE] 10:24 PM" at bounding box center [173, 423] width 141 height 32
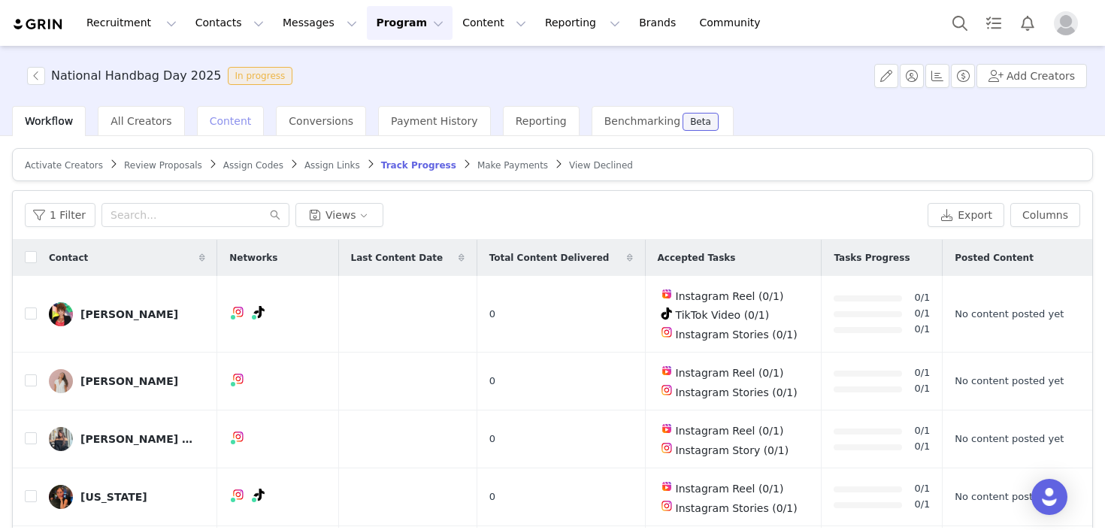
click at [211, 117] on span "Content" at bounding box center [231, 121] width 42 height 12
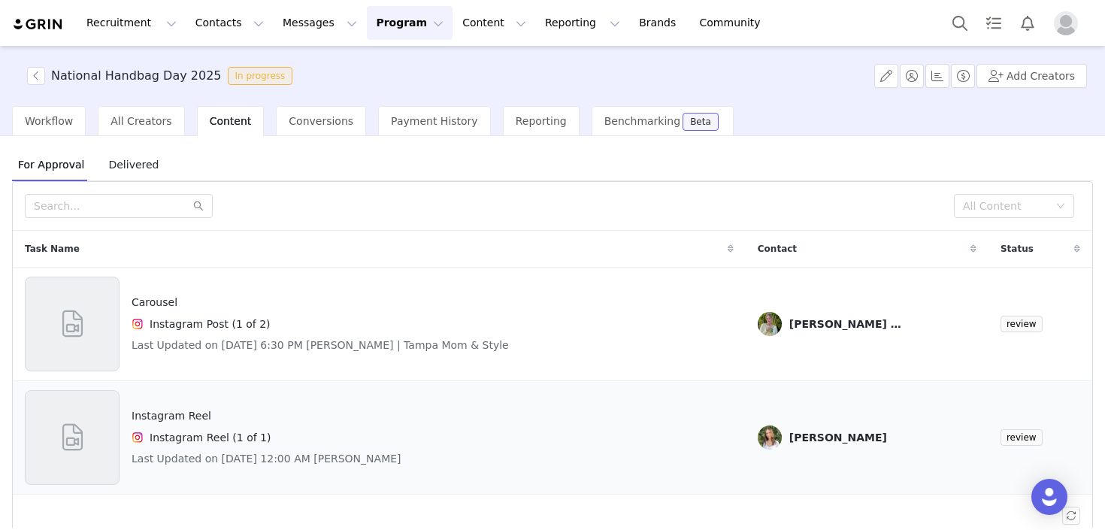
click at [186, 422] on h4 "Instagram Reel" at bounding box center [267, 416] width 270 height 16
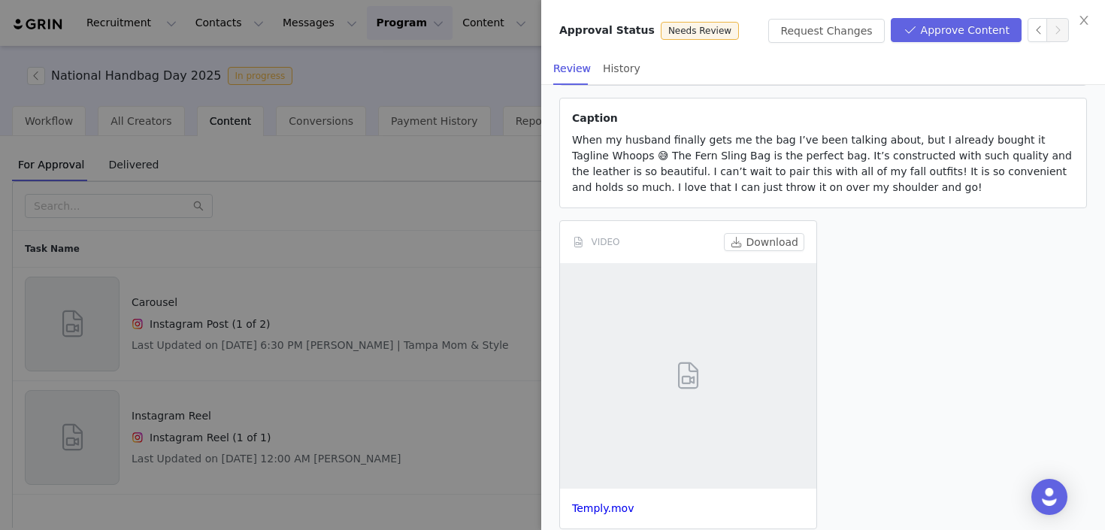
scroll to position [192, 0]
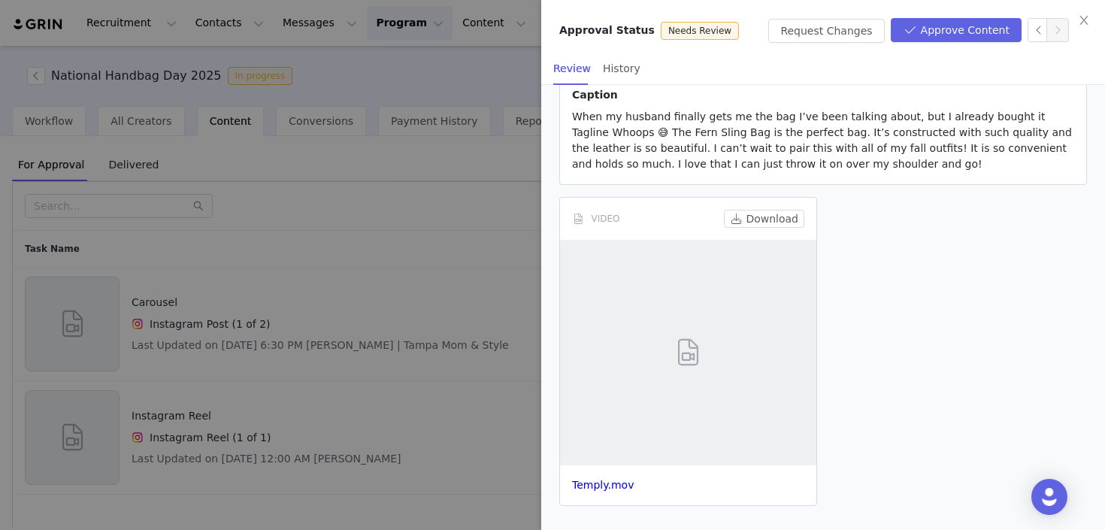
click at [676, 350] on span at bounding box center [688, 352] width 34 height 41
click at [613, 489] on link "Temply.mov" at bounding box center [603, 485] width 62 height 12
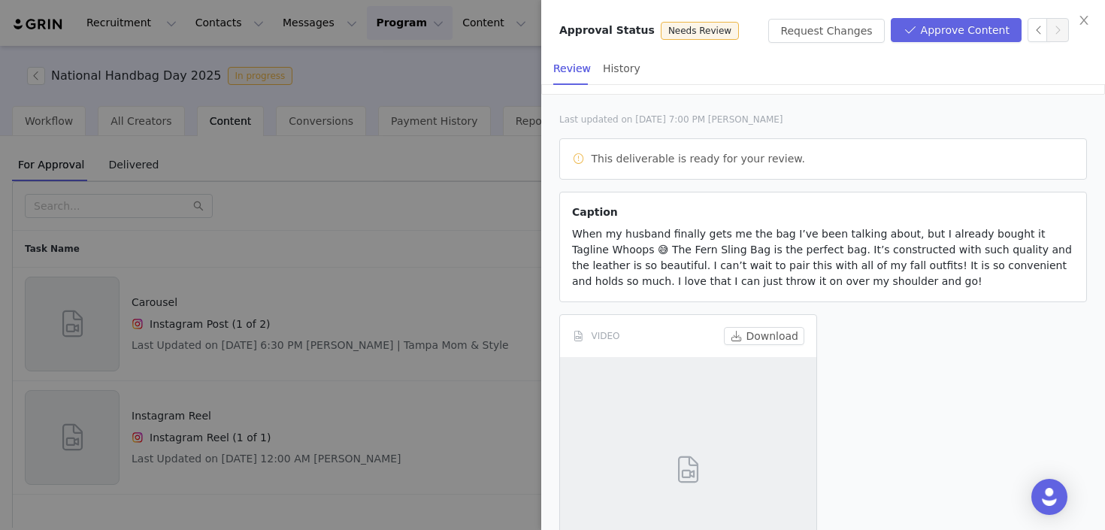
scroll to position [0, 0]
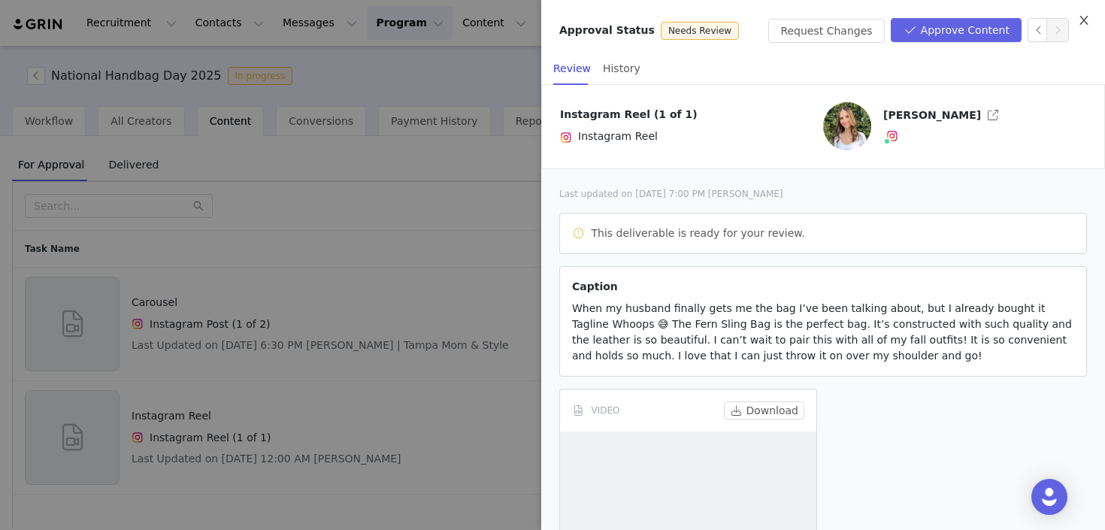
click at [1088, 22] on icon "icon: close" at bounding box center [1084, 20] width 12 height 12
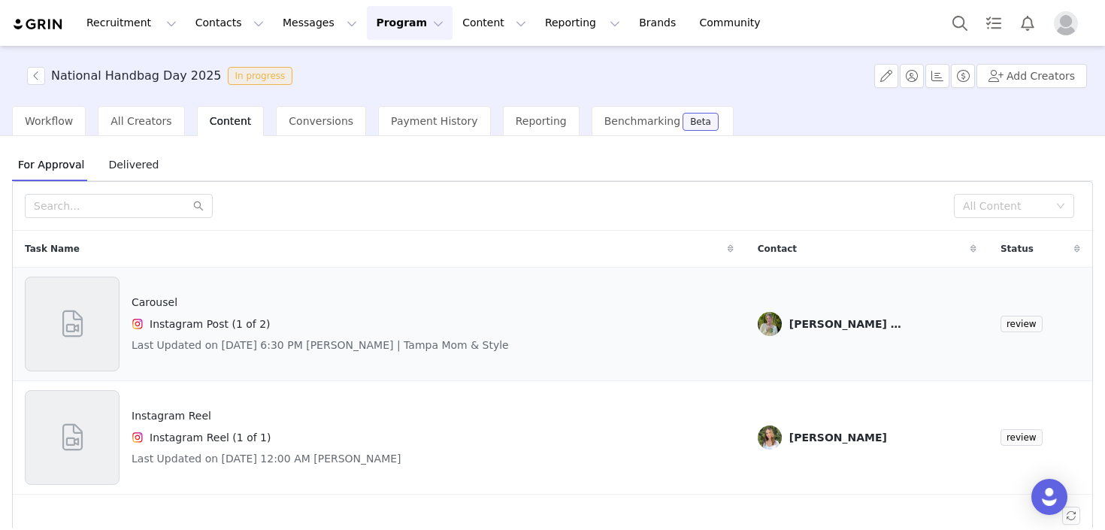
click at [68, 329] on span at bounding box center [73, 324] width 34 height 41
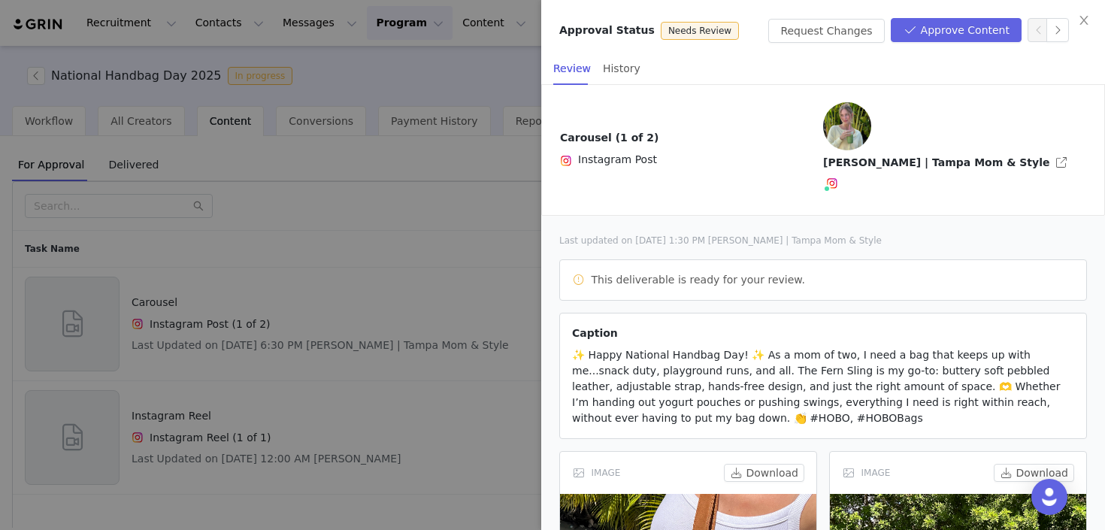
click at [474, 252] on div at bounding box center [552, 265] width 1105 height 530
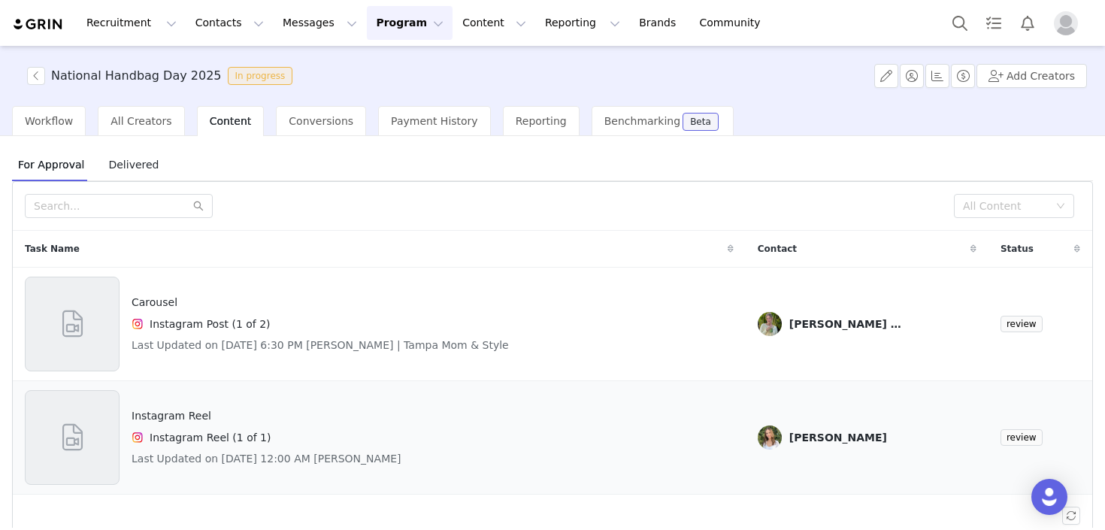
scroll to position [22, 0]
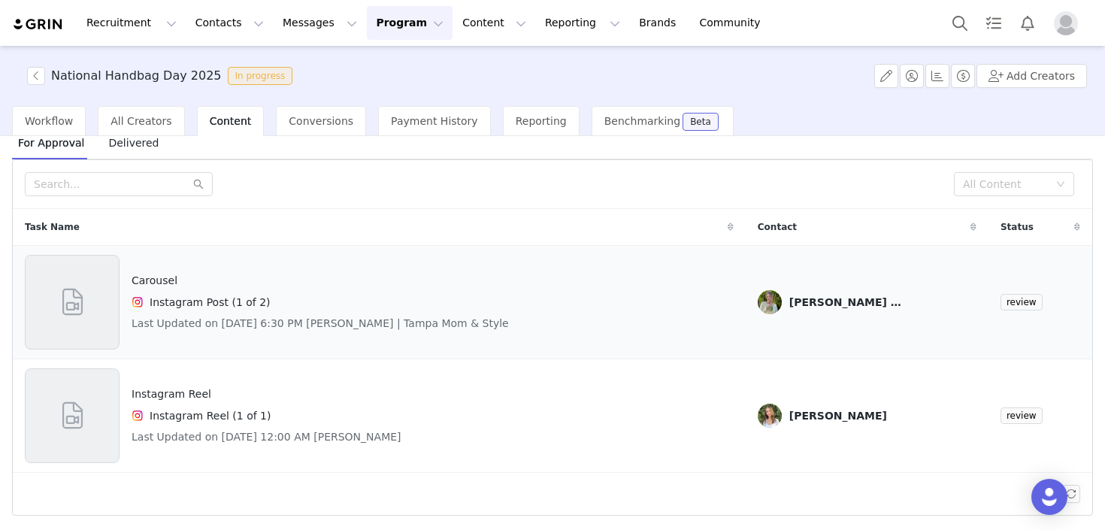
click at [74, 295] on span at bounding box center [73, 302] width 34 height 41
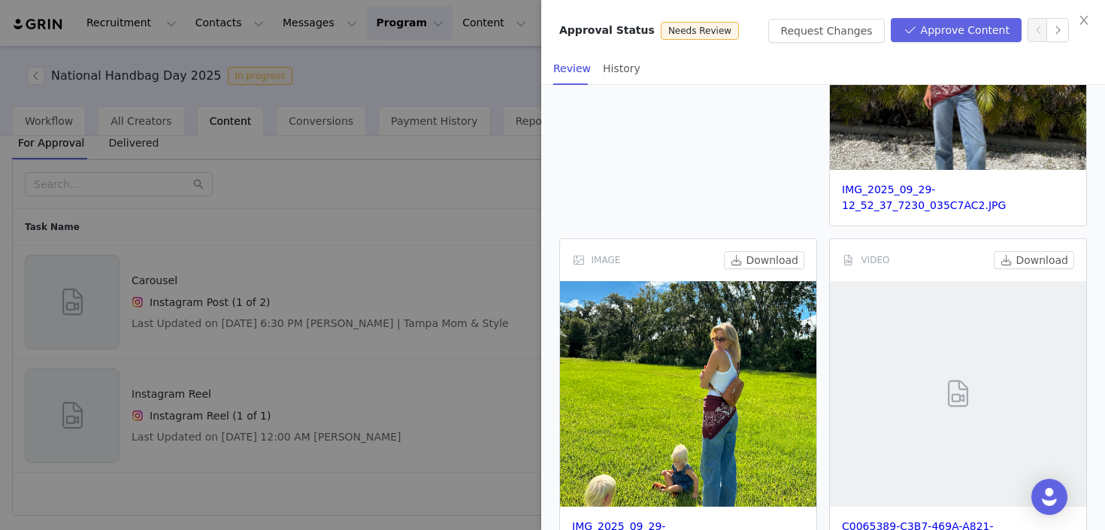
scroll to position [1218, 0]
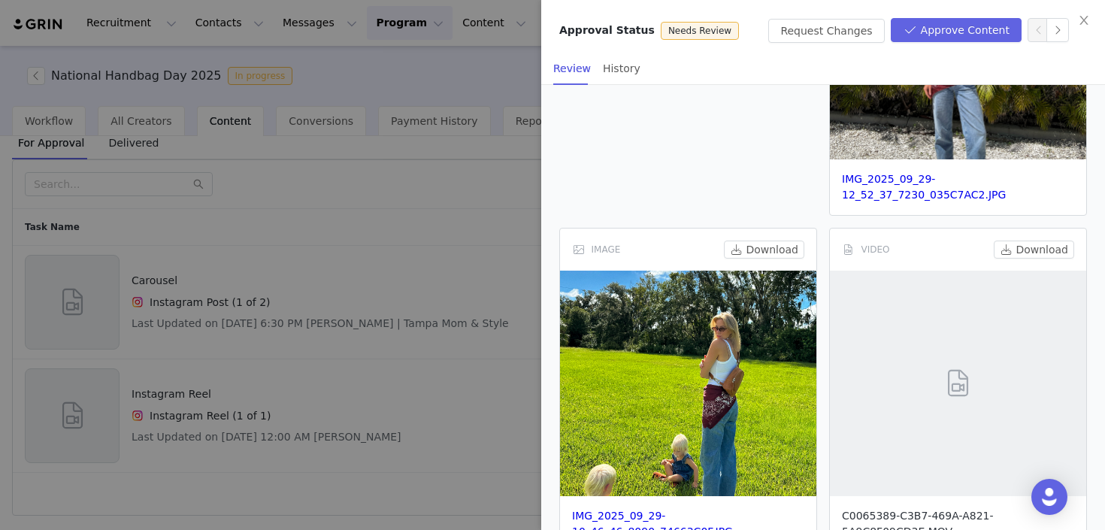
click at [934, 510] on link "C0065389-C3B7-469A-A821-5A9C8F09CD3E.MOV" at bounding box center [918, 524] width 152 height 28
click at [456, 177] on div at bounding box center [552, 265] width 1105 height 530
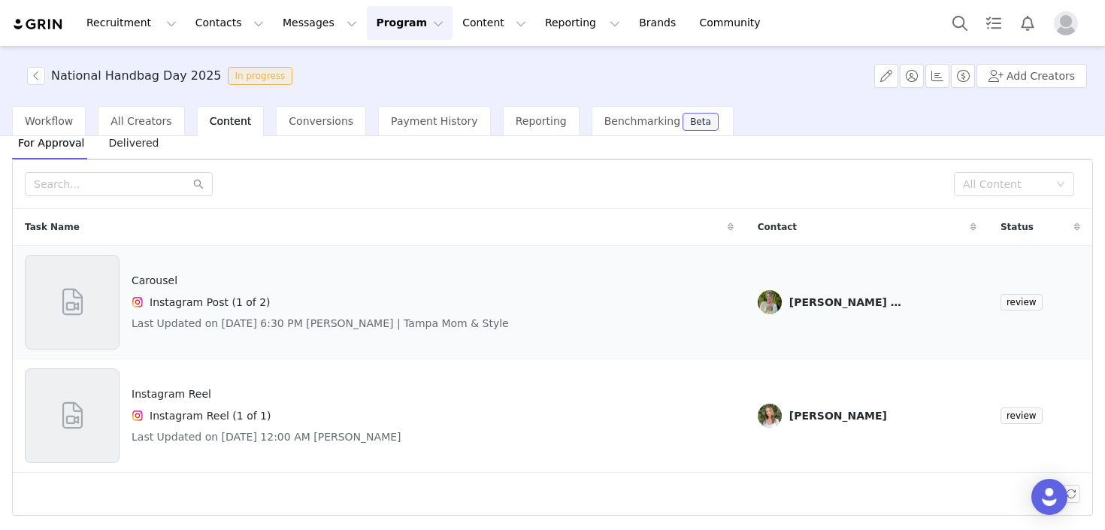
scroll to position [10454, 0]
click at [180, 407] on div "Instagram Reel (1 of 1)" at bounding box center [267, 416] width 270 height 18
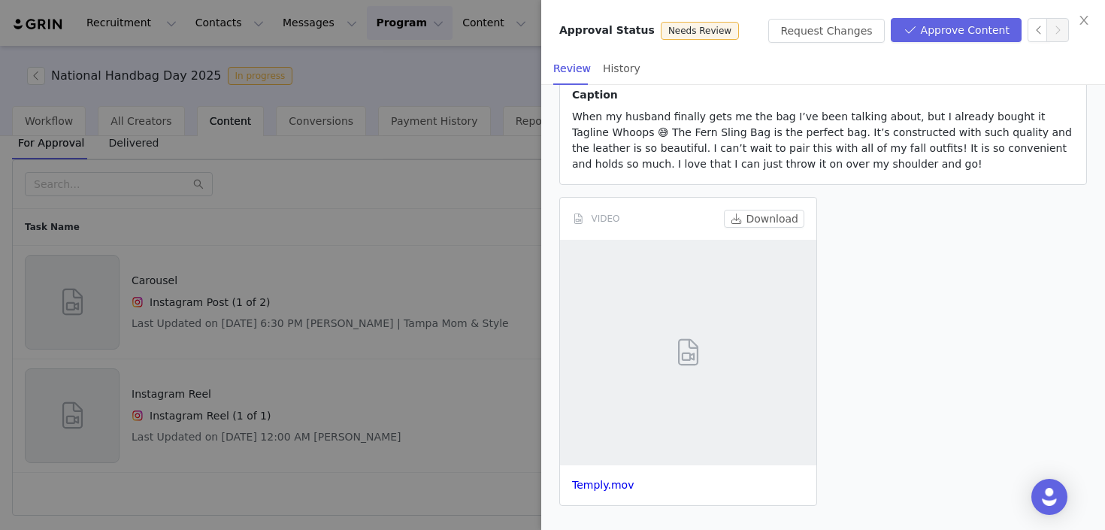
scroll to position [98, 0]
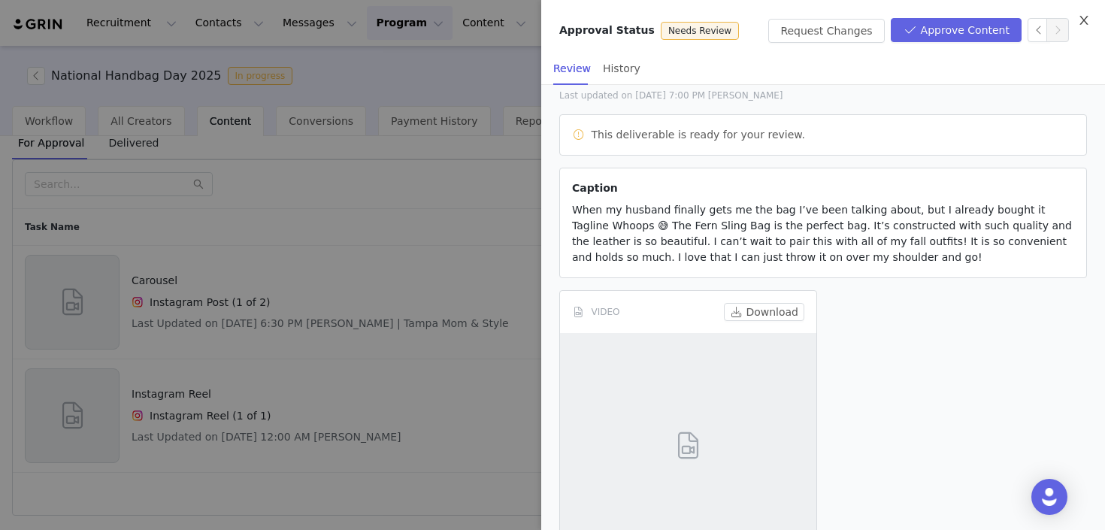
click at [1082, 17] on icon "icon: close" at bounding box center [1084, 20] width 12 height 12
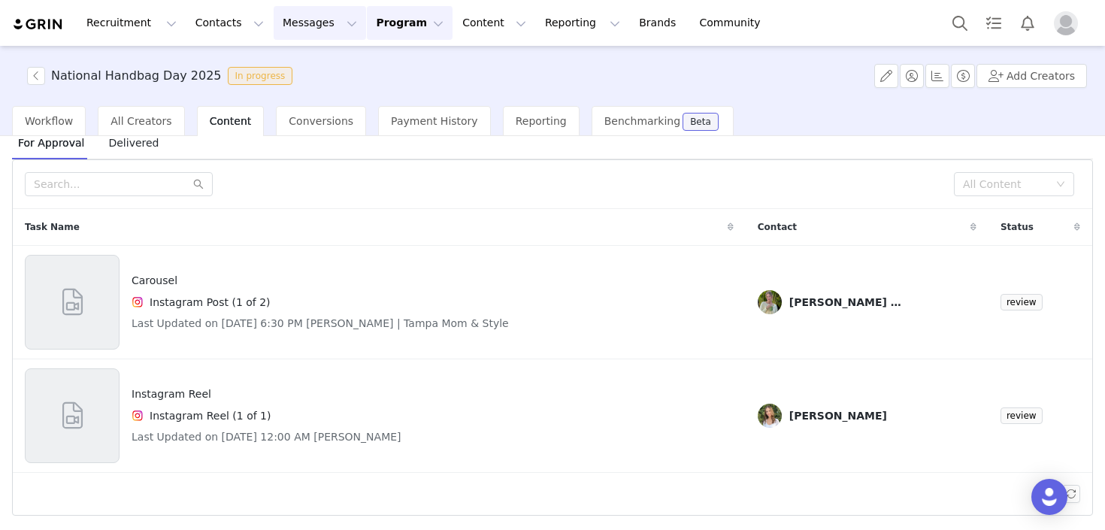
click at [302, 27] on button "Messages Messages" at bounding box center [320, 23] width 92 height 34
click at [299, 92] on div "Inbox" at bounding box center [316, 94] width 101 height 16
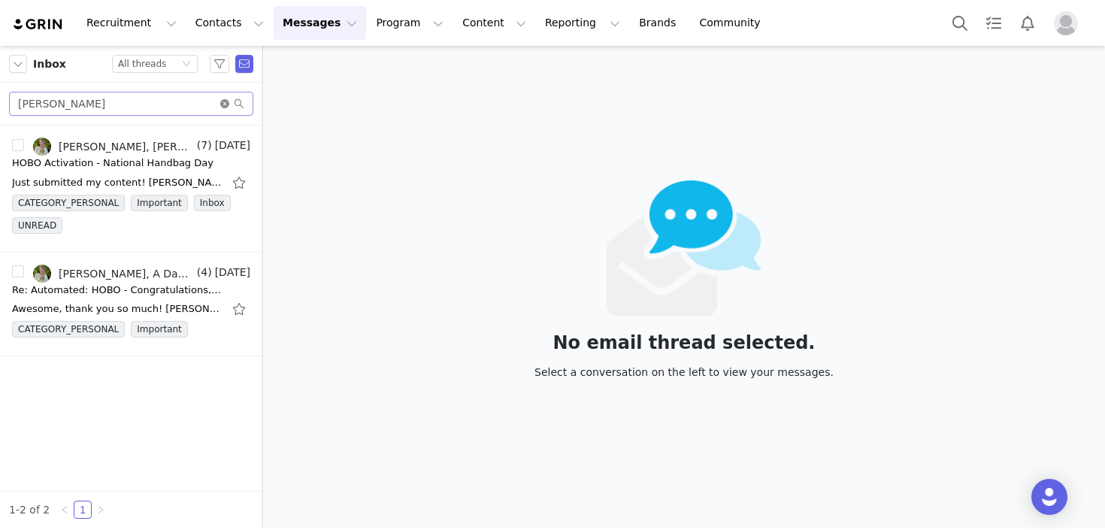
click at [222, 107] on icon "icon: close-circle" at bounding box center [224, 103] width 9 height 9
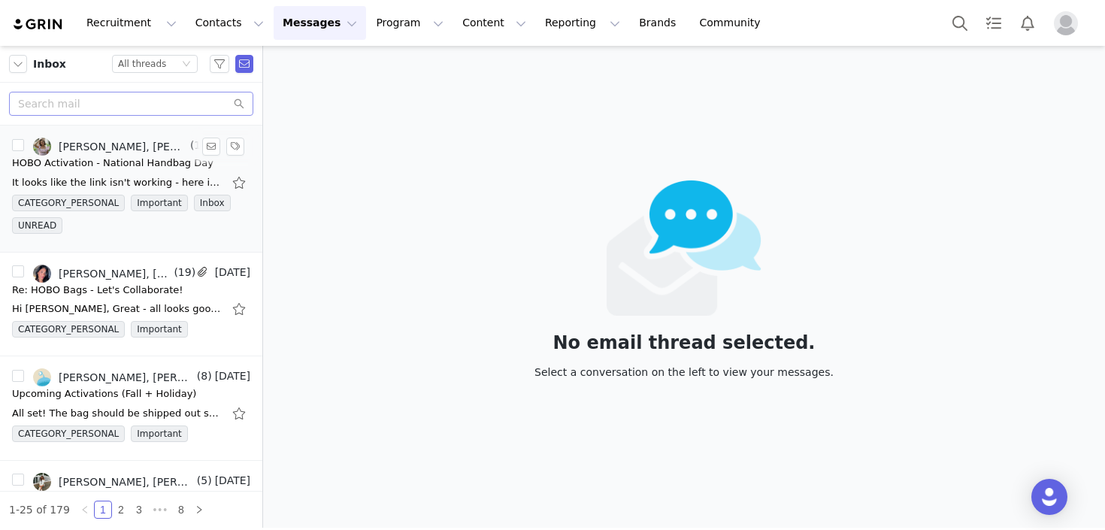
click at [124, 162] on div "HOBO Activation - National Handbag Day" at bounding box center [112, 163] width 201 height 15
